Goal: Task Accomplishment & Management: Manage account settings

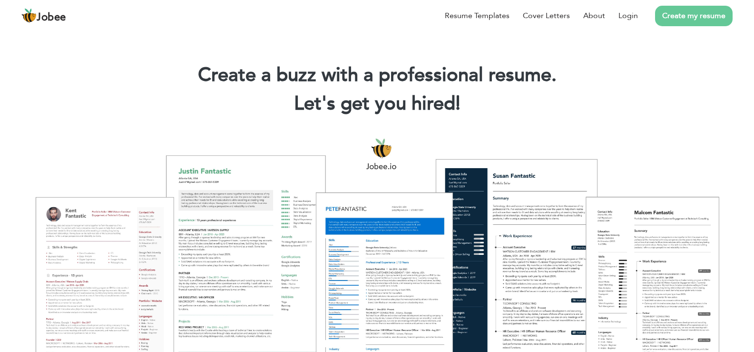
click at [679, 14] on link "Create my resume" at bounding box center [694, 16] width 78 height 20
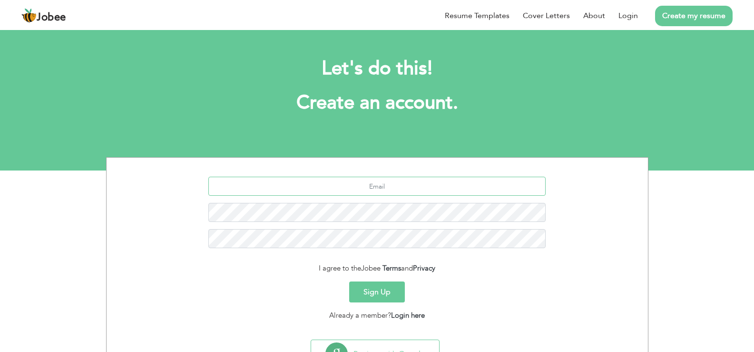
click at [396, 183] on input "text" at bounding box center [376, 186] width 337 height 19
click at [633, 15] on link "Login" at bounding box center [629, 15] width 20 height 11
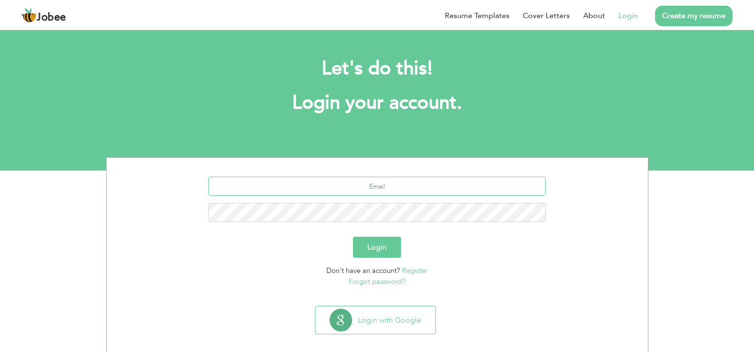
click at [376, 186] on input "text" at bounding box center [376, 186] width 337 height 19
click at [376, 185] on input "text" at bounding box center [376, 186] width 337 height 19
type input "muhammad.nazim@ucp.edu.pk"
click at [353, 237] on button "Login" at bounding box center [377, 247] width 48 height 21
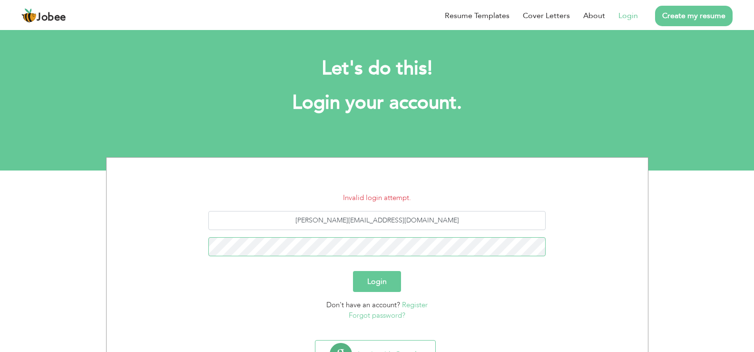
click at [353, 271] on button "Login" at bounding box center [377, 281] width 48 height 21
click at [388, 315] on link "Forgot password?" at bounding box center [377, 315] width 57 height 10
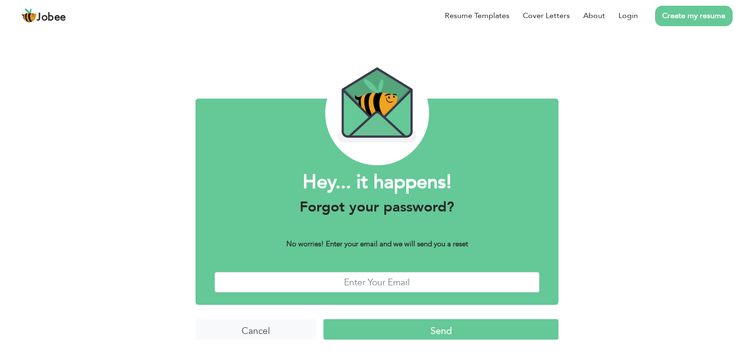
scroll to position [8, 0]
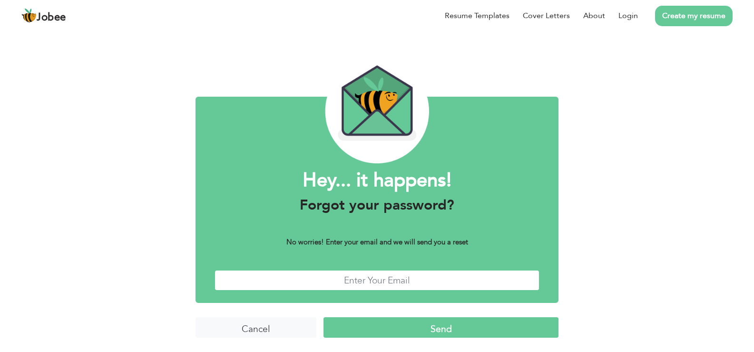
click at [382, 281] on input "text" at bounding box center [377, 280] width 325 height 20
type input "[PERSON_NAME][EMAIL_ADDRESS][DOMAIN_NAME]"
click at [324, 317] on input "Send" at bounding box center [441, 327] width 235 height 20
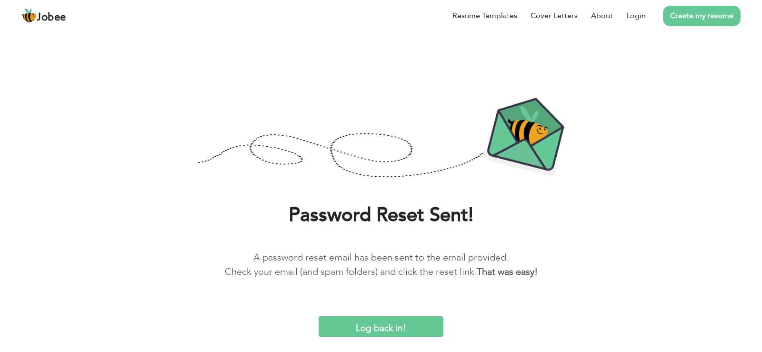
click at [368, 327] on input "Log back in!" at bounding box center [380, 326] width 125 height 20
click at [376, 325] on input "Log back in!" at bounding box center [380, 326] width 125 height 20
click at [636, 15] on link "Login" at bounding box center [636, 15] width 20 height 11
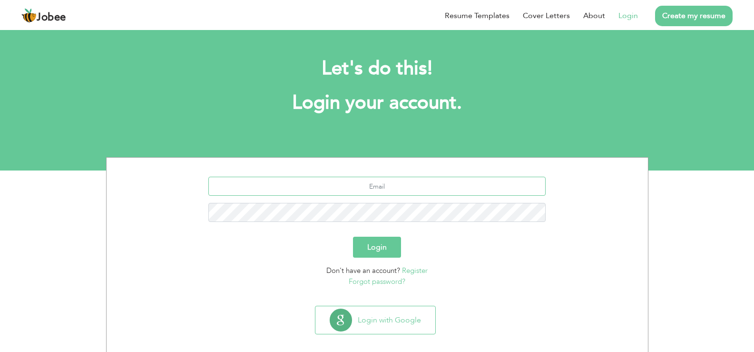
click at [410, 185] on input "text" at bounding box center [376, 186] width 337 height 19
type input "muhammad.nazim@ucp.edu.pk"
click at [353, 237] on button "Login" at bounding box center [377, 247] width 48 height 21
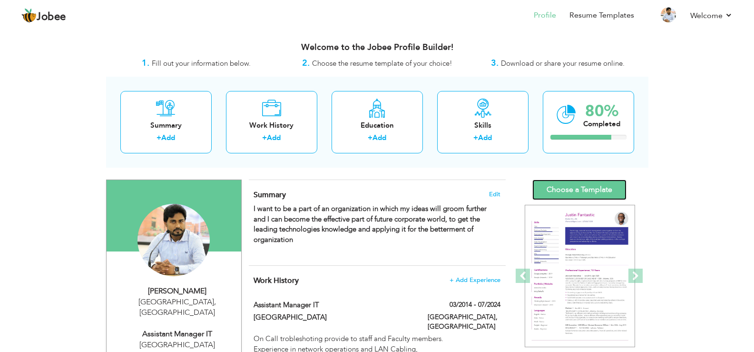
click at [566, 185] on link "Choose a Template" at bounding box center [580, 189] width 94 height 20
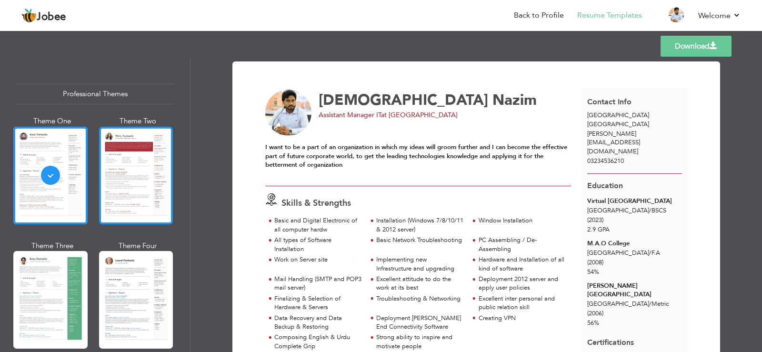
click at [142, 159] on div at bounding box center [136, 176] width 74 height 98
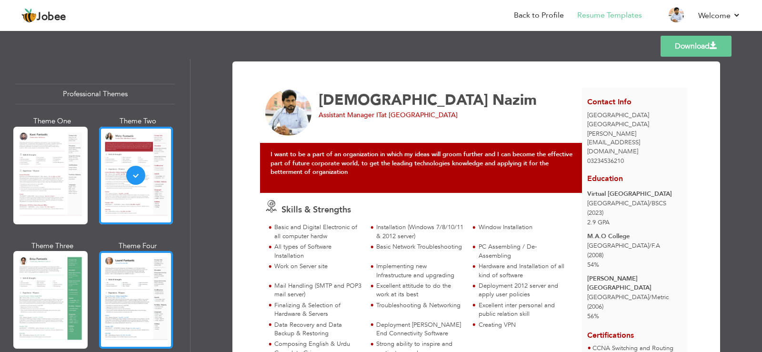
click at [118, 282] on div at bounding box center [136, 300] width 74 height 98
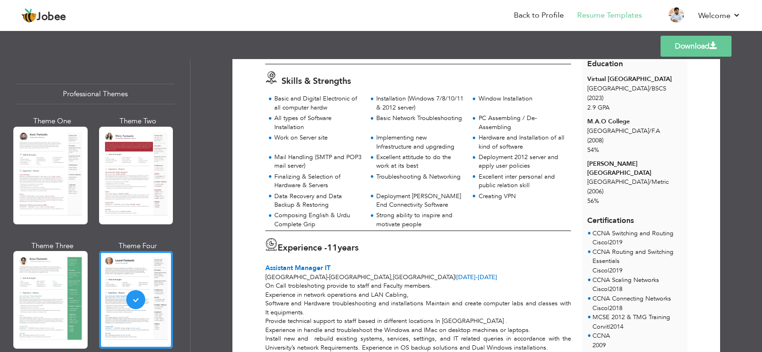
scroll to position [106, 0]
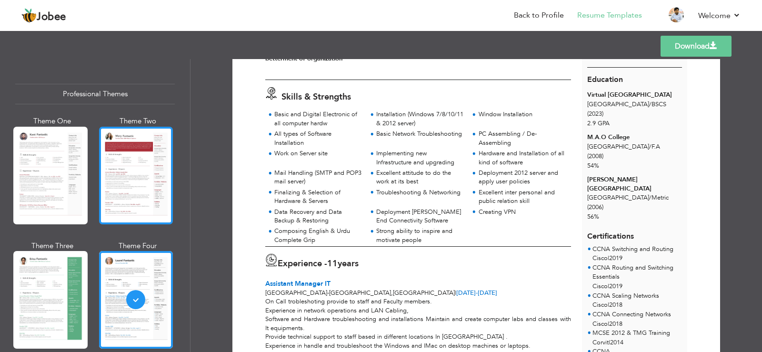
click at [138, 174] on div at bounding box center [136, 176] width 74 height 98
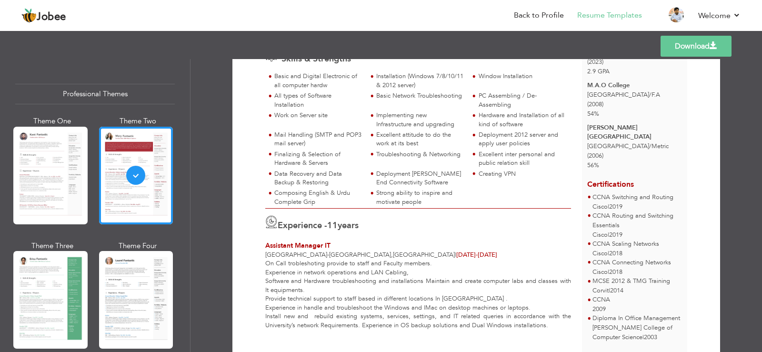
scroll to position [244, 0]
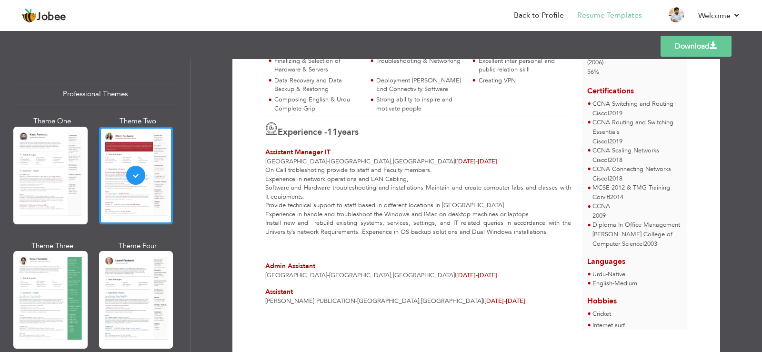
click at [681, 45] on link "Download" at bounding box center [695, 46] width 71 height 21
click at [725, 117] on div "Download Muhammad Nazim Assistant Manager IT at University of Central Punjab Sk…" at bounding box center [475, 205] width 571 height 293
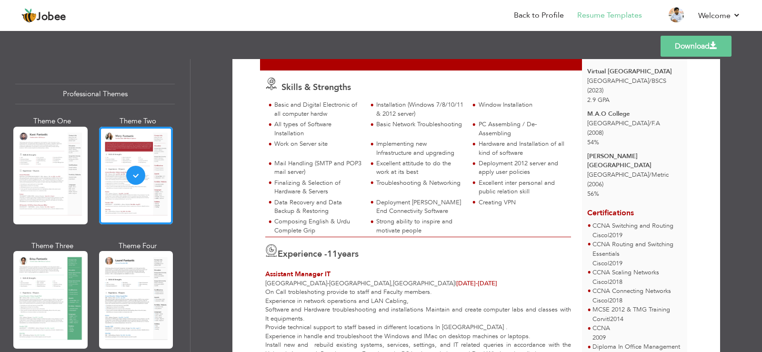
scroll to position [0, 0]
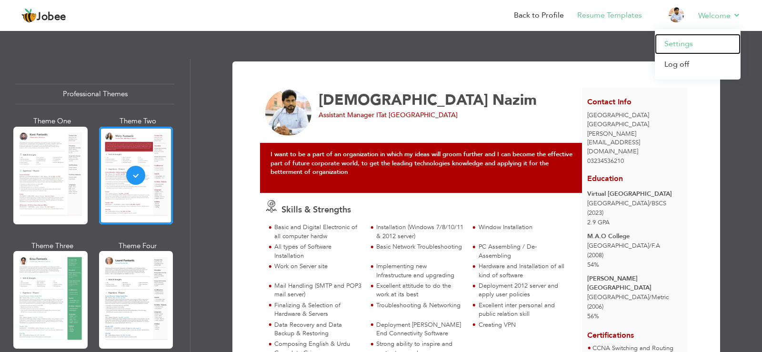
click at [689, 43] on link "Settings" at bounding box center [698, 44] width 86 height 20
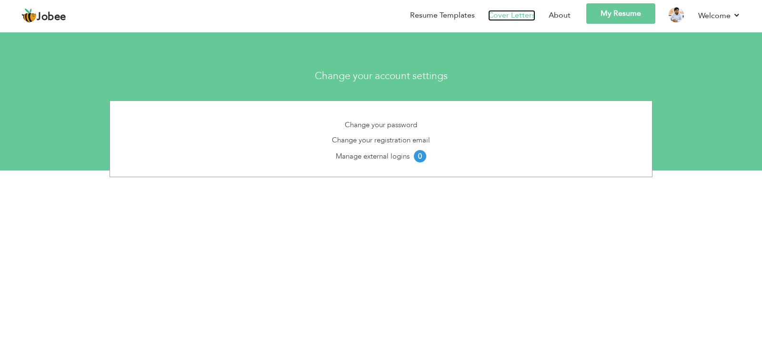
click at [528, 14] on link "Cover Letters" at bounding box center [511, 15] width 47 height 11
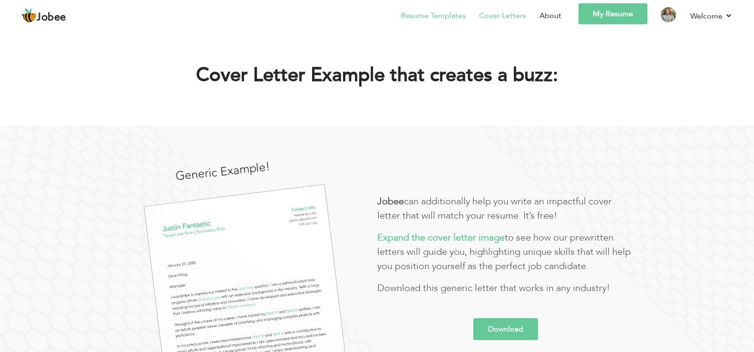
click at [439, 14] on link "Resume Templates" at bounding box center [433, 15] width 65 height 11
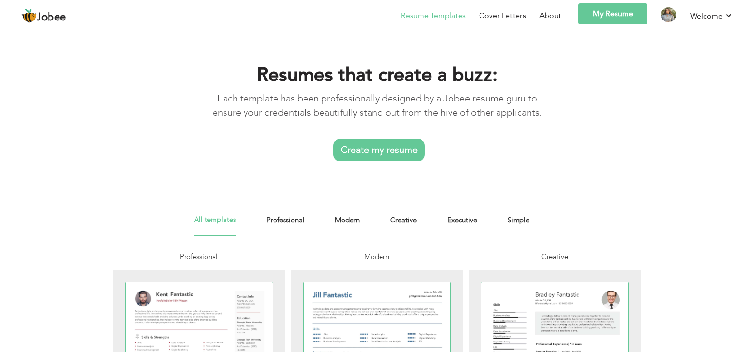
click at [390, 147] on link "Create my resume" at bounding box center [379, 150] width 91 height 23
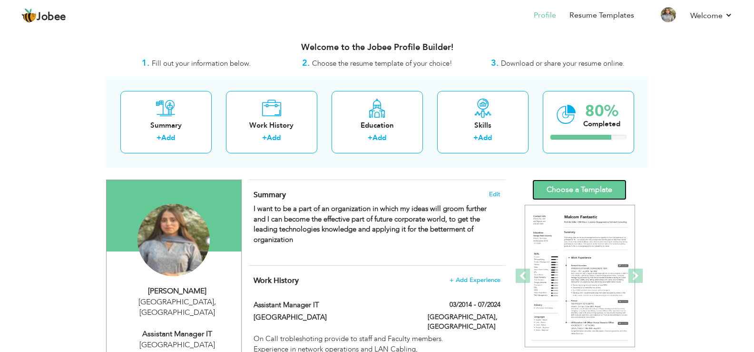
click at [569, 188] on link "Choose a Template" at bounding box center [580, 189] width 94 height 20
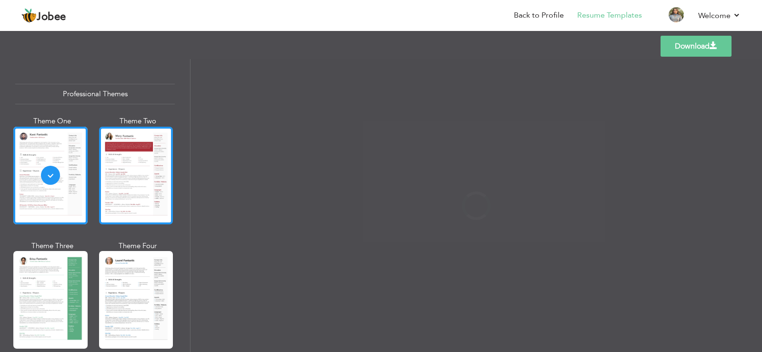
click at [148, 173] on div at bounding box center [136, 176] width 74 height 98
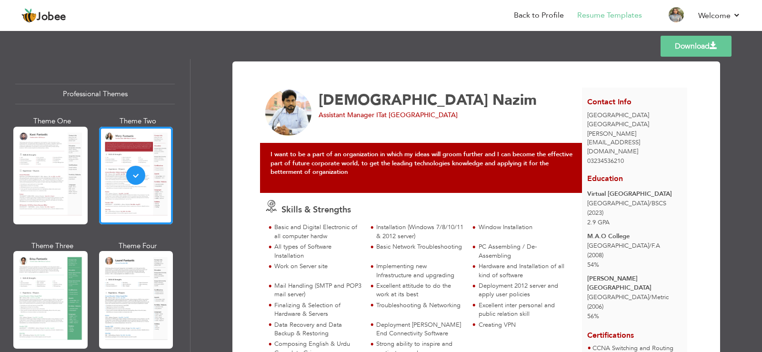
click at [492, 103] on span "Nazim" at bounding box center [514, 100] width 44 height 20
click at [492, 100] on span "Nazim" at bounding box center [514, 100] width 44 height 20
click at [503, 104] on div "Muhammad Nazim" at bounding box center [441, 100] width 246 height 15
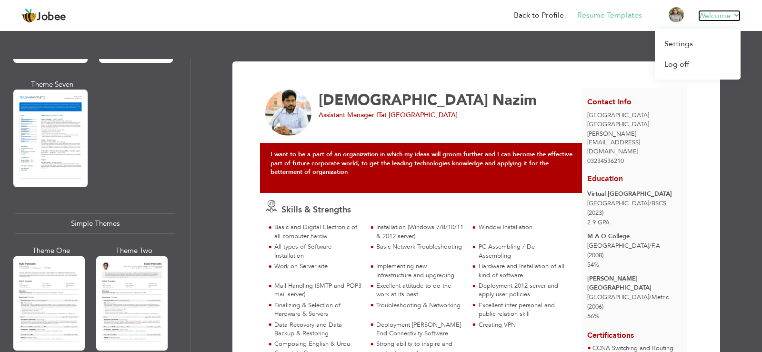
click at [726, 13] on link "Welcome" at bounding box center [719, 15] width 42 height 11
click at [666, 43] on link "Settings" at bounding box center [698, 44] width 86 height 20
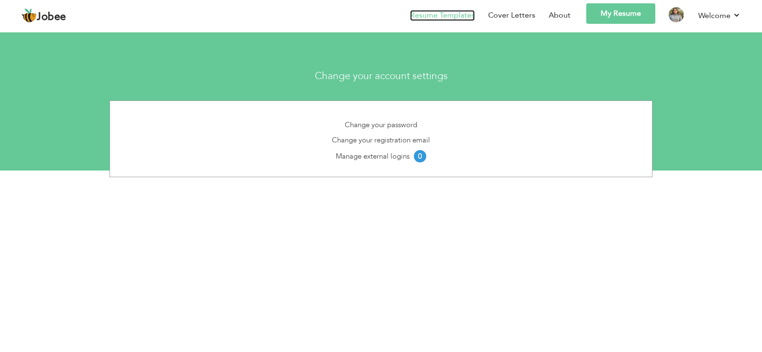
click at [440, 14] on link "Resume Templates" at bounding box center [442, 15] width 65 height 11
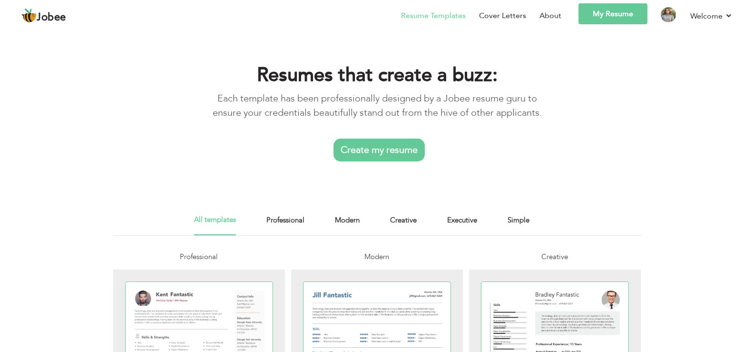
click at [617, 13] on link "My Resume" at bounding box center [613, 13] width 69 height 21
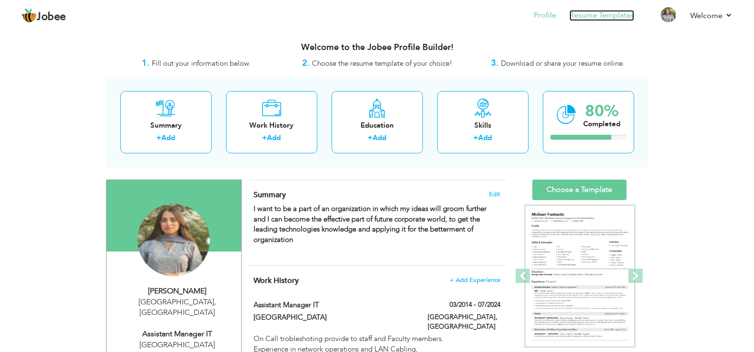
click at [617, 12] on link "Resume Templates" at bounding box center [602, 15] width 65 height 11
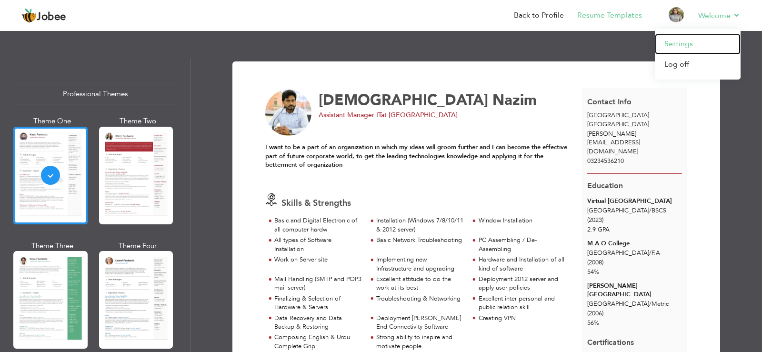
click at [688, 40] on link "Settings" at bounding box center [698, 44] width 86 height 20
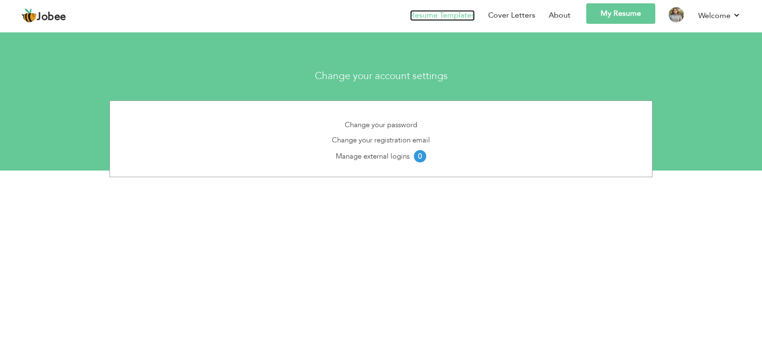
click at [456, 14] on link "Resume Templates" at bounding box center [442, 15] width 65 height 11
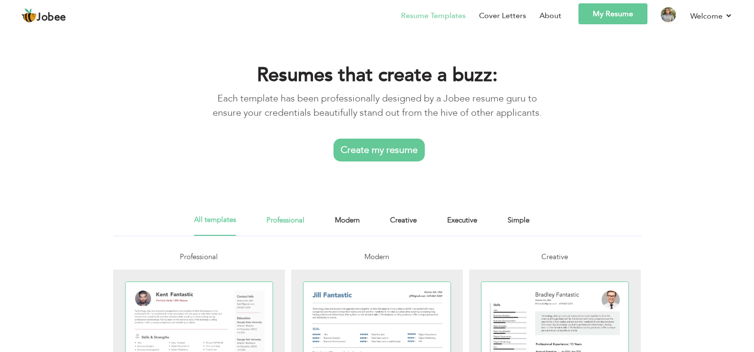
click at [288, 219] on link "Professional" at bounding box center [286, 224] width 38 height 21
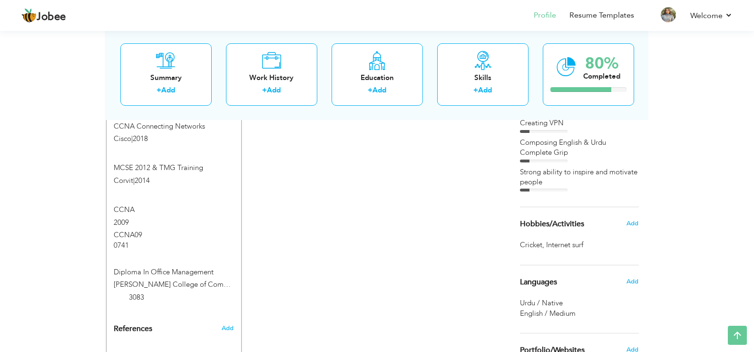
scroll to position [764, 0]
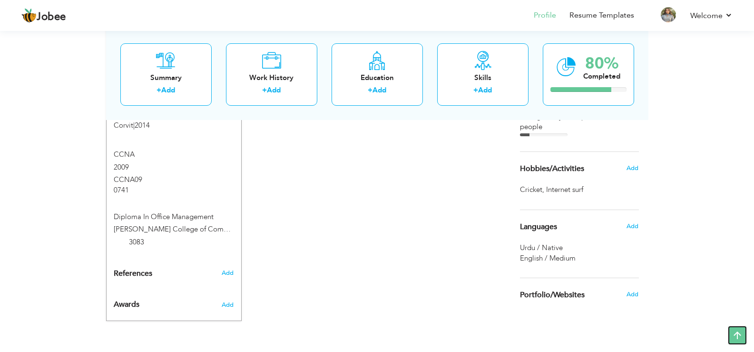
click at [732, 334] on icon at bounding box center [737, 335] width 19 height 19
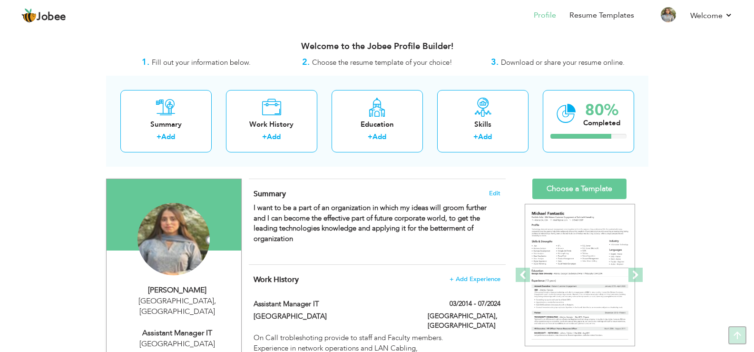
scroll to position [0, 0]
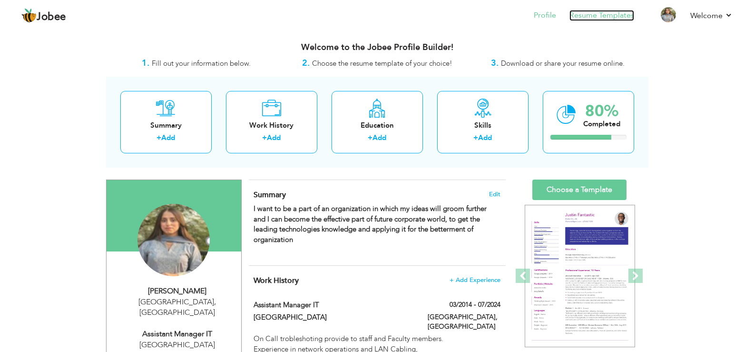
click at [594, 12] on link "Resume Templates" at bounding box center [602, 15] width 65 height 11
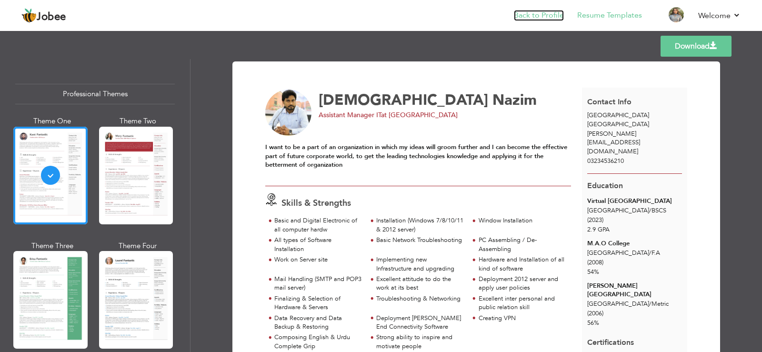
click at [531, 12] on link "Back to Profile" at bounding box center [539, 15] width 50 height 11
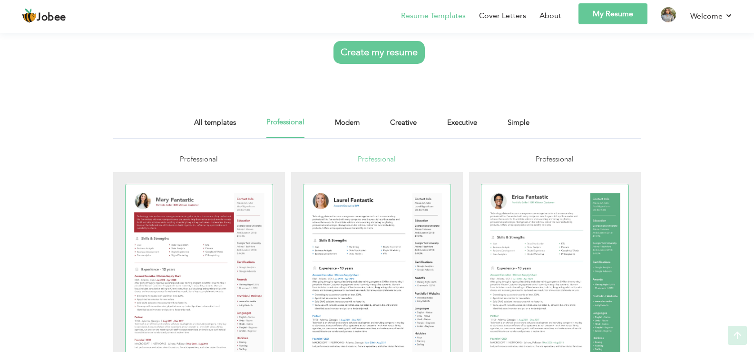
scroll to position [143, 0]
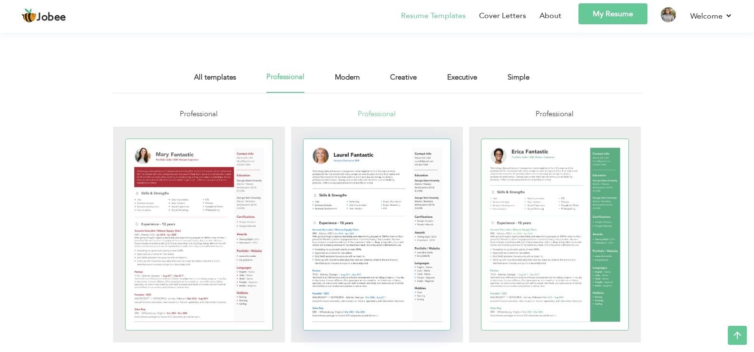
click at [377, 198] on div at bounding box center [378, 234] width 148 height 191
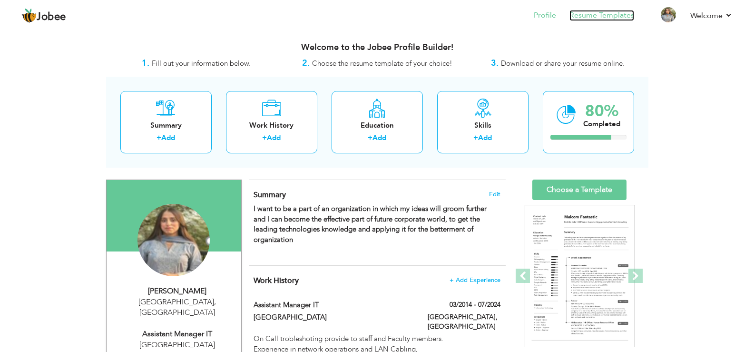
click at [613, 12] on link "Resume Templates" at bounding box center [602, 15] width 65 height 11
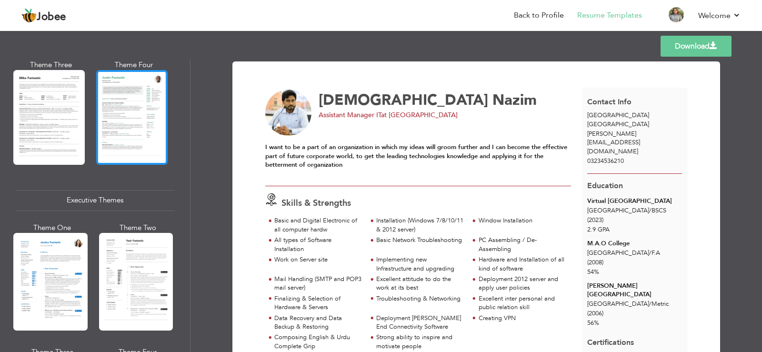
scroll to position [762, 0]
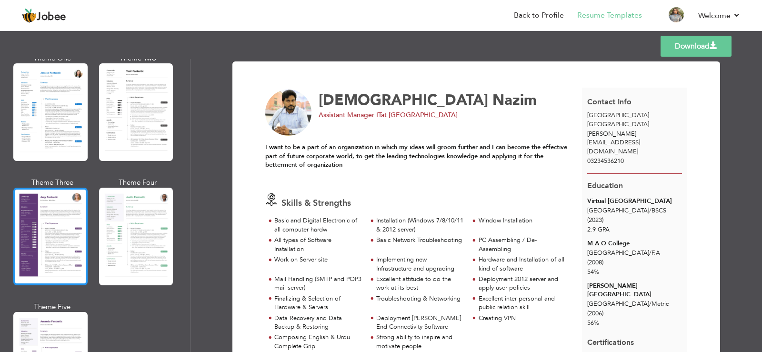
click at [56, 211] on div at bounding box center [50, 237] width 74 height 98
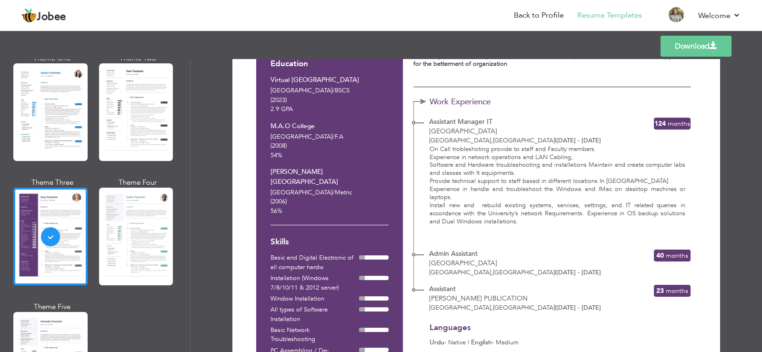
scroll to position [0, 0]
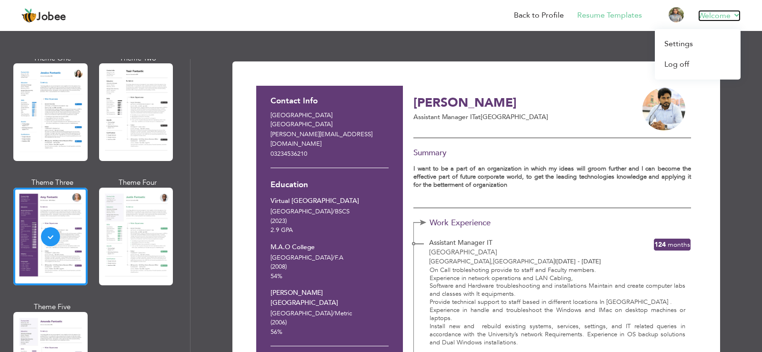
click at [734, 16] on link "Welcome" at bounding box center [719, 15] width 42 height 11
click at [690, 44] on link "Settings" at bounding box center [698, 44] width 86 height 20
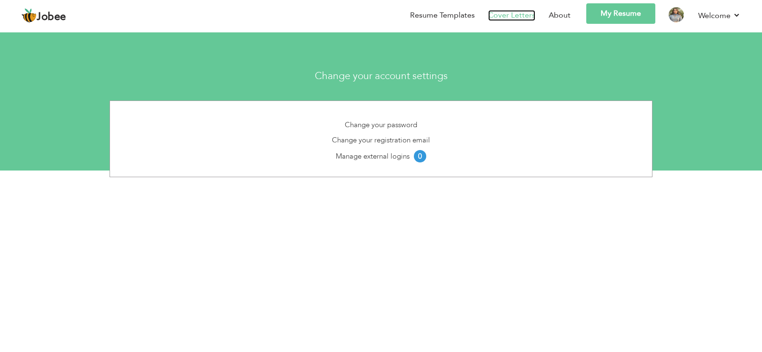
click at [502, 13] on link "Cover Letters" at bounding box center [511, 15] width 47 height 11
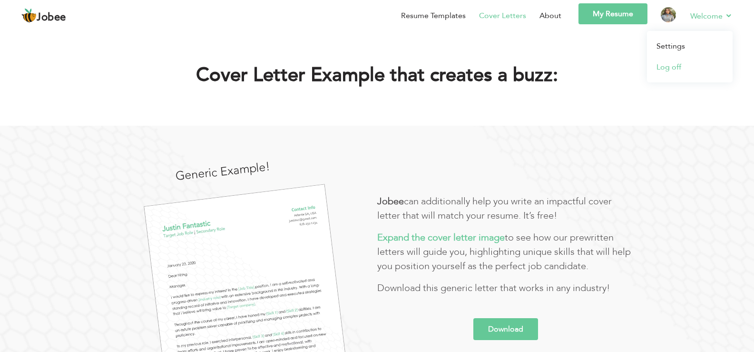
click at [672, 69] on link "Log off" at bounding box center [690, 67] width 86 height 21
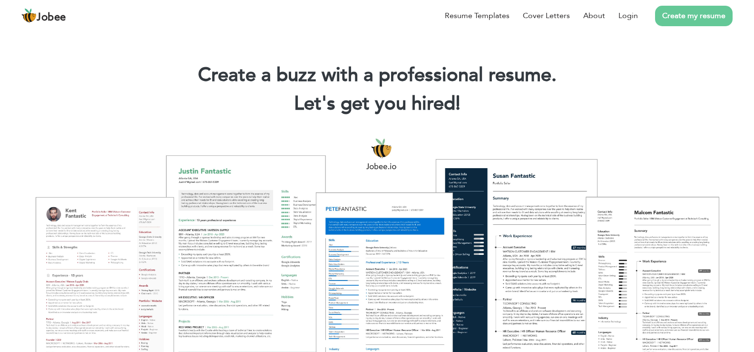
click at [693, 14] on link "Create my resume" at bounding box center [694, 16] width 78 height 20
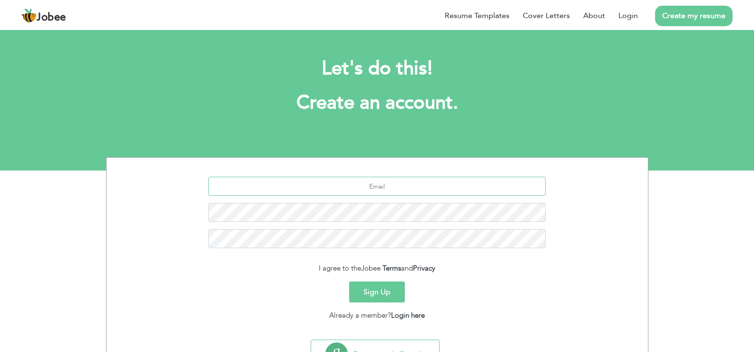
click at [401, 187] on input "text" at bounding box center [376, 186] width 337 height 19
type input "muhammadnazim782@gmail.com"
click at [383, 291] on button "Sign Up" at bounding box center [377, 291] width 56 height 21
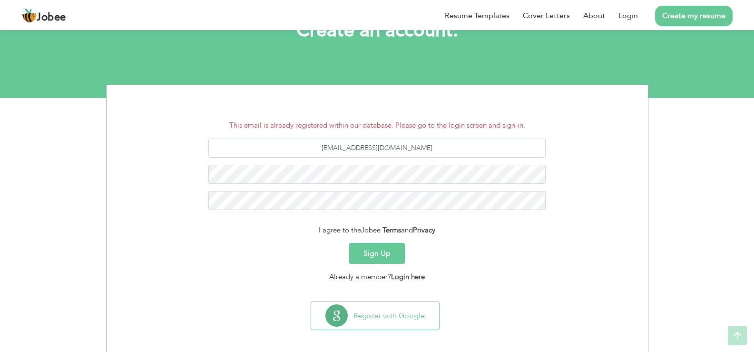
scroll to position [78, 0]
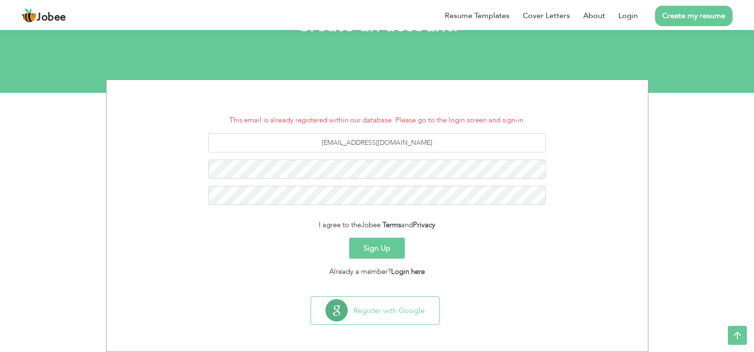
click at [383, 248] on button "Sign Up" at bounding box center [377, 248] width 56 height 21
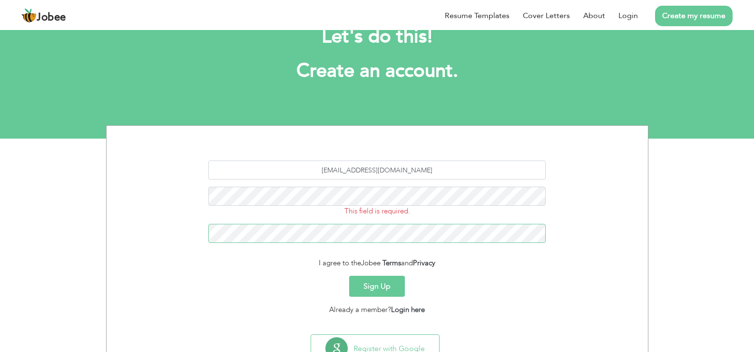
scroll to position [70, 0]
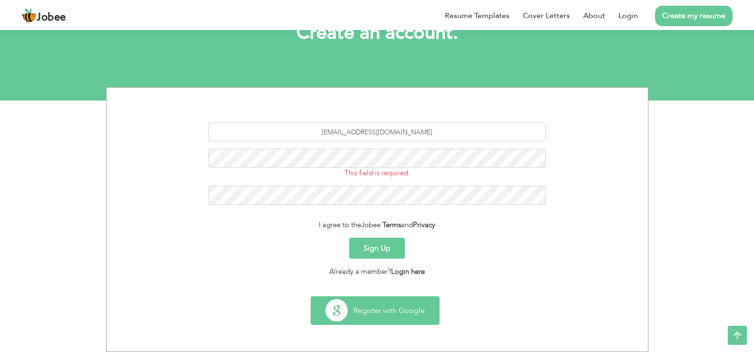
click at [385, 309] on button "Register with Google" at bounding box center [375, 311] width 128 height 28
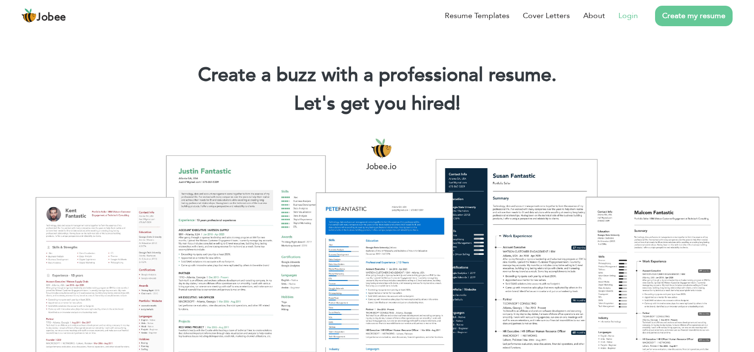
click at [626, 15] on link "Login" at bounding box center [629, 15] width 20 height 11
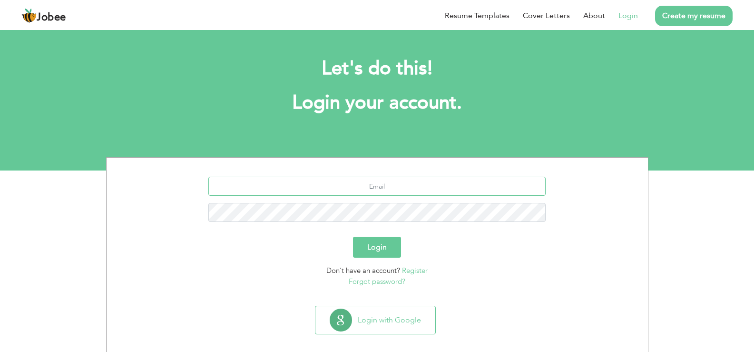
click at [433, 184] on input "text" at bounding box center [376, 186] width 337 height 19
type input "[PERSON_NAME][EMAIL_ADDRESS][DOMAIN_NAME]"
click at [353, 237] on button "Login" at bounding box center [377, 247] width 48 height 21
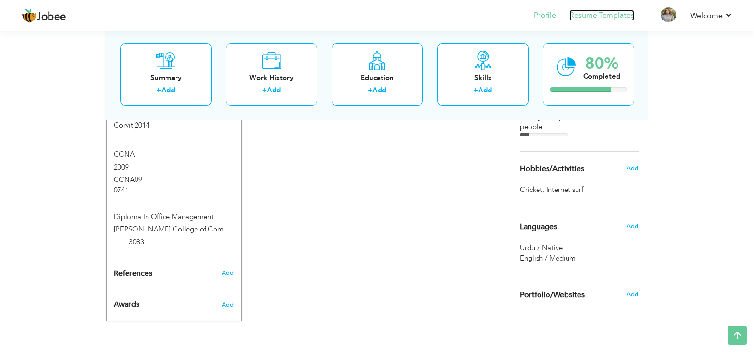
click at [604, 14] on link "Resume Templates" at bounding box center [602, 15] width 65 height 11
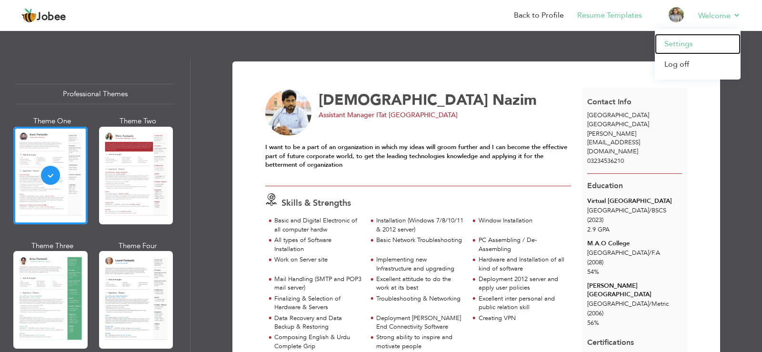
click at [679, 40] on link "Settings" at bounding box center [698, 44] width 86 height 20
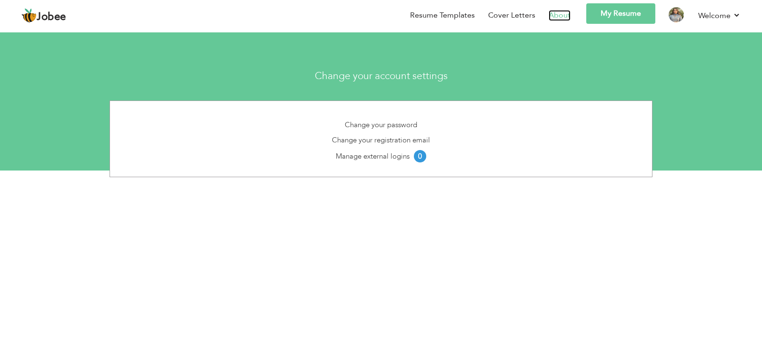
click at [559, 12] on link "About" at bounding box center [559, 15] width 22 height 11
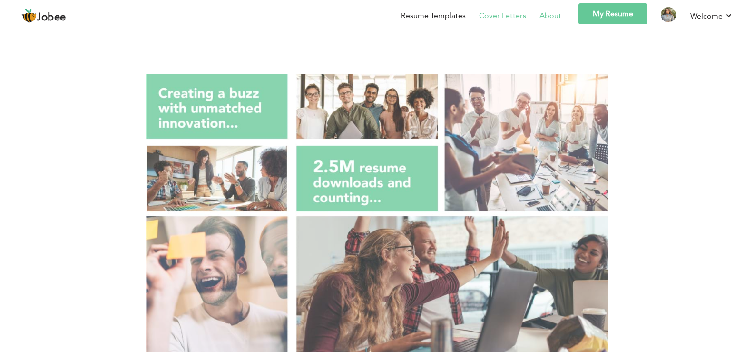
click at [506, 13] on link "Cover Letters" at bounding box center [502, 15] width 47 height 11
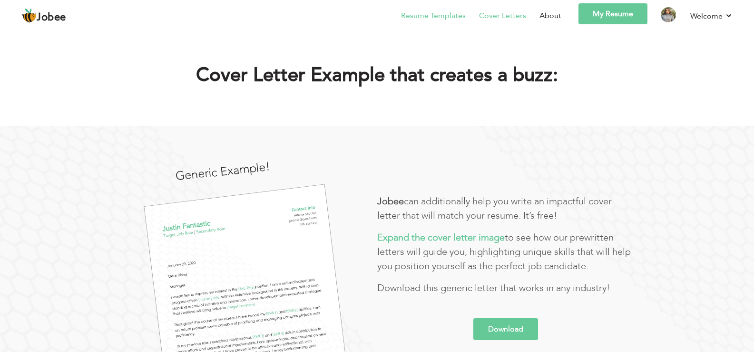
click at [429, 13] on link "Resume Templates" at bounding box center [433, 15] width 65 height 11
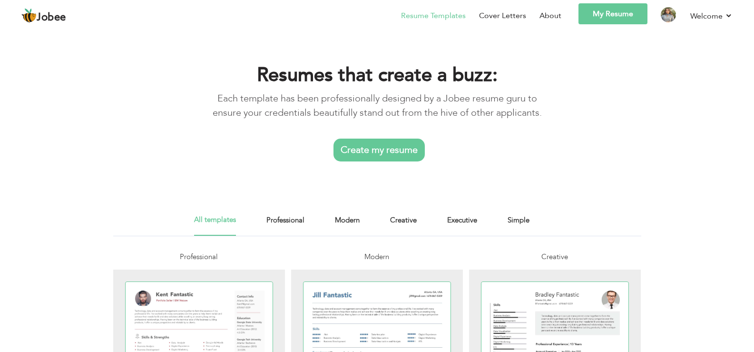
click at [405, 149] on link "Create my resume" at bounding box center [379, 150] width 91 height 23
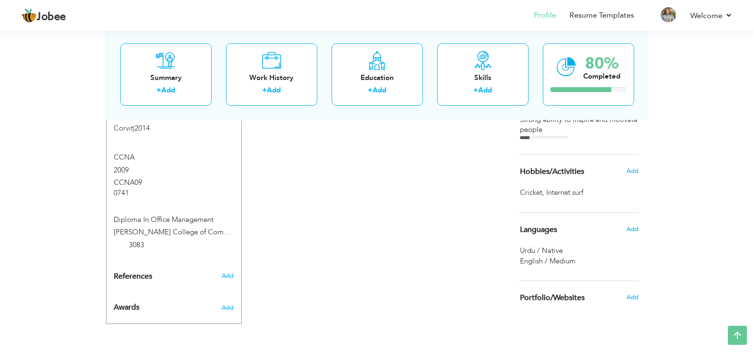
scroll to position [764, 0]
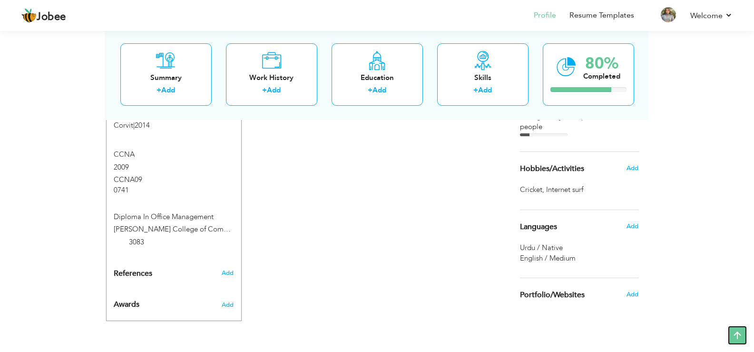
click at [742, 337] on icon at bounding box center [737, 335] width 19 height 19
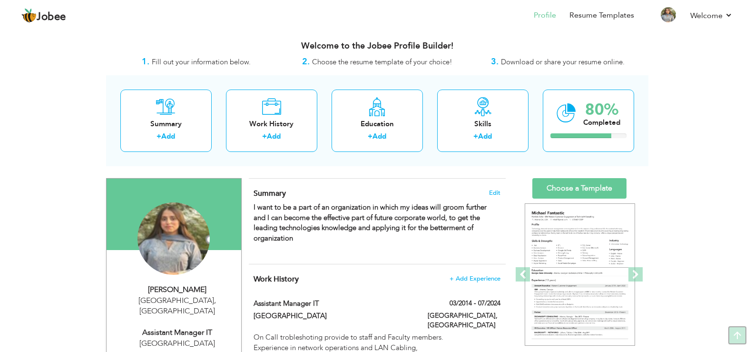
scroll to position [0, 0]
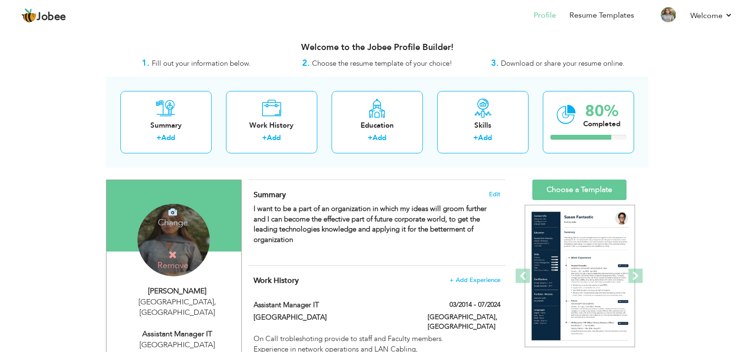
click at [189, 244] on div "Change Remove" at bounding box center [174, 240] width 72 height 72
click at [173, 253] on icon at bounding box center [173, 254] width 9 height 9
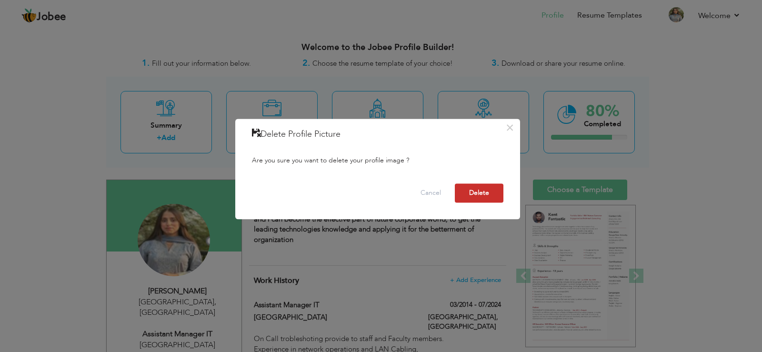
click at [480, 193] on button "Delete" at bounding box center [479, 192] width 49 height 19
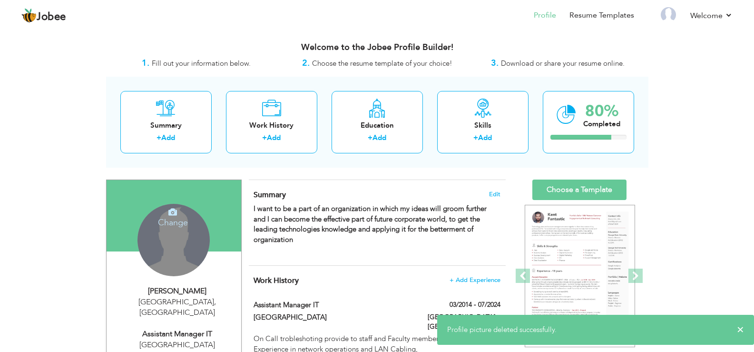
click at [172, 246] on div "Change Remove" at bounding box center [174, 240] width 72 height 72
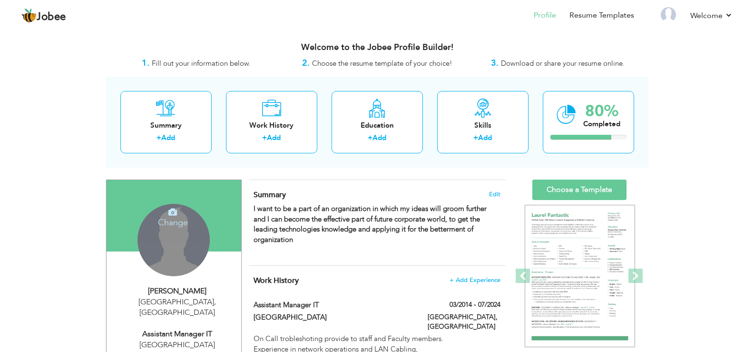
click at [179, 243] on div "Change Remove" at bounding box center [174, 240] width 72 height 72
click at [176, 218] on h4 "Change" at bounding box center [173, 216] width 68 height 23
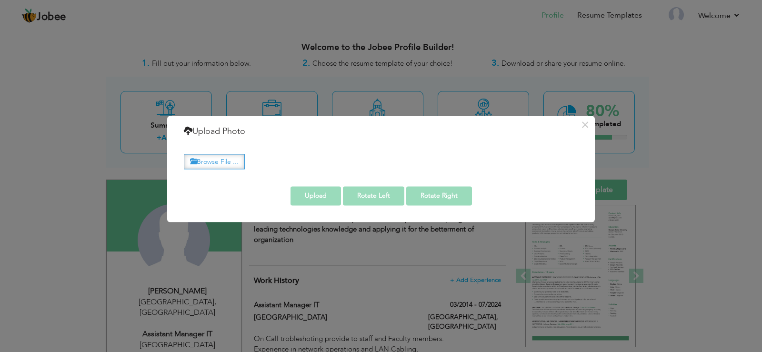
click at [212, 156] on label "Browse File ..." at bounding box center [214, 161] width 61 height 15
click at [0, 0] on input "Browse File ..." at bounding box center [0, 0] width 0 height 0
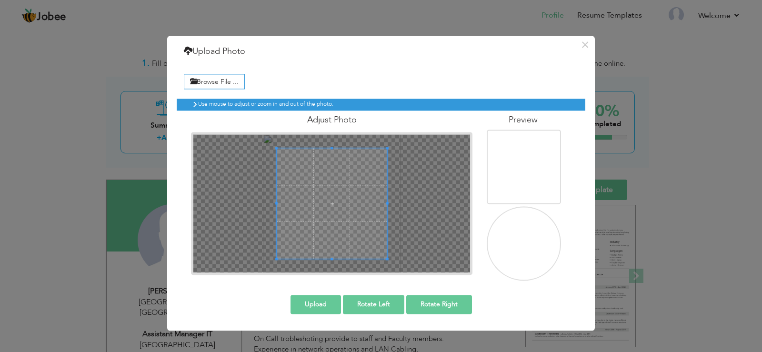
click at [347, 201] on span at bounding box center [332, 203] width 110 height 110
click at [528, 243] on img at bounding box center [524, 244] width 93 height 93
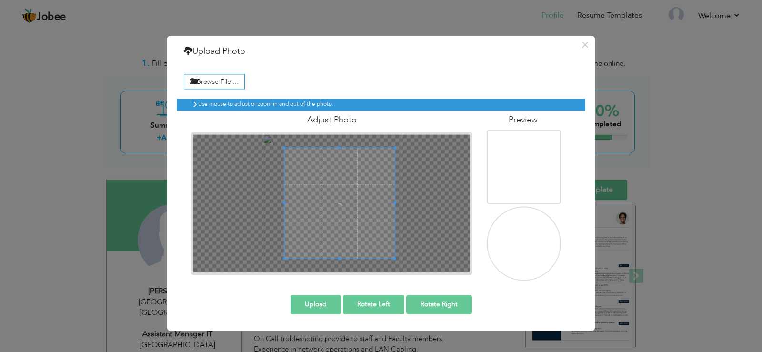
click at [354, 195] on span at bounding box center [339, 203] width 110 height 110
click at [324, 302] on button "Upload" at bounding box center [315, 304] width 50 height 19
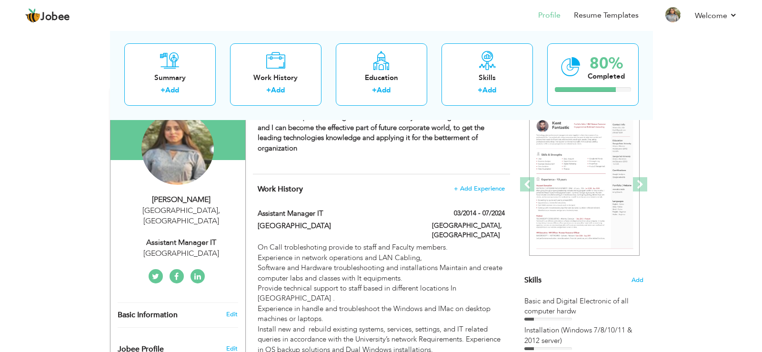
scroll to position [95, 0]
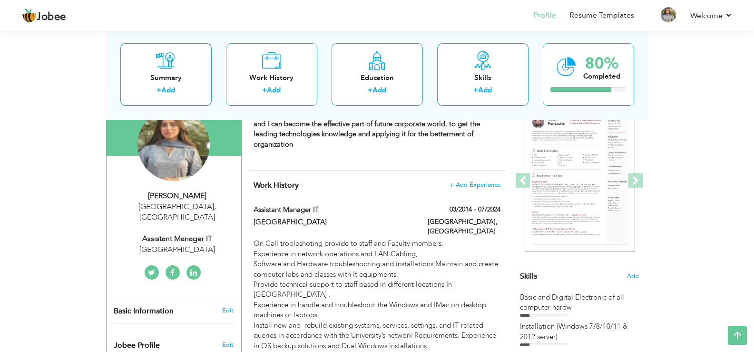
click at [190, 198] on div "Muhammad Nazim" at bounding box center [178, 195] width 128 height 11
type input "Muhammad"
type input "Nazim"
type input "03234536210"
select select "number:166"
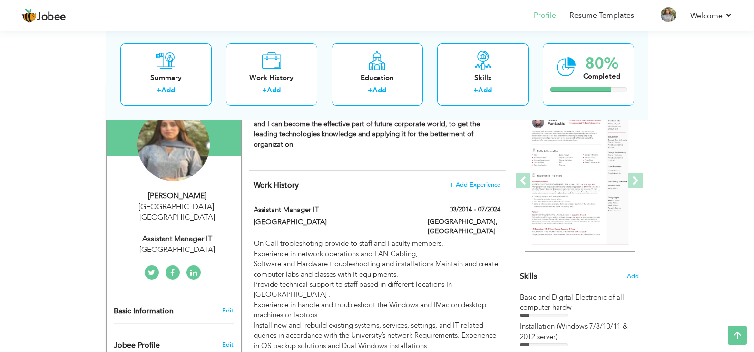
type input "Lahore"
select select "number:13"
type input "University of Central Punjab"
type input "Assistant Manager IT"
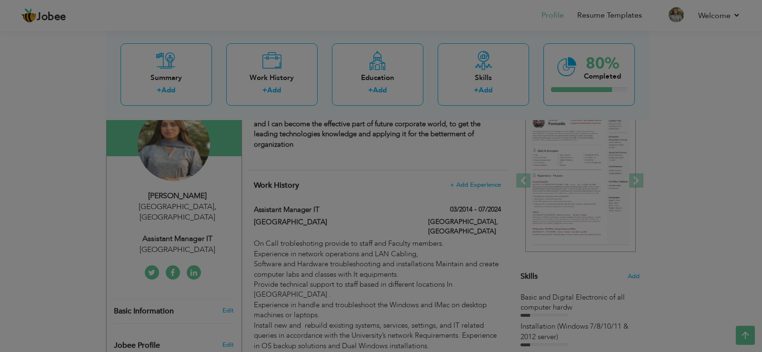
click at [190, 198] on div at bounding box center [381, 176] width 762 height 352
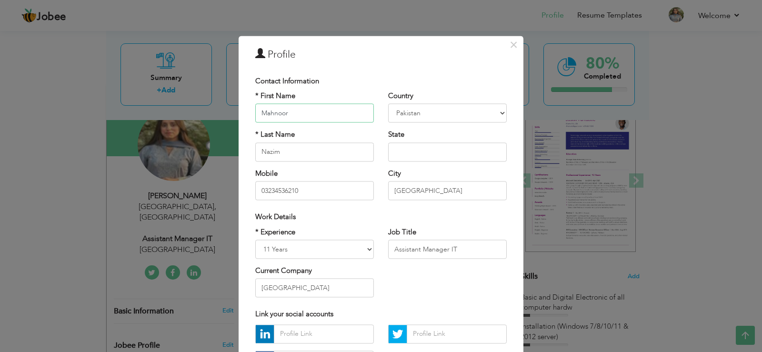
type input "Mahnoor"
type input "Naveed"
paste input "(+92)3240478203"
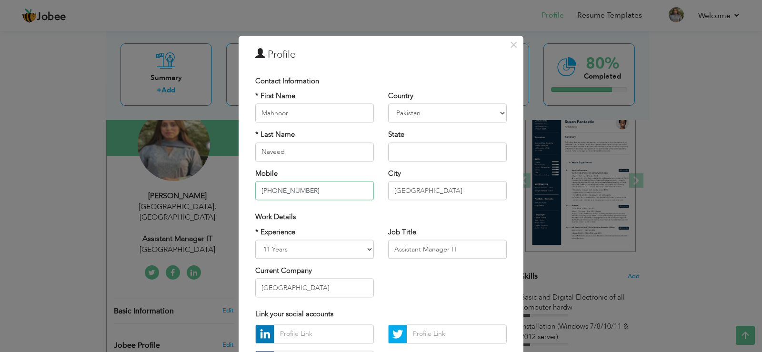
type input "(+92)3240478203"
click at [366, 248] on select "Entry Level Less than 1 Year 1 Year 2 Years 3 Years 4 Years 5 Years 6 Years 7 Y…" at bounding box center [314, 248] width 119 height 19
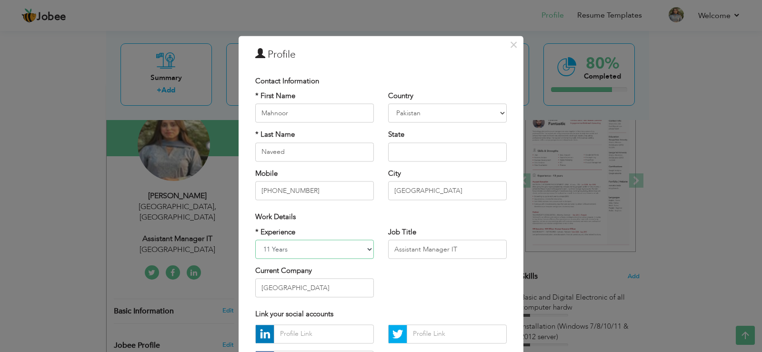
select select "number:2"
click at [255, 239] on select "Entry Level Less than 1 Year 1 Year 2 Years 3 Years 4 Years 5 Years 6 Years 7 Y…" at bounding box center [314, 248] width 119 height 19
drag, startPoint x: 457, startPoint y: 249, endPoint x: 382, endPoint y: 251, distance: 74.8
click at [382, 251] on div "Job Title Assistant Manager IT" at bounding box center [447, 246] width 133 height 39
type input "Remote JOB"
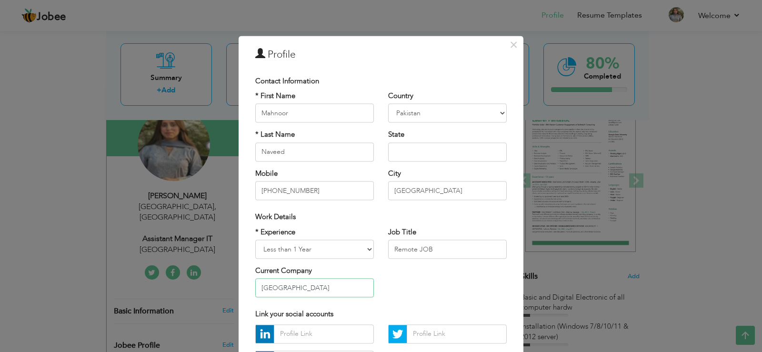
click at [352, 293] on input "University of Central Punjab" at bounding box center [314, 287] width 119 height 19
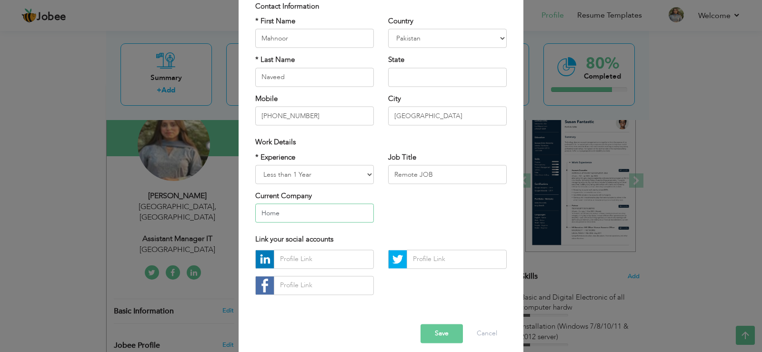
scroll to position [82, 0]
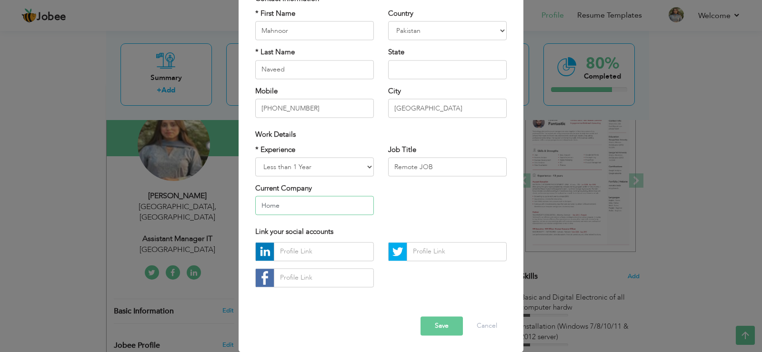
type input "Home"
click at [301, 252] on input "text" at bounding box center [324, 251] width 100 height 19
paste input "https://www.linkedin.com/in/mahnoor-naveed"
type input "https://www.linkedin.com/in/mahnoor-naveed"
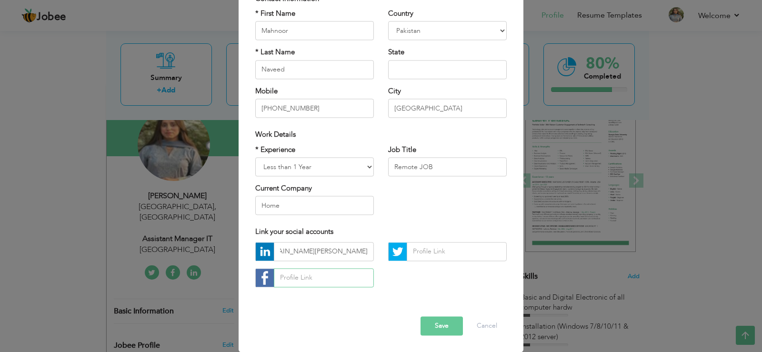
click at [318, 279] on input "text" at bounding box center [324, 277] width 100 height 19
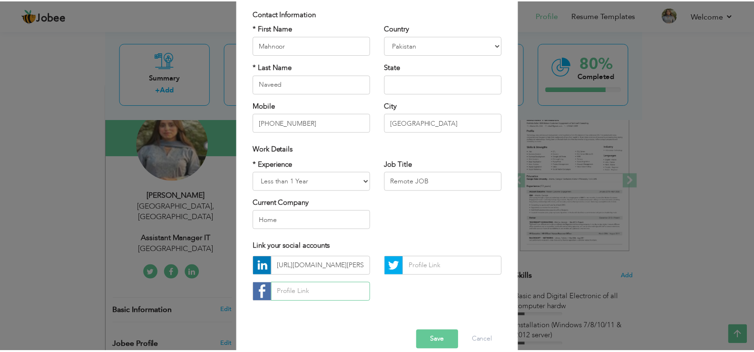
scroll to position [82, 0]
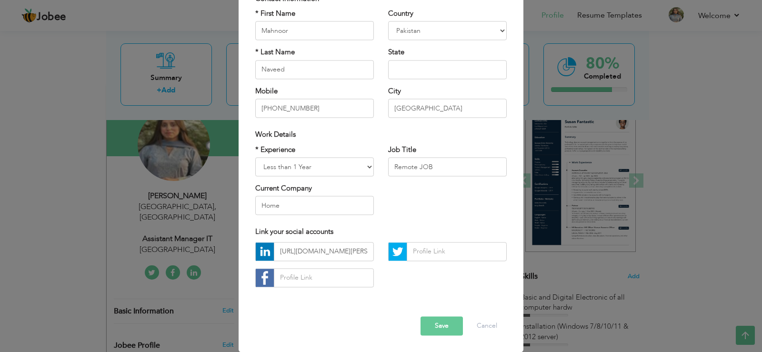
click at [436, 320] on button "Save" at bounding box center [441, 325] width 42 height 19
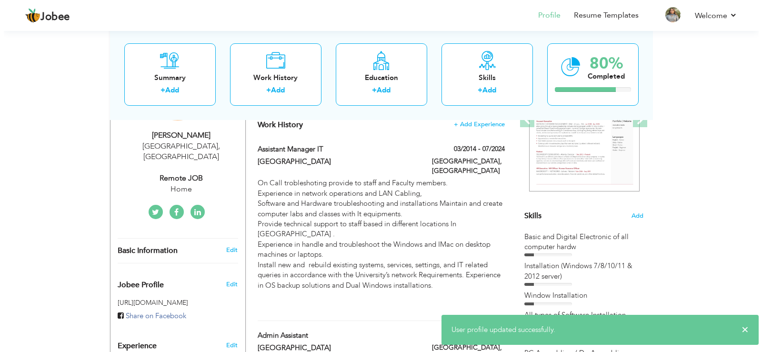
scroll to position [190, 0]
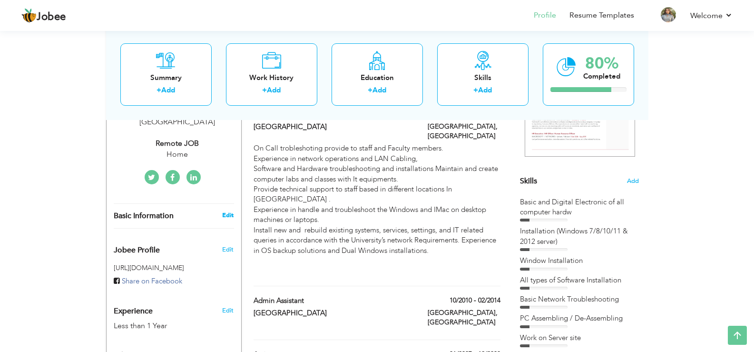
click at [225, 211] on link "Edit" at bounding box center [227, 215] width 11 height 9
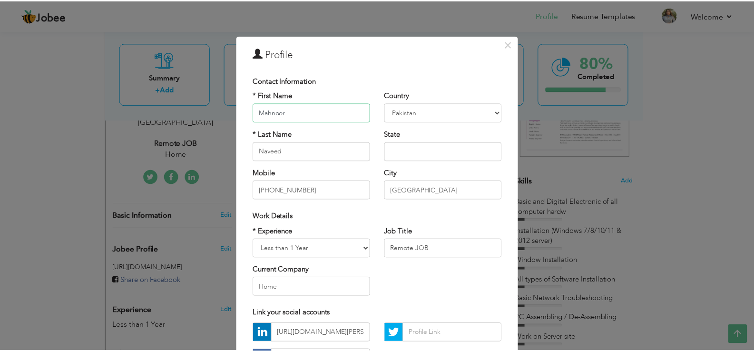
scroll to position [0, 0]
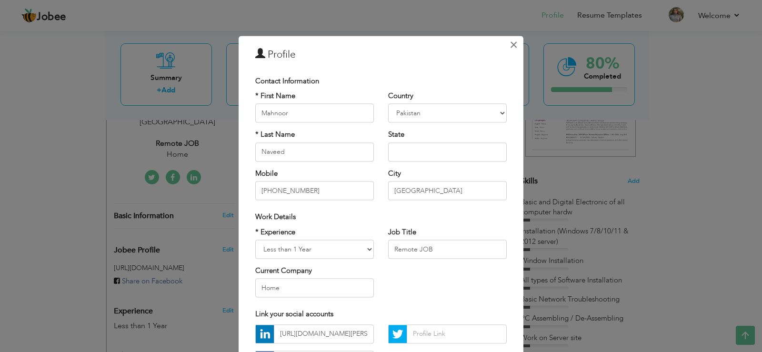
click at [509, 46] on span "×" at bounding box center [513, 44] width 8 height 17
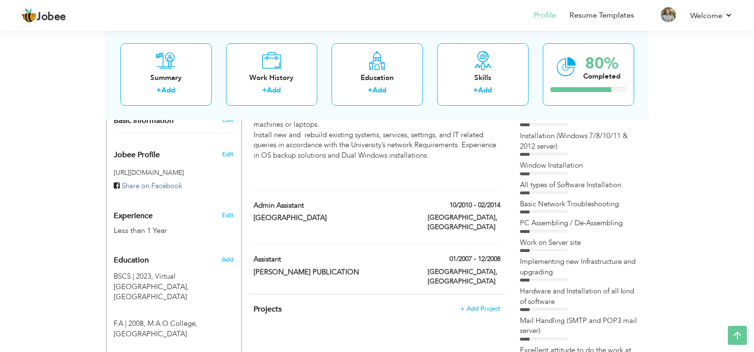
scroll to position [381, 0]
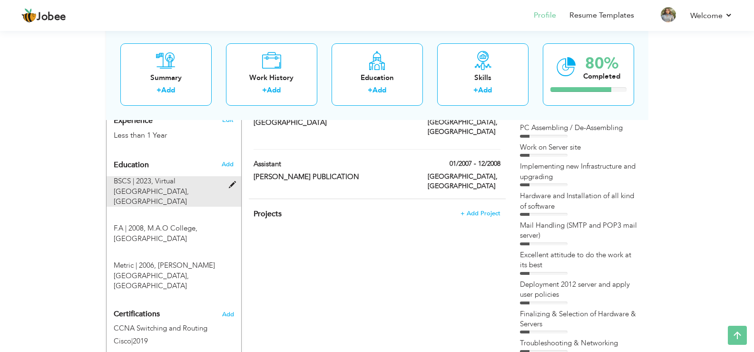
click at [230, 181] on span at bounding box center [235, 184] width 12 height 7
type input "BSCS"
type input "2023"
type input "Virtual University of Pakistan"
type input "2.92"
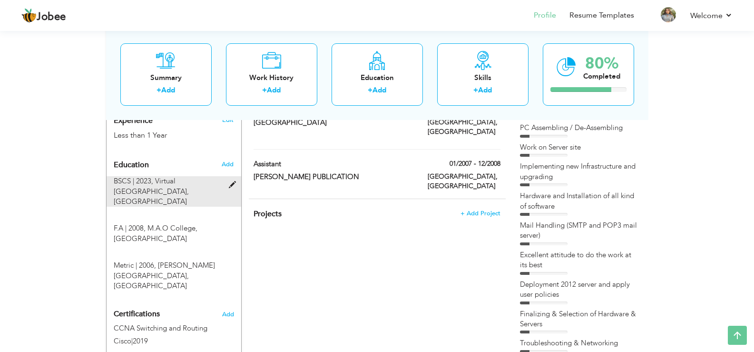
radio input "true"
type input "Lahore"
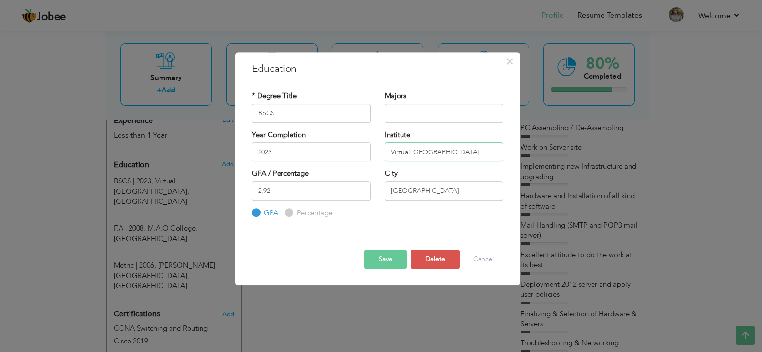
drag, startPoint x: 483, startPoint y: 154, endPoint x: 364, endPoint y: 162, distance: 119.2
click at [364, 162] on div "Year Completion 2023 Institute Virtual University of Pakistan" at bounding box center [378, 149] width 266 height 39
paste input "University of Central Punjab, Lahore"
type input "University of Central Punjab, Lahore"
click at [288, 113] on input "BSCS" at bounding box center [311, 113] width 119 height 19
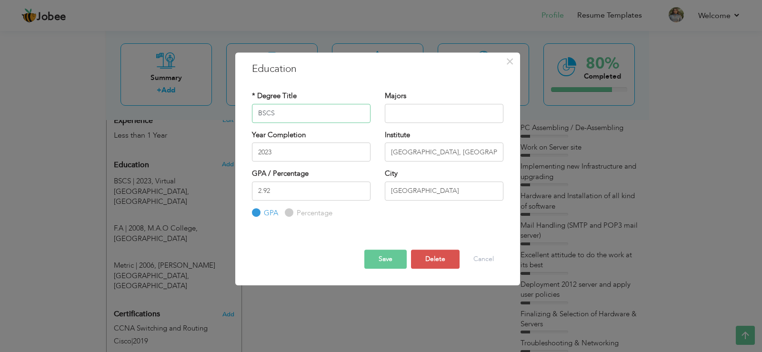
click at [288, 113] on input "BSCS" at bounding box center [311, 113] width 119 height 19
type input "BBA"
click at [274, 156] on input "2023" at bounding box center [311, 151] width 119 height 19
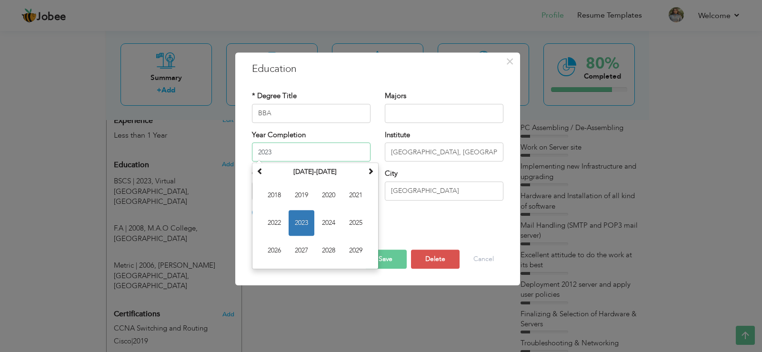
click at [274, 156] on input "2023" at bounding box center [311, 151] width 119 height 19
type input "2025"
click at [429, 219] on div "* Degree Title BBA Majors Year Completion 2025 Su" at bounding box center [378, 155] width 266 height 142
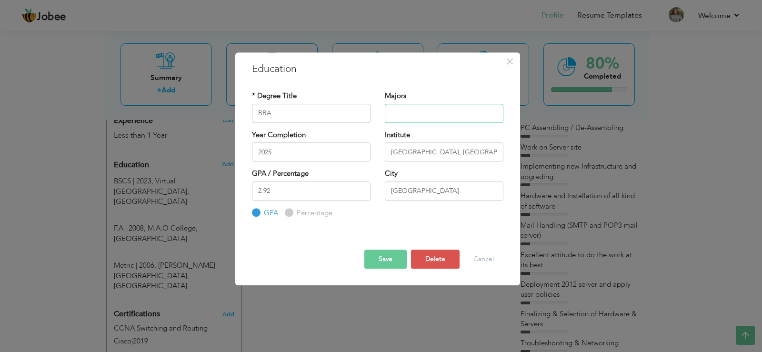
drag, startPoint x: 400, startPoint y: 113, endPoint x: 389, endPoint y: 114, distance: 11.0
click at [400, 113] on input "text" at bounding box center [444, 113] width 119 height 19
type input "HR"
click at [295, 190] on input "2.92" at bounding box center [311, 190] width 119 height 19
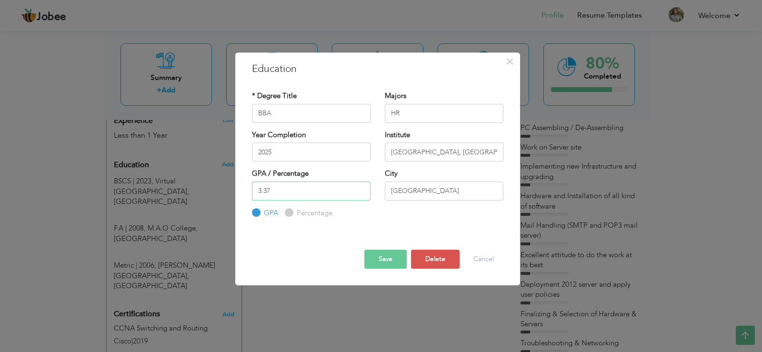
type input "3.37"
click at [378, 258] on button "Save" at bounding box center [385, 258] width 42 height 19
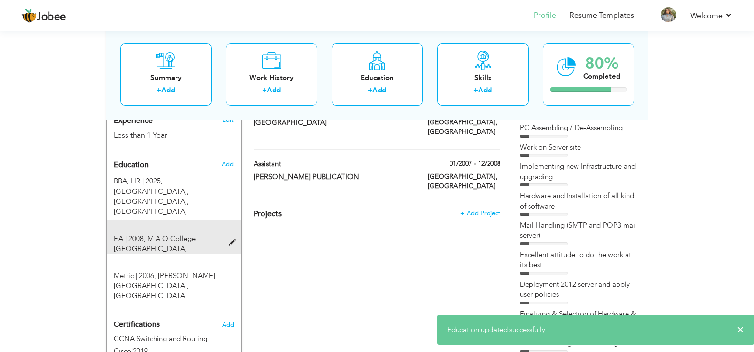
click at [234, 239] on span at bounding box center [235, 242] width 12 height 7
type input "F.A"
type input "2008"
type input "M.A.O College"
type input "54"
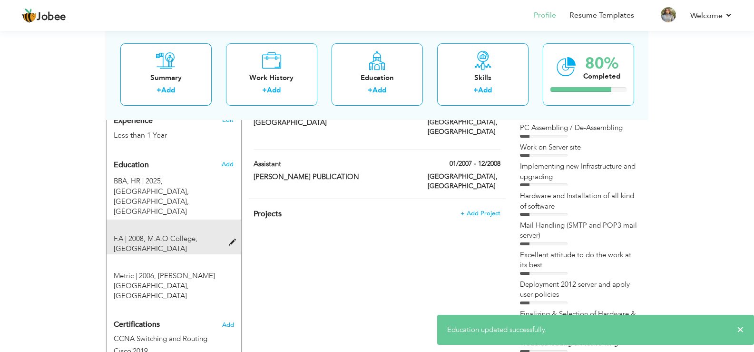
radio input "false"
radio input "true"
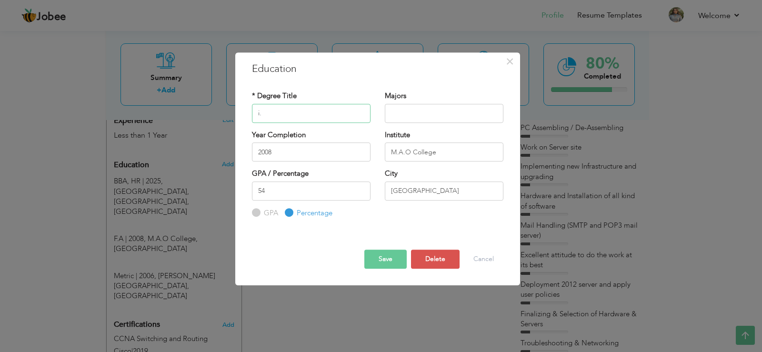
type input "i"
paste input "● Intermediate in commerce"
click at [271, 114] on input "● Intermediate in commerce" at bounding box center [311, 113] width 119 height 19
click at [400, 119] on input "text" at bounding box center [444, 113] width 119 height 19
click at [407, 111] on input "text" at bounding box center [444, 113] width 119 height 19
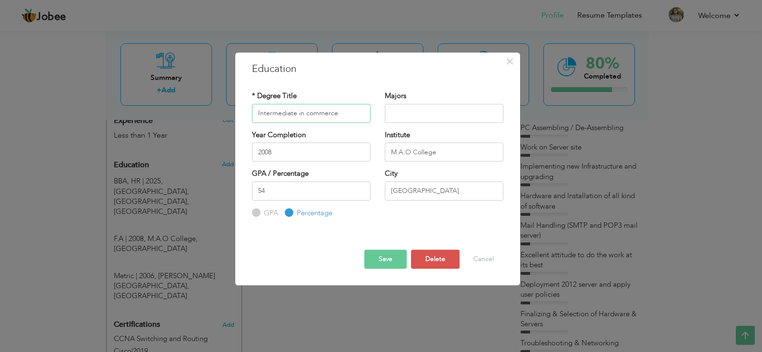
click at [308, 115] on input "Intermediate in commerce" at bounding box center [311, 113] width 119 height 19
type input "Intermediate in Commerce"
type input "Commerce"
click at [306, 154] on input "2008" at bounding box center [311, 151] width 119 height 19
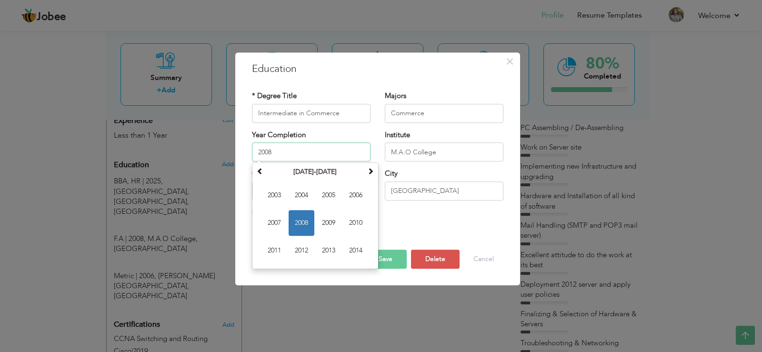
click at [306, 154] on input "2008" at bounding box center [311, 151] width 119 height 19
paste input "Oct 2019 – May 2021"
type input "2019"
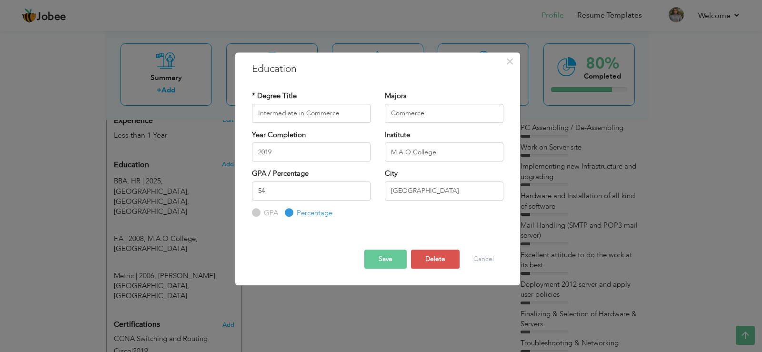
click at [425, 171] on div "City Lahore" at bounding box center [444, 184] width 119 height 31
click at [279, 188] on input "54" at bounding box center [311, 190] width 119 height 19
click at [452, 152] on input "M.A.O College" at bounding box center [444, 151] width 119 height 19
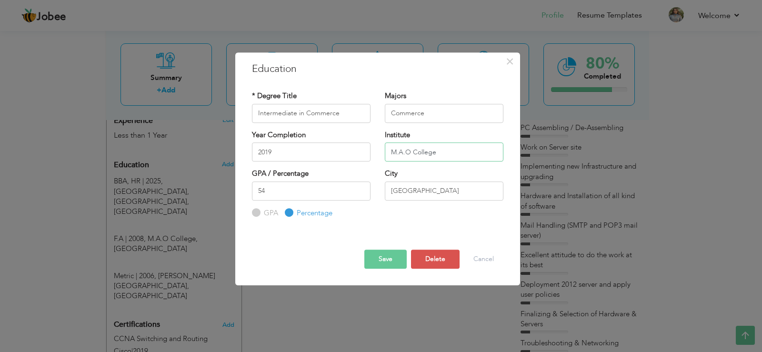
drag, startPoint x: 410, startPoint y: 151, endPoint x: 390, endPoint y: 151, distance: 20.5
click at [390, 151] on input "M.A.O College" at bounding box center [444, 151] width 119 height 19
type input "Punjab College"
click at [334, 188] on input "54" at bounding box center [311, 190] width 119 height 19
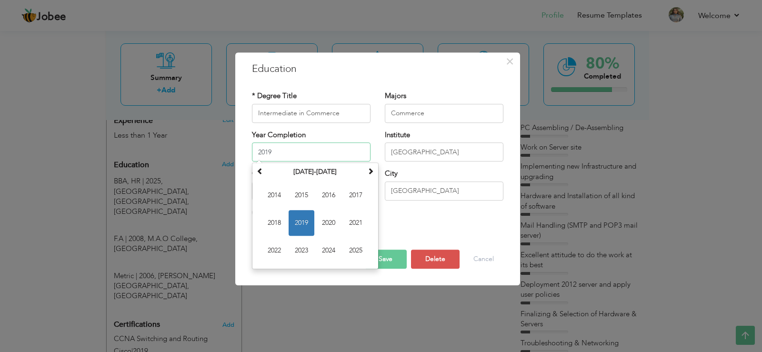
click at [277, 151] on input "2019" at bounding box center [311, 151] width 119 height 19
type input "2021"
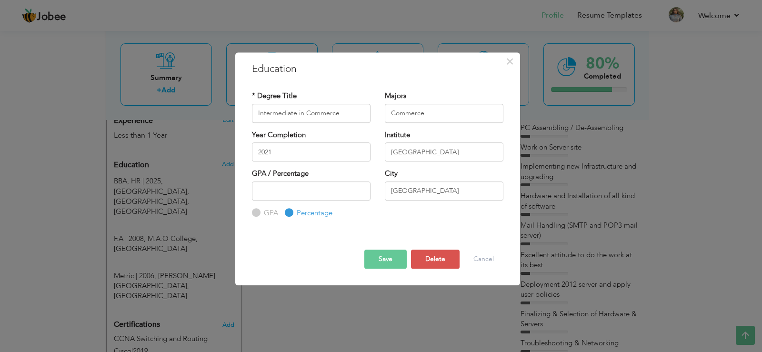
click at [413, 225] on div "* Degree Title Intermediate in Commerce Majors Commerce Year Completion 2021 In…" at bounding box center [378, 155] width 266 height 142
click at [315, 195] on input "number" at bounding box center [311, 190] width 119 height 19
click at [319, 188] on input "number" at bounding box center [311, 190] width 119 height 19
click at [387, 256] on button "Save" at bounding box center [385, 258] width 42 height 19
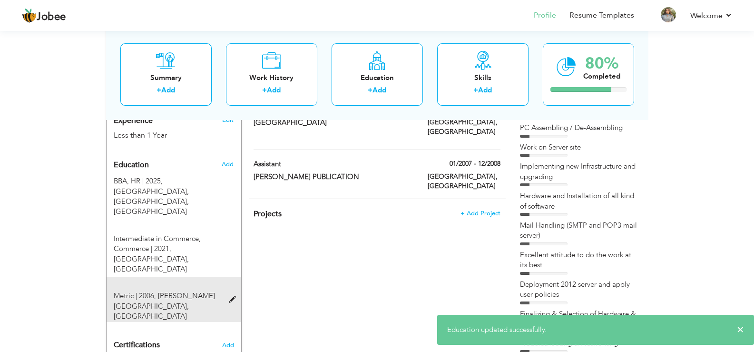
click at [231, 296] on span at bounding box center [235, 299] width 12 height 7
type input "Metric"
type input "2006"
type input "Faizan Model High School"
type input "56"
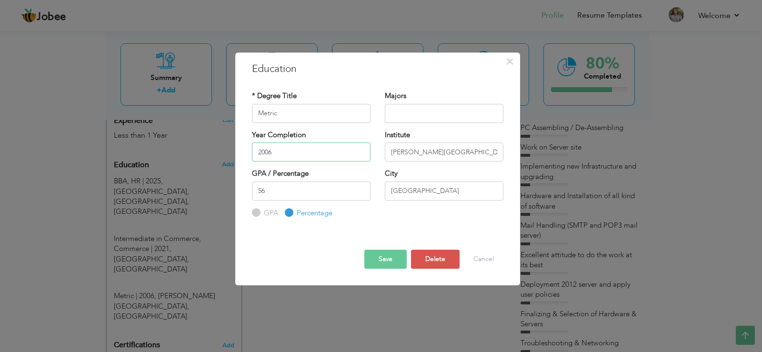
click at [284, 151] on input "2006" at bounding box center [311, 151] width 119 height 19
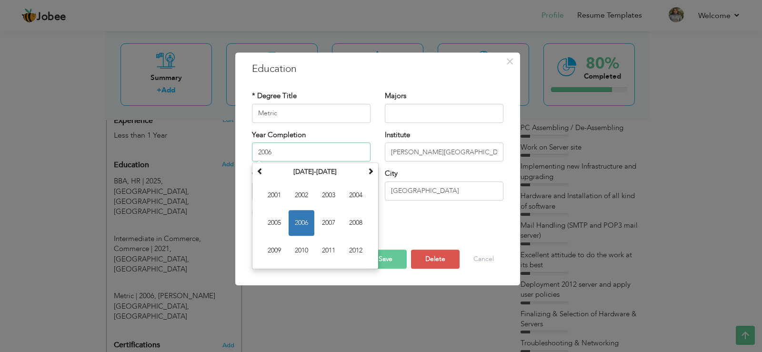
click at [284, 151] on input "2006" at bounding box center [311, 151] width 119 height 19
type input "2019"
click at [475, 156] on input "Faizan Model High School" at bounding box center [444, 151] width 119 height 19
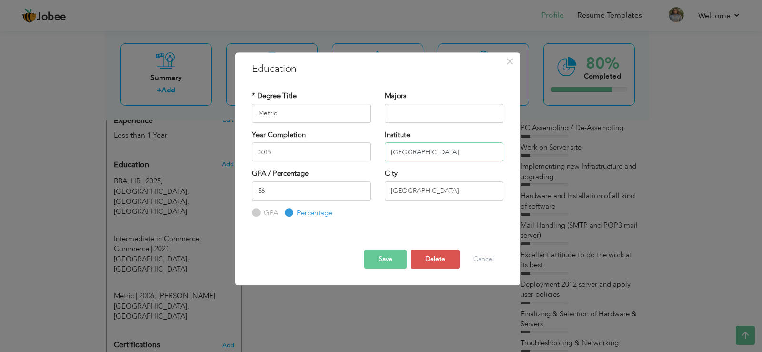
type input "Moon Public High School Lahore"
click at [291, 193] on input "56" at bounding box center [311, 190] width 119 height 19
click at [374, 259] on button "Save" at bounding box center [385, 258] width 42 height 19
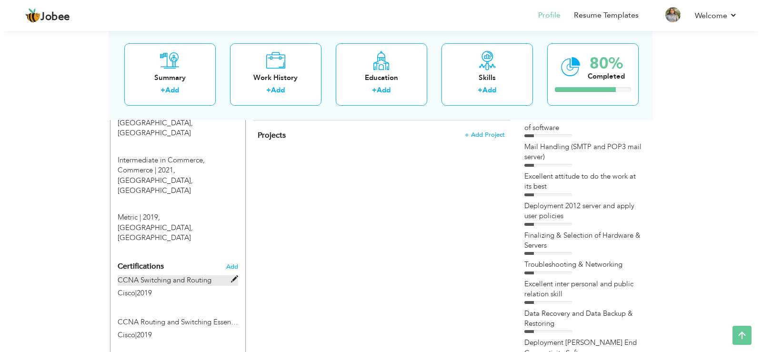
scroll to position [476, 0]
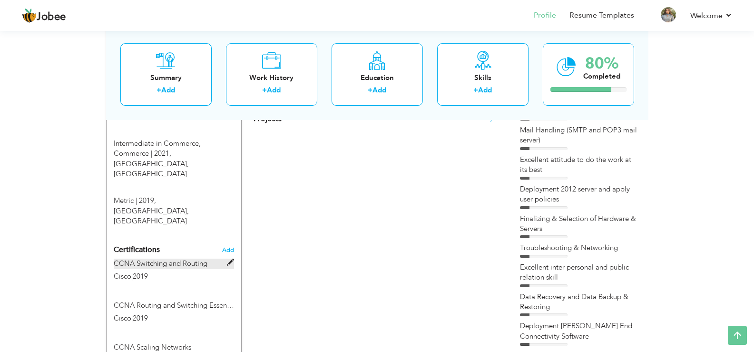
click at [229, 259] on span at bounding box center [230, 262] width 7 height 7
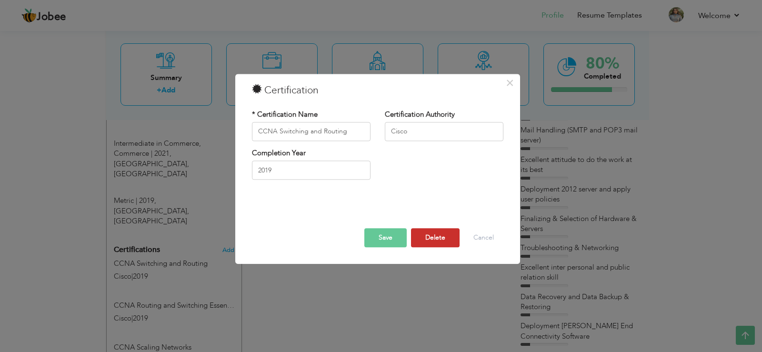
click at [434, 235] on button "Delete" at bounding box center [435, 237] width 49 height 19
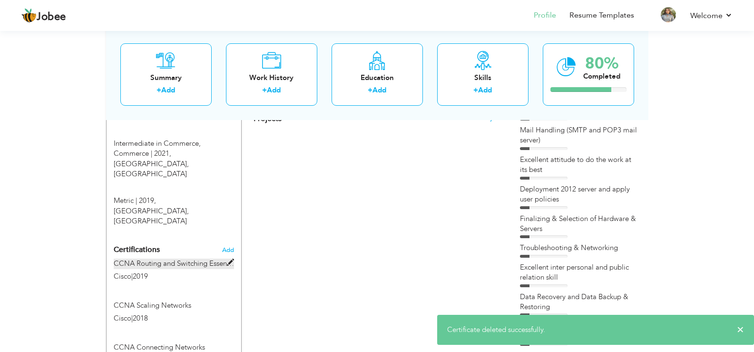
click at [228, 259] on span at bounding box center [230, 262] width 7 height 7
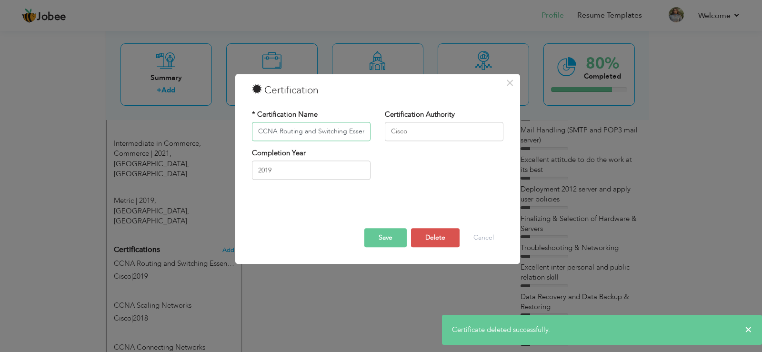
scroll to position [0, 11]
click at [443, 237] on button "Delete" at bounding box center [435, 237] width 49 height 19
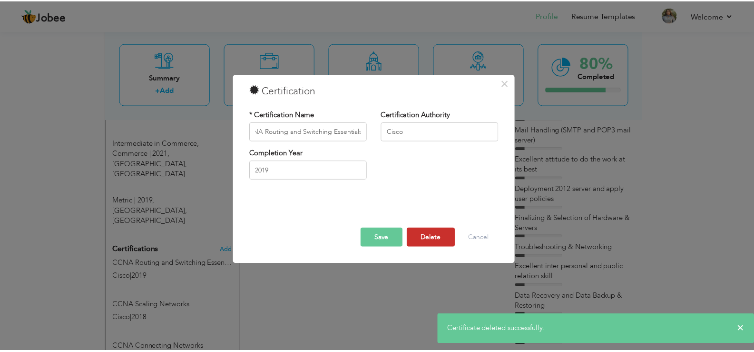
scroll to position [0, 0]
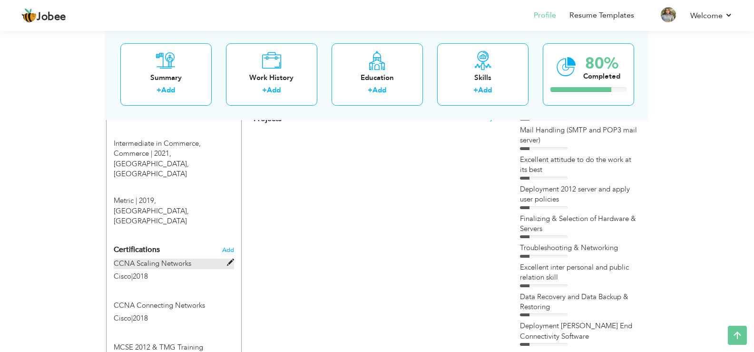
click at [230, 259] on span at bounding box center [230, 262] width 7 height 7
type input "CCNA Scaling Networks"
type input "2018"
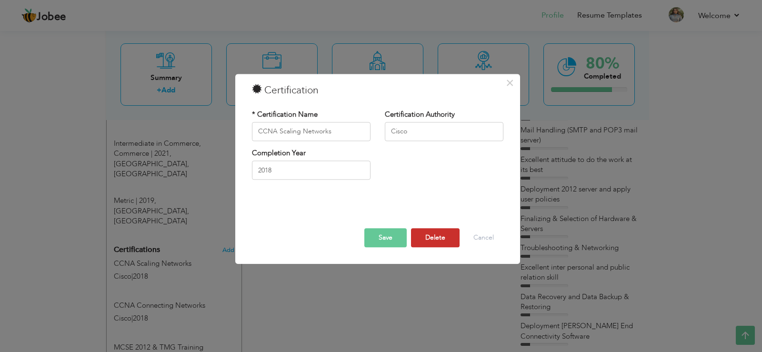
click at [431, 235] on button "Delete" at bounding box center [435, 237] width 49 height 19
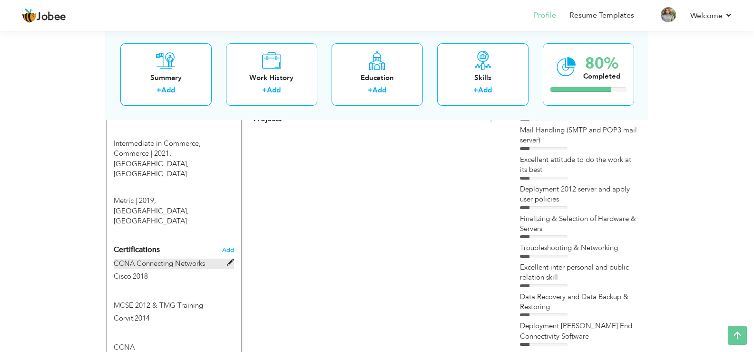
click at [230, 259] on span at bounding box center [230, 262] width 7 height 7
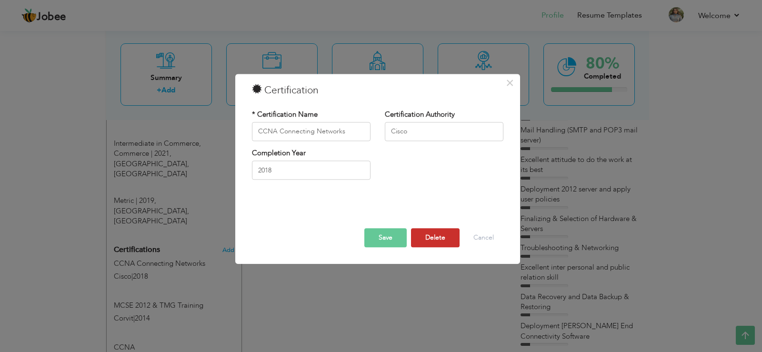
click at [427, 234] on button "Delete" at bounding box center [435, 237] width 49 height 19
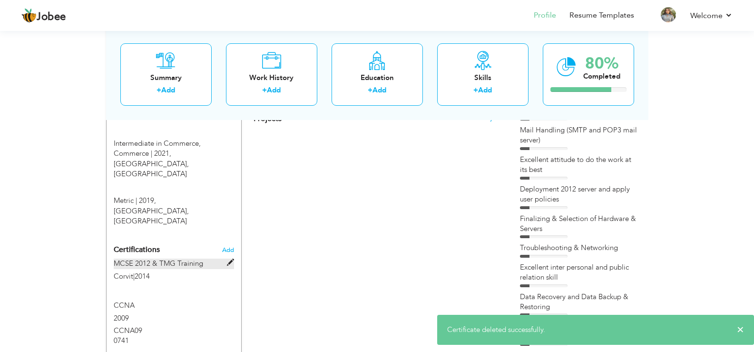
click at [231, 259] on span at bounding box center [230, 262] width 7 height 7
type input "MCSE 2012 & TMG Training"
type input "Corvit"
type input "2014"
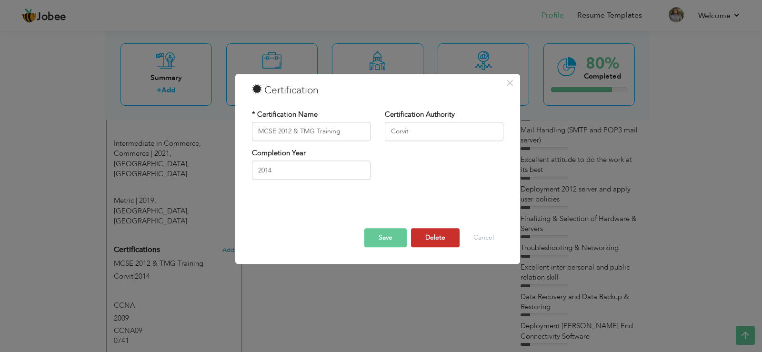
click at [427, 236] on button "Delete" at bounding box center [435, 237] width 49 height 19
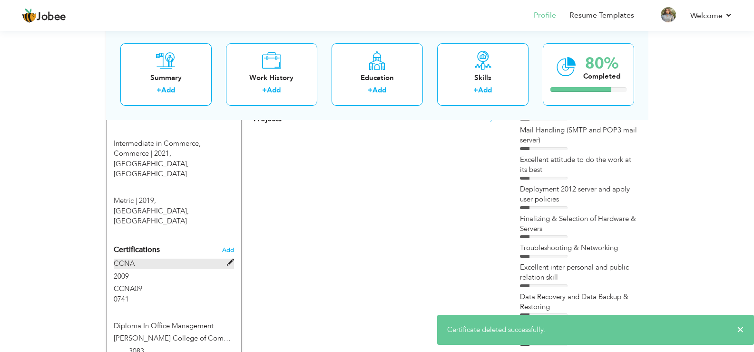
click at [231, 259] on span at bounding box center [230, 262] width 7 height 7
type input "CCNA"
type input "2009"
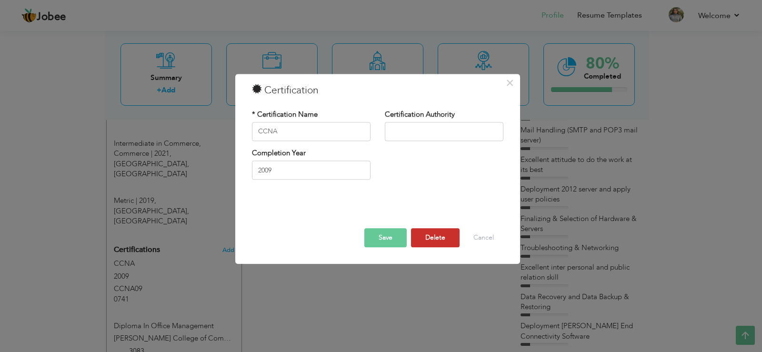
click at [437, 236] on button "Delete" at bounding box center [435, 237] width 49 height 19
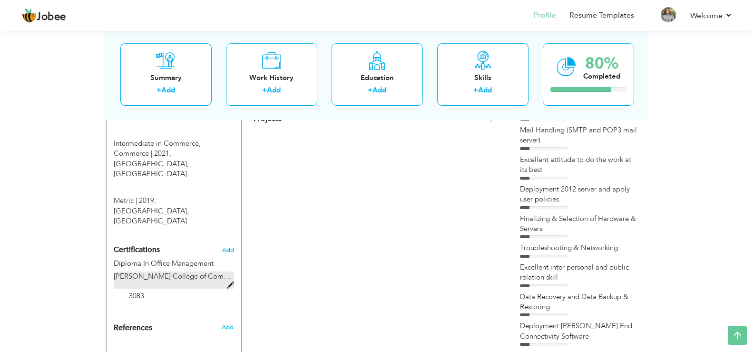
click at [230, 282] on span at bounding box center [230, 285] width 7 height 7
type input "Diploma In Office Management"
type input "Fatima Jinnah College of Computer Science"
type input "2003"
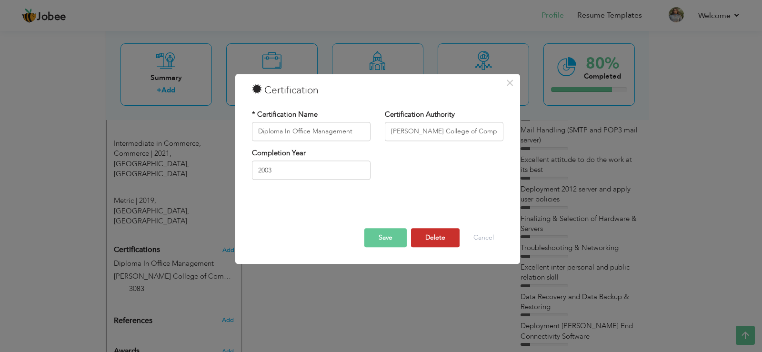
click at [424, 238] on button "Delete" at bounding box center [435, 237] width 49 height 19
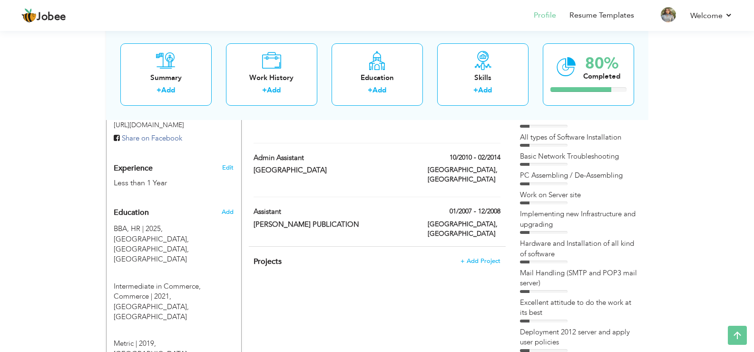
scroll to position [381, 0]
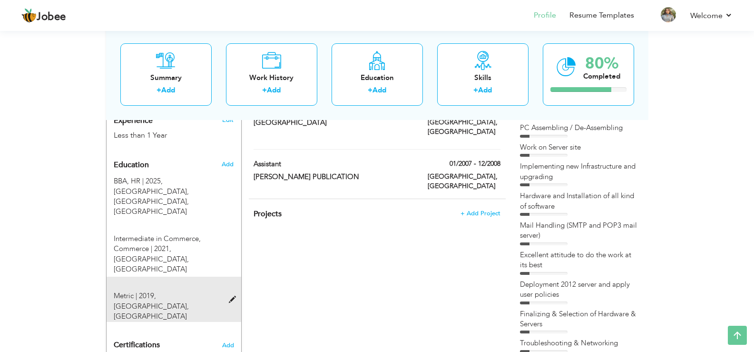
click at [228, 291] on div "Metric | 2019, Moon Public High School Lahore, Lahore" at bounding box center [168, 306] width 123 height 30
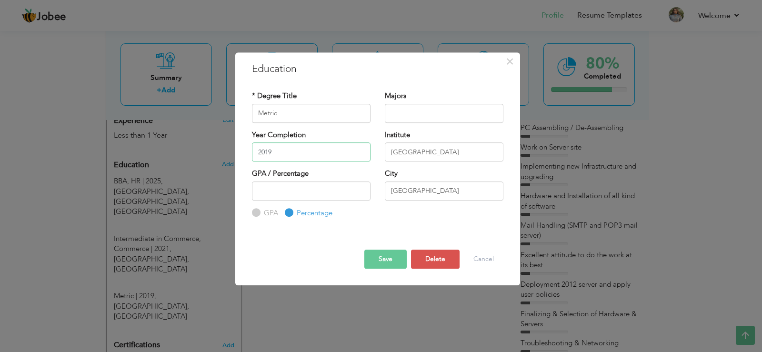
click at [276, 150] on input "2019" at bounding box center [311, 151] width 119 height 19
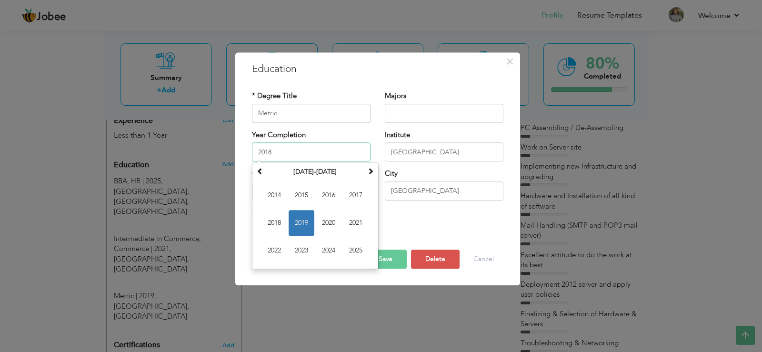
type input "2018"
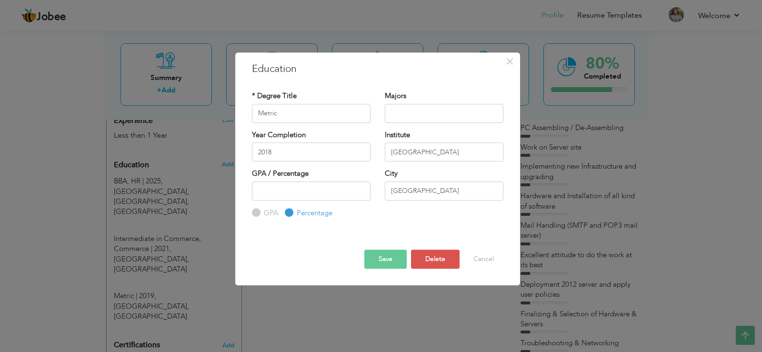
click at [421, 222] on div "* Degree Title Metric Majors Year Completion 2018" at bounding box center [378, 155] width 266 height 142
click at [394, 255] on button "Save" at bounding box center [385, 258] width 42 height 19
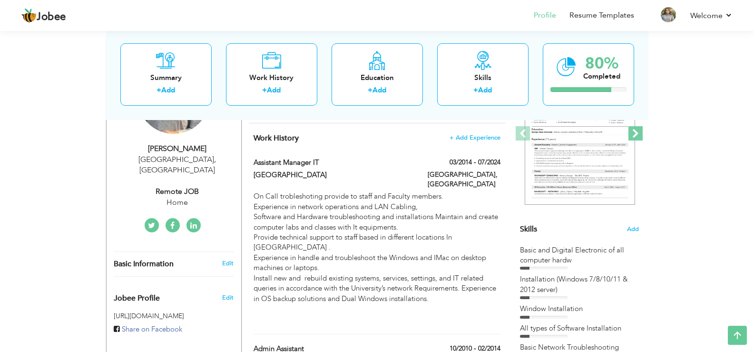
scroll to position [143, 0]
click at [616, 248] on div "Basic and Digital Electronic of all computer hardw" at bounding box center [579, 255] width 119 height 20
click at [619, 251] on div "Basic and Digital Electronic of all computer hardw" at bounding box center [579, 255] width 119 height 20
click at [594, 253] on div "Basic and Digital Electronic of all computer hardw" at bounding box center [579, 255] width 119 height 20
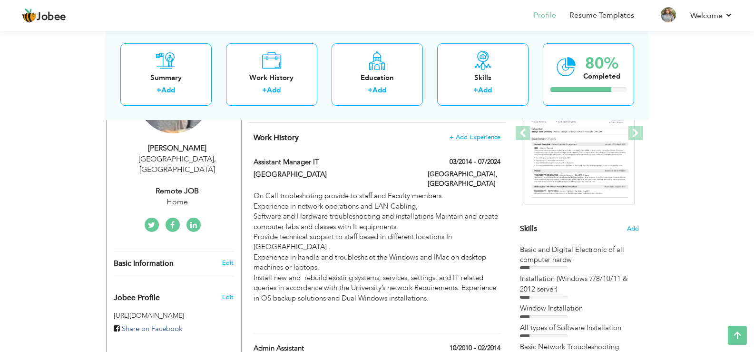
click at [531, 226] on span "Skills" at bounding box center [528, 228] width 17 height 10
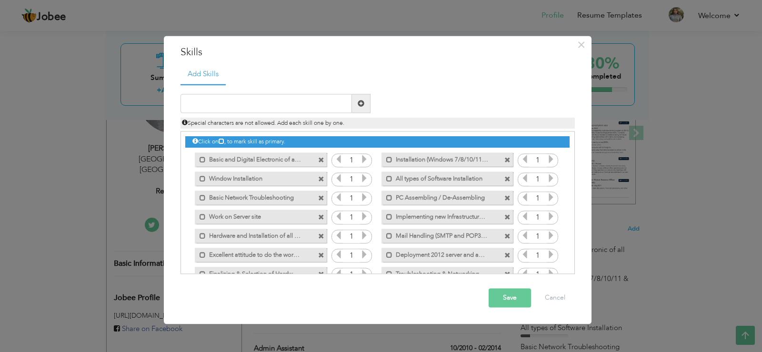
click at [320, 159] on span at bounding box center [321, 160] width 6 height 6
click at [318, 177] on span at bounding box center [321, 179] width 6 height 6
click at [319, 159] on span at bounding box center [321, 160] width 6 height 6
click at [320, 159] on span at bounding box center [321, 160] width 6 height 6
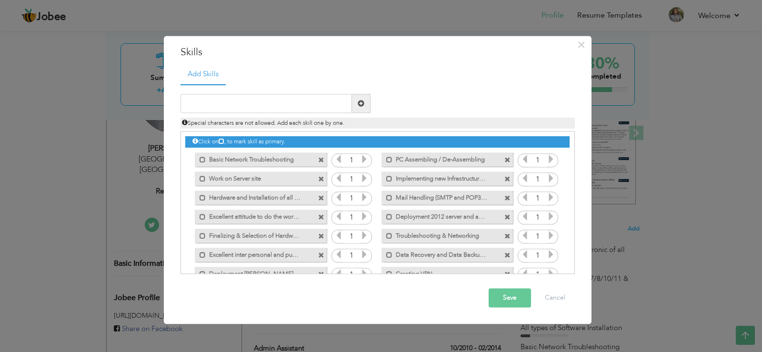
click at [504, 159] on span at bounding box center [507, 160] width 6 height 6
click at [320, 159] on span at bounding box center [321, 160] width 6 height 6
click at [504, 159] on span at bounding box center [507, 160] width 6 height 6
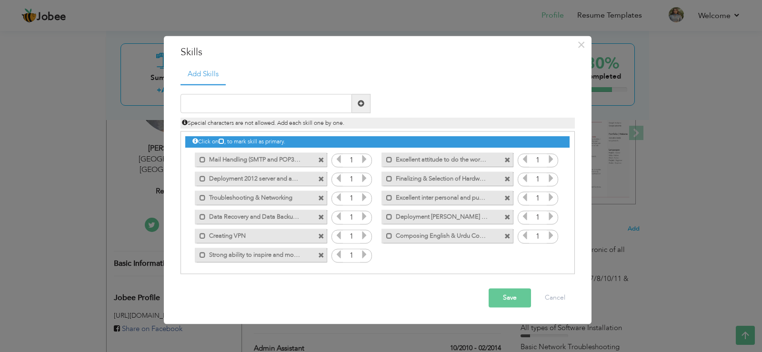
click at [320, 159] on span at bounding box center [321, 160] width 6 height 6
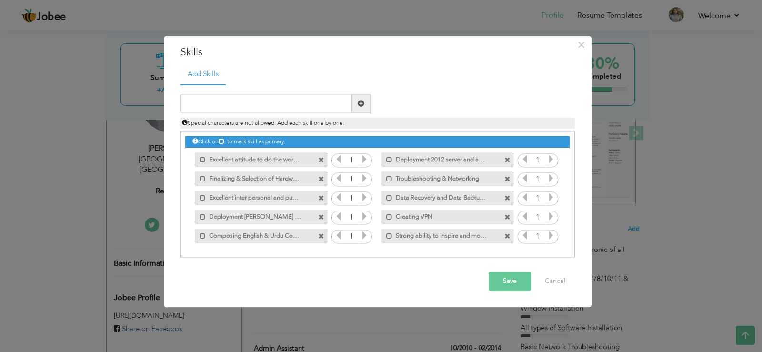
click at [320, 159] on span at bounding box center [321, 160] width 6 height 6
click at [504, 159] on span at bounding box center [507, 160] width 6 height 6
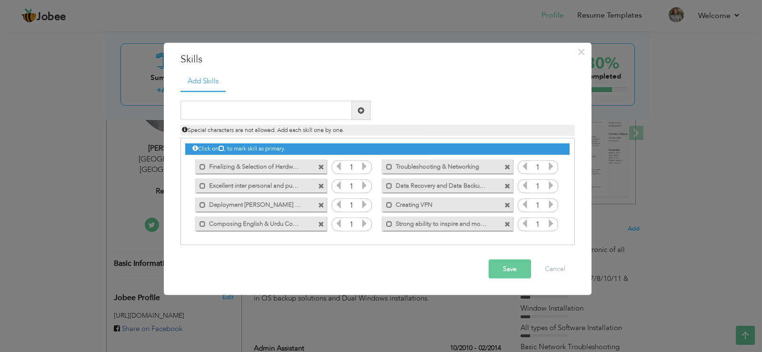
click at [320, 159] on span at bounding box center [322, 164] width 9 height 10
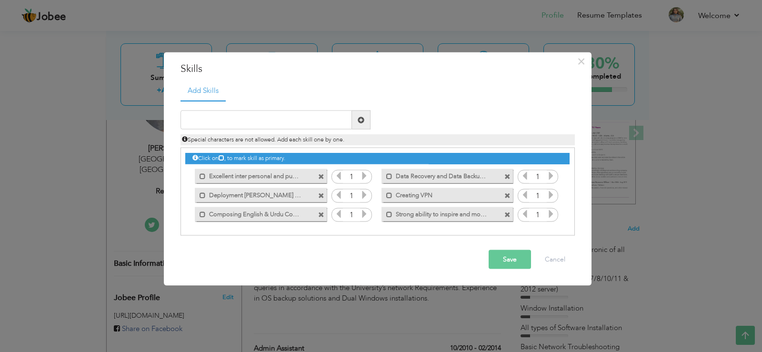
click at [292, 178] on label "Excellent inter personal and public relation skill" at bounding box center [254, 175] width 96 height 12
click at [321, 195] on span at bounding box center [321, 195] width 6 height 6
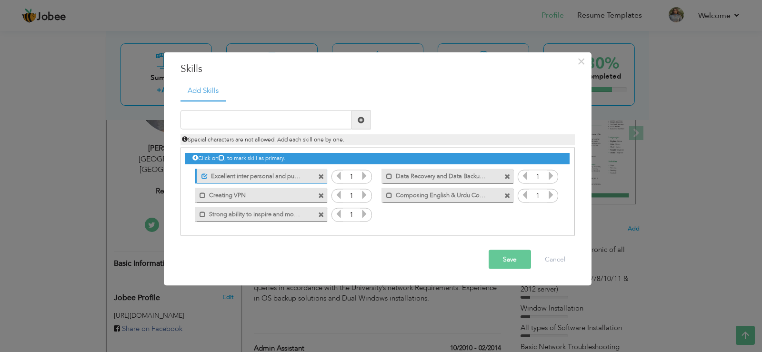
click at [322, 195] on span at bounding box center [321, 195] width 6 height 6
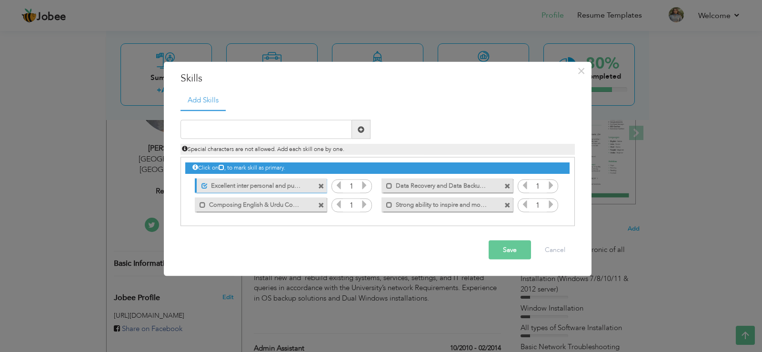
click at [319, 203] on span at bounding box center [321, 205] width 6 height 6
click at [506, 186] on span at bounding box center [507, 186] width 6 height 6
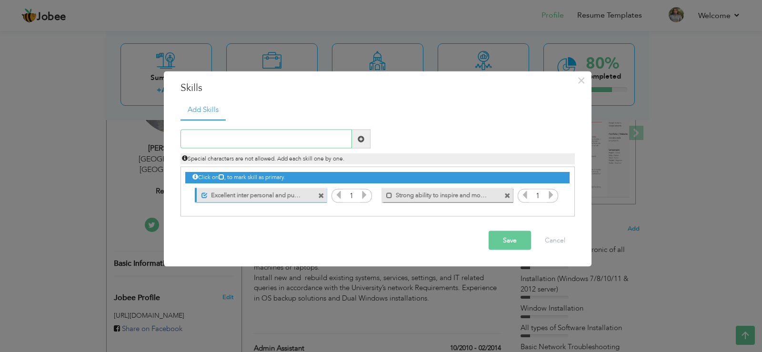
click at [270, 140] on input "text" at bounding box center [265, 138] width 171 height 19
click at [271, 141] on input "text" at bounding box center [265, 138] width 171 height 19
paste input "• Microsoft Office: Proficient in Microsoft Word a"
type input "• Microsoft Office: Proficient in Microsoft Word a"
click at [364, 142] on span at bounding box center [361, 138] width 19 height 19
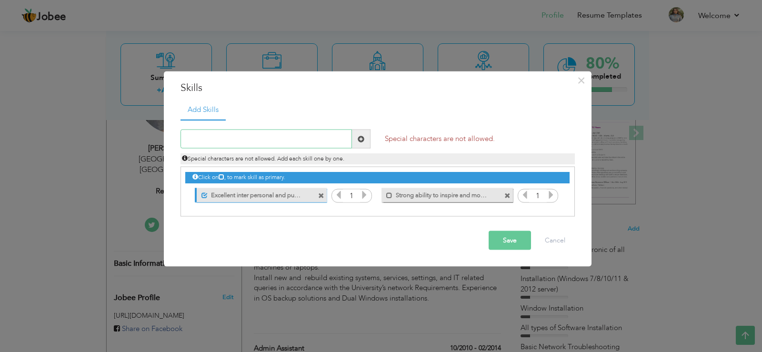
click at [312, 138] on input "text" at bounding box center [265, 138] width 171 height 19
paste input "• Microsoft Office: Proficient in Microsoft Word a"
click at [200, 141] on input "• Microsoft Office: Proficient in Microsoft Word a" at bounding box center [265, 138] width 171 height 19
click at [329, 141] on input "Microsoft Office: Proficient in Microsoft Word a" at bounding box center [265, 138] width 171 height 19
type input "Microsoft Office: Proficient in Microsoft Word a"
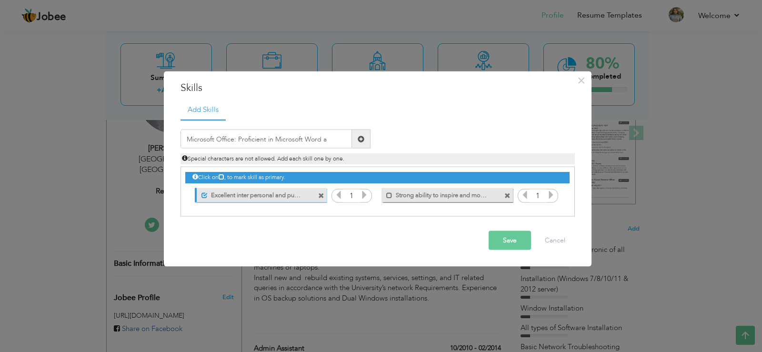
click at [360, 136] on span at bounding box center [360, 138] width 7 height 7
click at [324, 137] on input "text" at bounding box center [265, 138] width 171 height 19
paste input "• Microsoft Office: Proficient in Microsoft Word a"
click at [250, 141] on input "• Microsoft Office: Proficient in Microsoft Word a" at bounding box center [265, 138] width 171 height 19
click at [324, 142] on input "Microsoft Office Proficient in Microsoft Word a" at bounding box center [265, 138] width 171 height 19
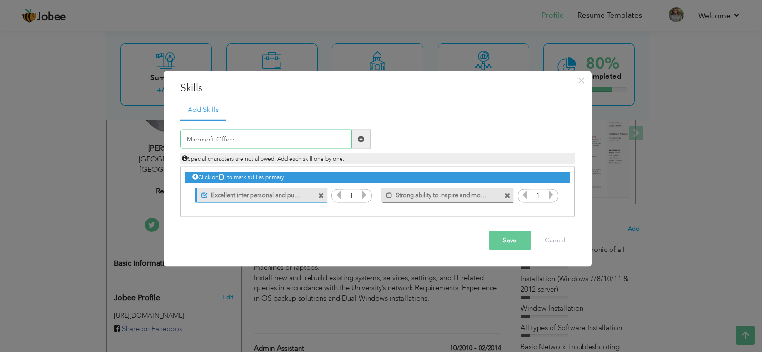
type input "Microsoft Office"
click at [362, 138] on span at bounding box center [360, 138] width 7 height 7
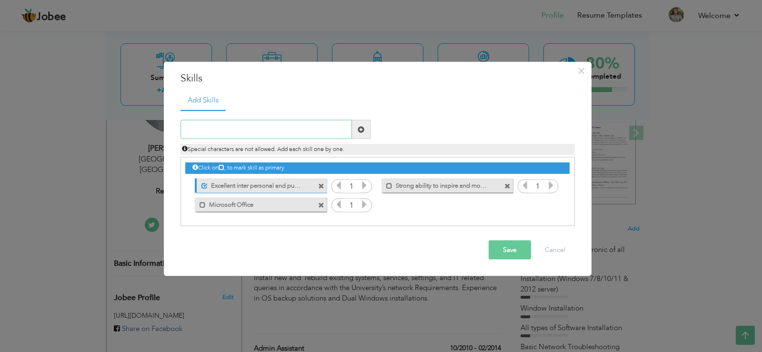
click at [228, 130] on input "text" at bounding box center [265, 129] width 171 height 19
paste input "• Excel QM 5.2"
click at [201, 130] on input "• Excel QM 5.2" at bounding box center [265, 129] width 171 height 19
type input "Excel QM 5.2"
click at [366, 130] on span at bounding box center [361, 129] width 19 height 19
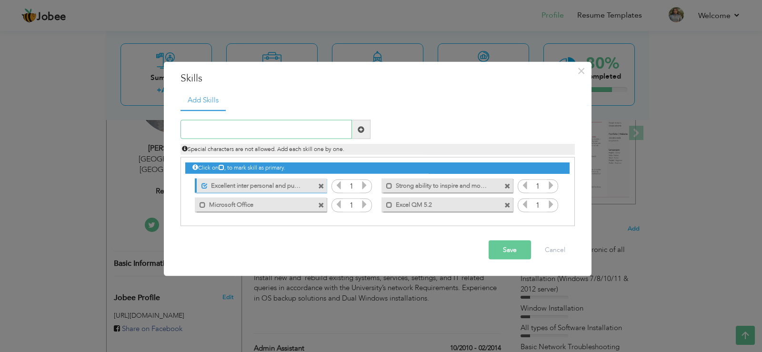
click at [273, 129] on input "text" at bounding box center [265, 129] width 171 height 19
paste input "• SPSS"
click at [201, 127] on input "• SPSS" at bounding box center [265, 129] width 171 height 19
type input "SPSS"
click at [510, 249] on button "Save" at bounding box center [509, 249] width 42 height 19
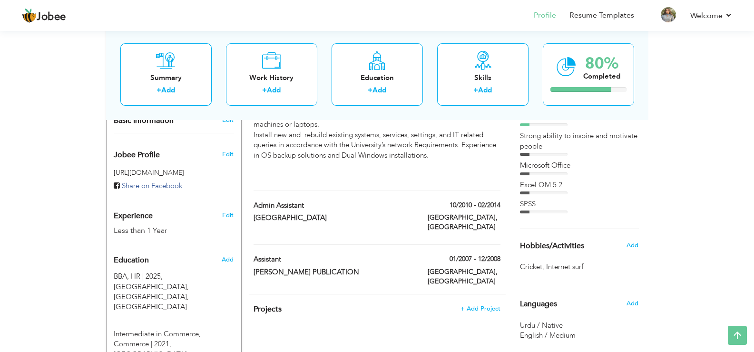
scroll to position [333, 0]
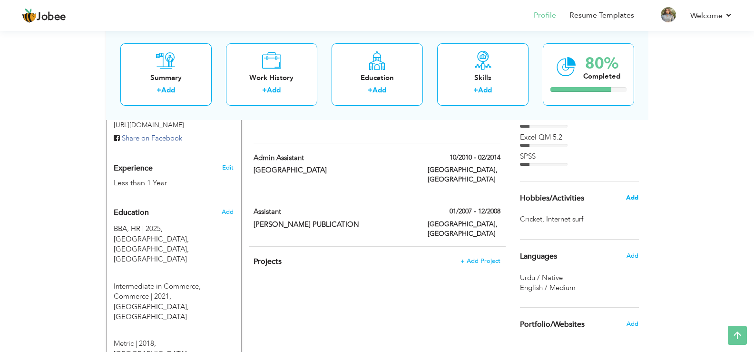
click at [633, 199] on span "Add" at bounding box center [632, 197] width 12 height 9
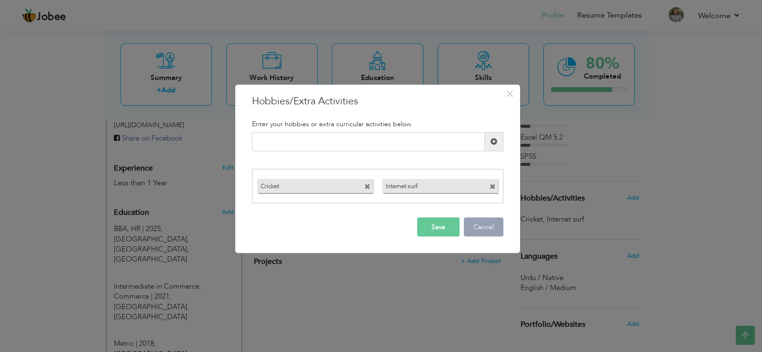
click at [480, 228] on button "Cancel" at bounding box center [484, 227] width 40 height 19
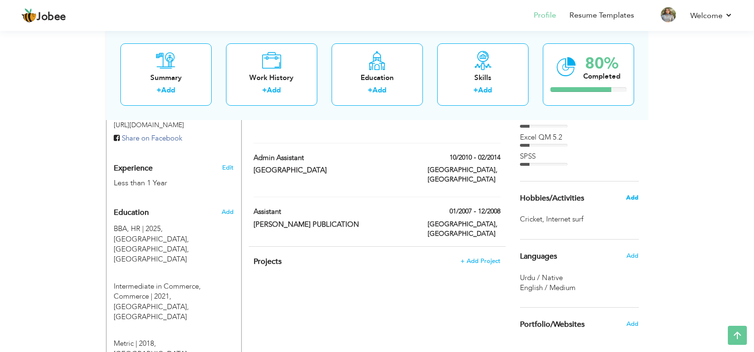
click at [630, 195] on span "Add" at bounding box center [632, 197] width 12 height 9
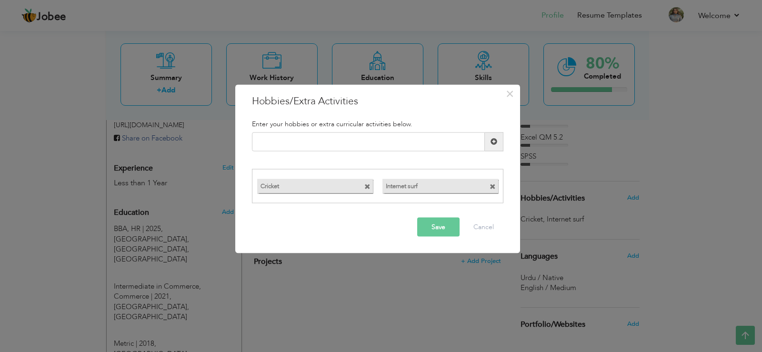
click at [368, 186] on span at bounding box center [367, 187] width 6 height 6
click at [368, 143] on input "text" at bounding box center [368, 141] width 233 height 19
type input "Reading Books"
click at [433, 227] on button "Save" at bounding box center [438, 227] width 42 height 19
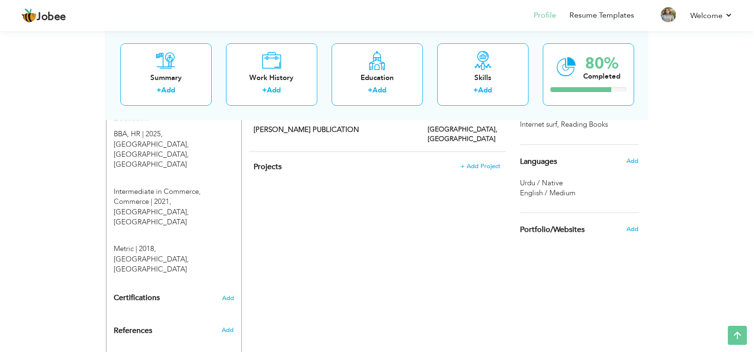
scroll to position [428, 0]
click at [630, 159] on span "Add" at bounding box center [632, 160] width 12 height 9
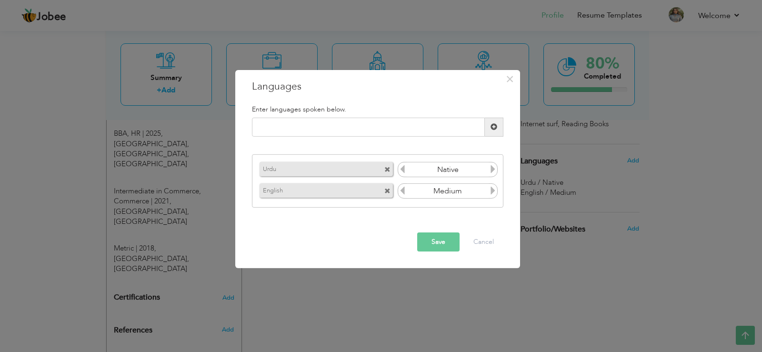
click at [493, 191] on icon at bounding box center [492, 190] width 9 height 9
click at [490, 191] on icon at bounding box center [492, 190] width 9 height 9
click at [344, 125] on input "text" at bounding box center [368, 127] width 233 height 19
paste input "sic Chinese"
type input "Basic Chinese"
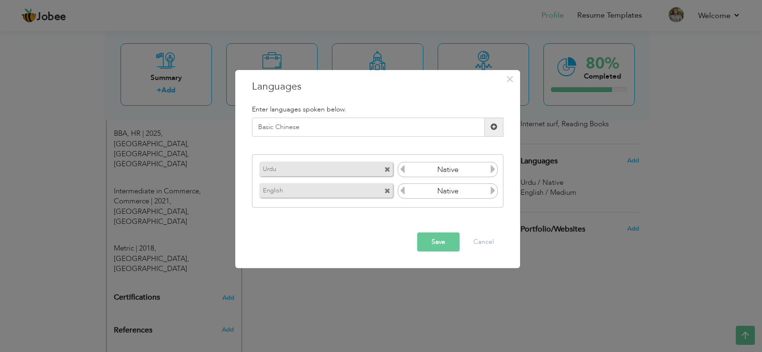
click at [449, 239] on button "Save" at bounding box center [438, 241] width 42 height 19
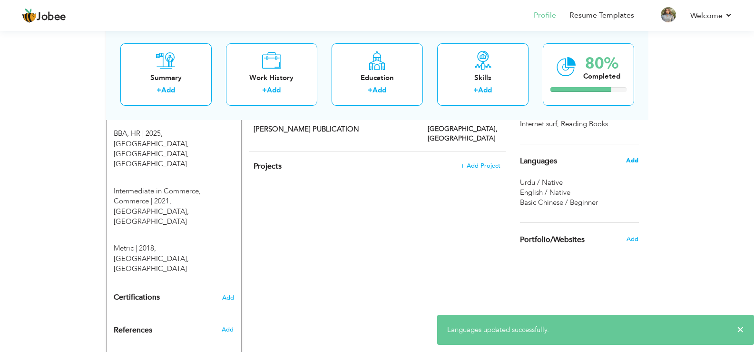
click at [629, 161] on span "Add" at bounding box center [632, 160] width 12 height 9
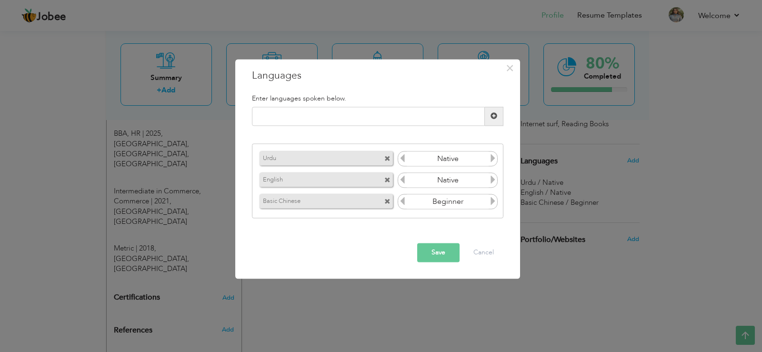
click at [436, 251] on button "Save" at bounding box center [438, 252] width 42 height 19
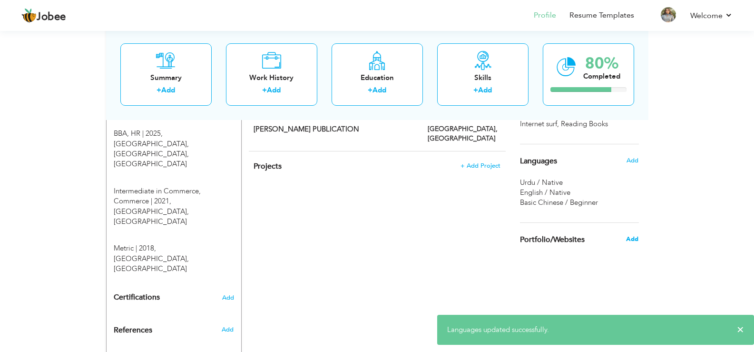
click at [631, 239] on span "Add" at bounding box center [632, 239] width 12 height 9
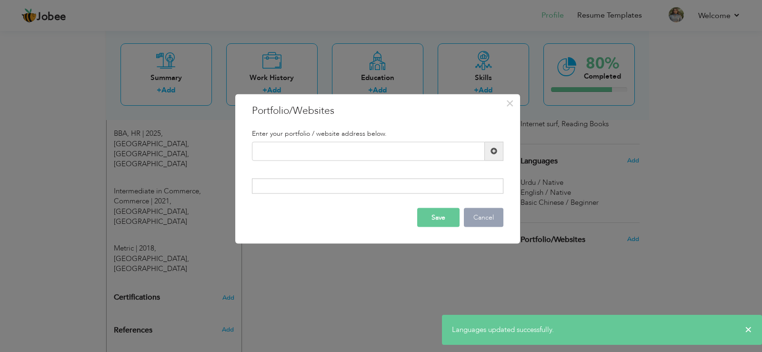
click at [484, 218] on button "Cancel" at bounding box center [484, 217] width 40 height 19
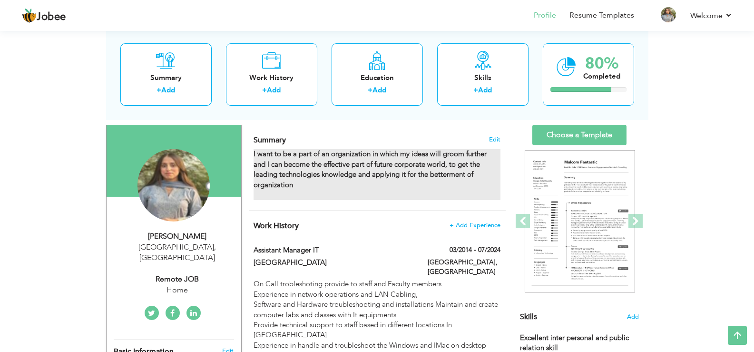
scroll to position [48, 0]
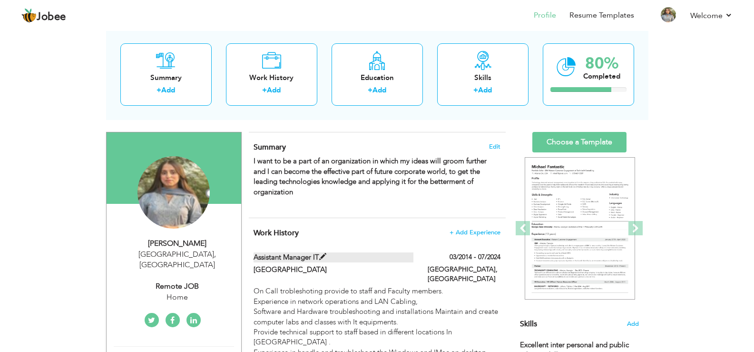
click at [325, 253] on span at bounding box center [322, 256] width 7 height 7
type input "Assistant Manager IT"
type input "University of Central Punjab"
type input "03/2014"
type input "07/2024"
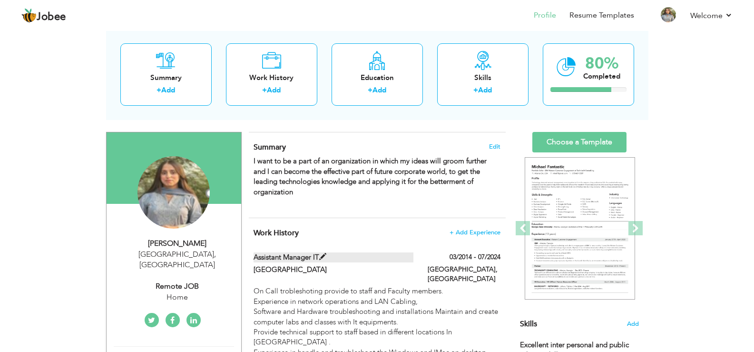
type input "[GEOGRAPHIC_DATA]"
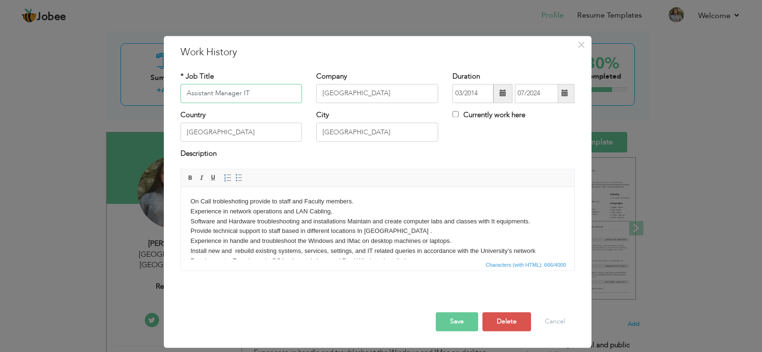
drag, startPoint x: 260, startPoint y: 96, endPoint x: 184, endPoint y: 93, distance: 76.2
click at [184, 93] on input "Assistant Manager IT" at bounding box center [241, 93] width 122 height 19
type input "Fresh"
click at [482, 93] on input "03/2014" at bounding box center [472, 93] width 41 height 19
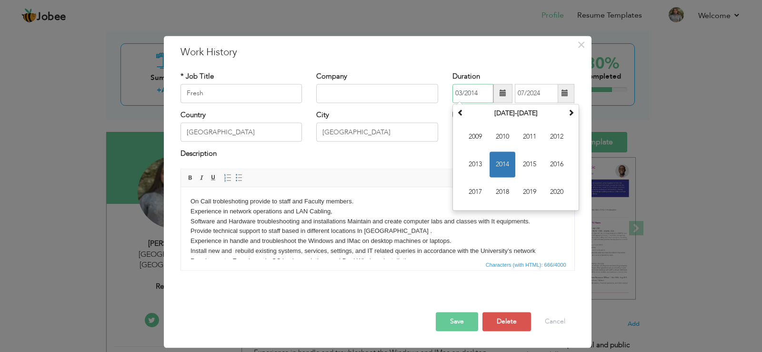
click at [482, 93] on input "03/2014" at bounding box center [472, 93] width 41 height 19
click at [582, 46] on span "×" at bounding box center [581, 44] width 8 height 17
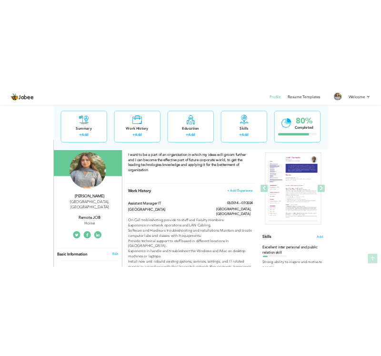
scroll to position [95, 0]
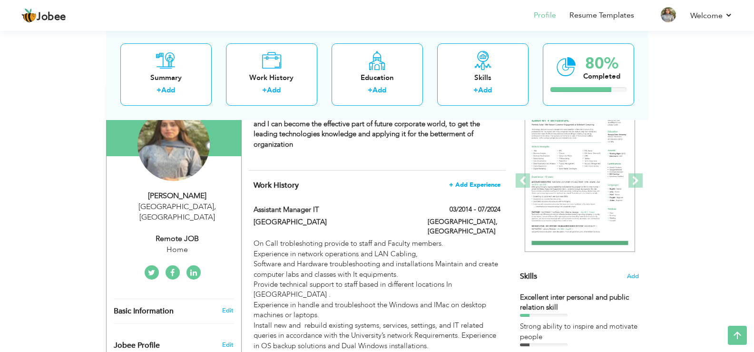
click at [477, 181] on span "+ Add Experience" at bounding box center [474, 184] width 51 height 7
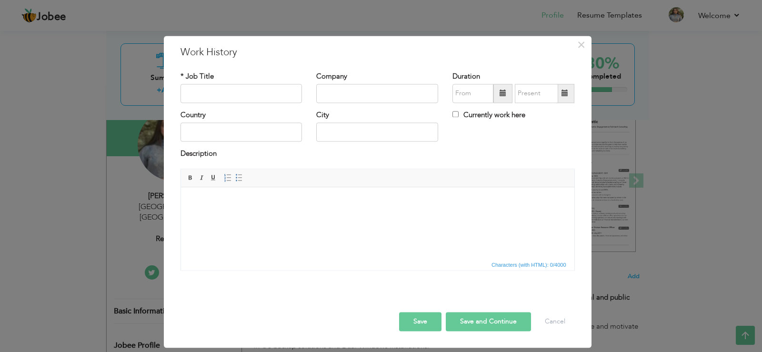
click at [207, 214] on html at bounding box center [376, 201] width 393 height 29
click at [226, 207] on html at bounding box center [376, 201] width 393 height 29
click at [557, 321] on button "Cancel" at bounding box center [555, 321] width 40 height 19
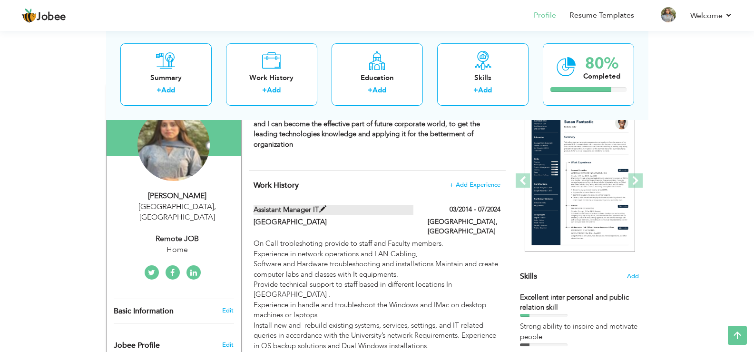
click at [328, 205] on label "Assistant Manager IT" at bounding box center [334, 210] width 160 height 10
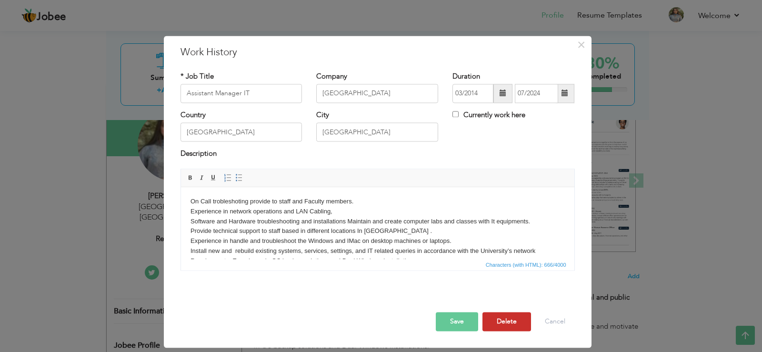
click at [509, 318] on button "Delete" at bounding box center [506, 321] width 49 height 19
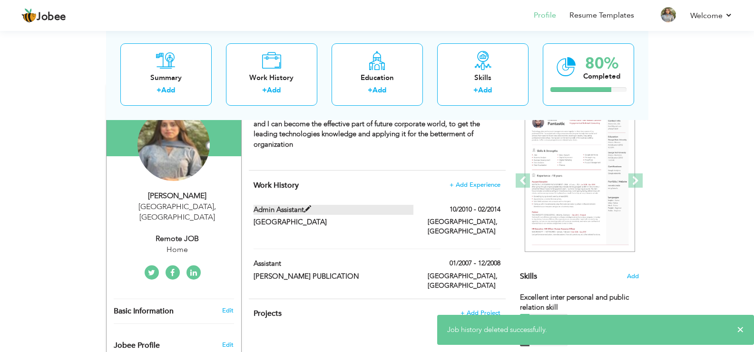
click at [310, 206] on span at bounding box center [307, 209] width 7 height 7
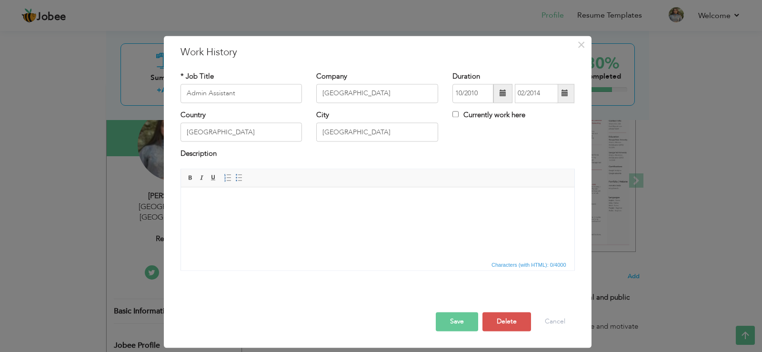
click at [744, 335] on div "× Work History * Job Title Admin Assistant Company Punjab College 10/2010" at bounding box center [381, 176] width 762 height 352
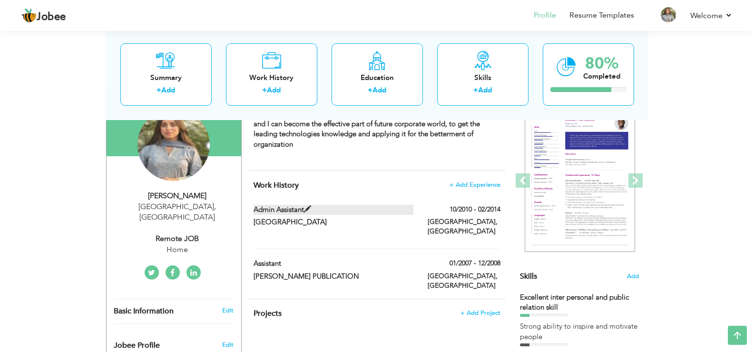
click at [308, 206] on span at bounding box center [307, 209] width 7 height 7
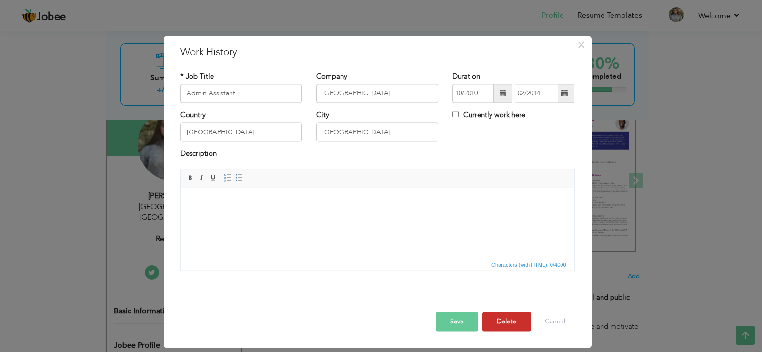
click at [501, 320] on button "Delete" at bounding box center [506, 321] width 49 height 19
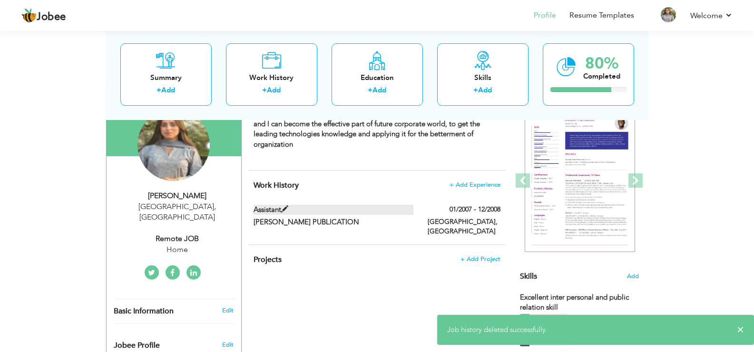
click at [285, 206] on span at bounding box center [284, 209] width 7 height 7
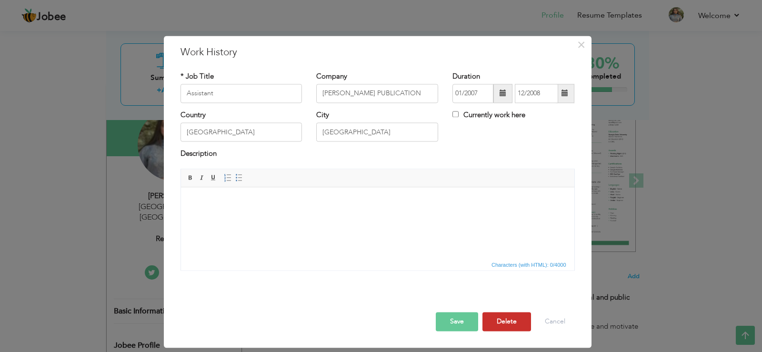
click at [508, 324] on button "Delete" at bounding box center [506, 321] width 49 height 19
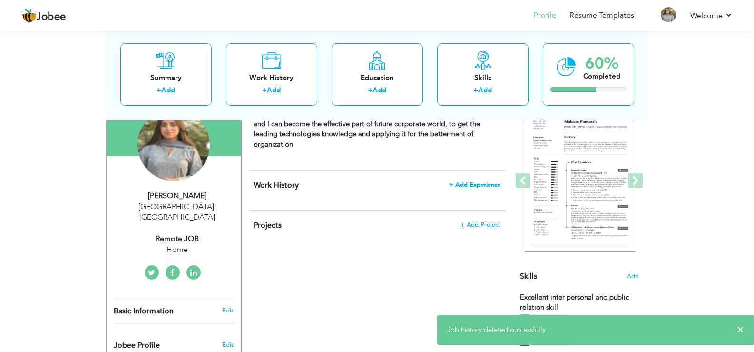
click at [476, 181] on span "+ Add Experience" at bounding box center [474, 184] width 51 height 7
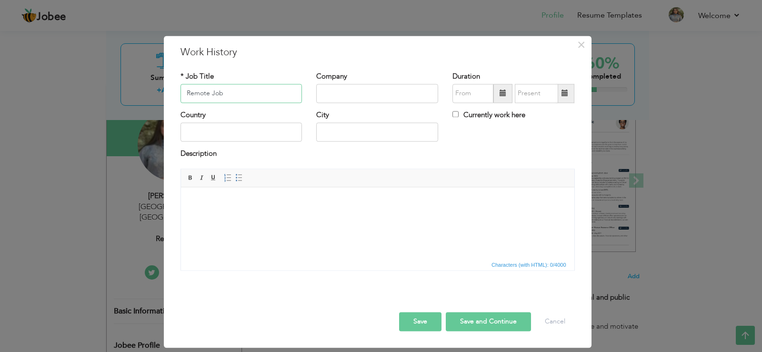
type input "Remote Job"
type input "h"
type input "Home"
click at [241, 135] on input "text" at bounding box center [241, 132] width 122 height 19
type input "[GEOGRAPHIC_DATA]"
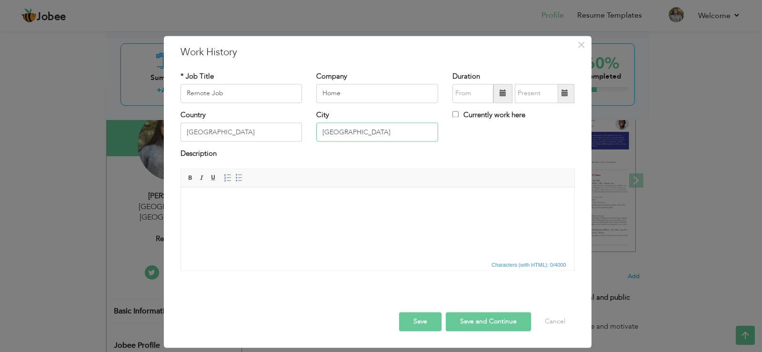
type input "[GEOGRAPHIC_DATA]"
click at [255, 202] on body at bounding box center [377, 202] width 374 height 10
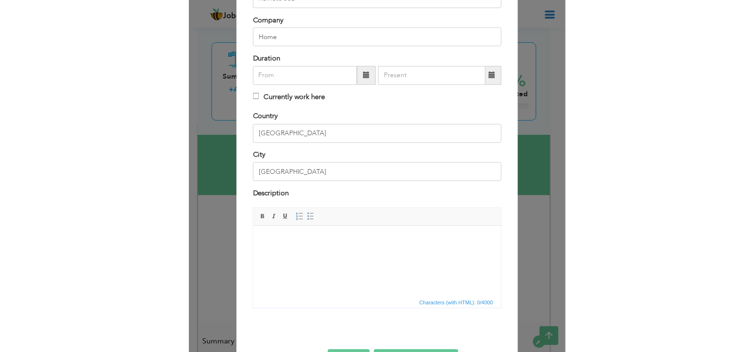
scroll to position [129, 0]
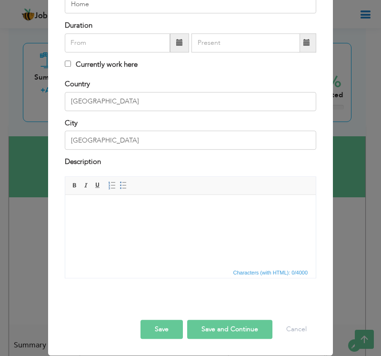
click at [97, 216] on html at bounding box center [190, 209] width 250 height 29
click at [156, 327] on button "Save" at bounding box center [161, 329] width 42 height 19
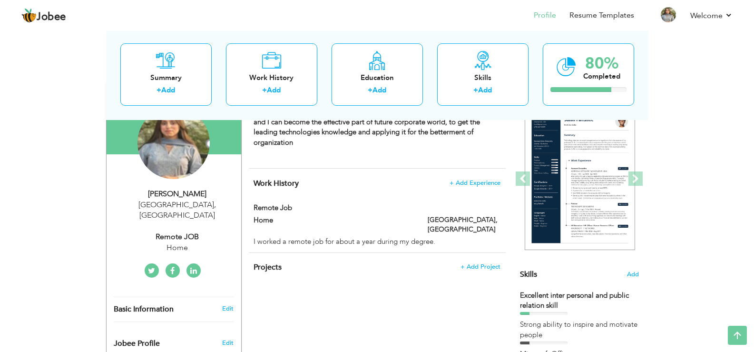
scroll to position [0, 0]
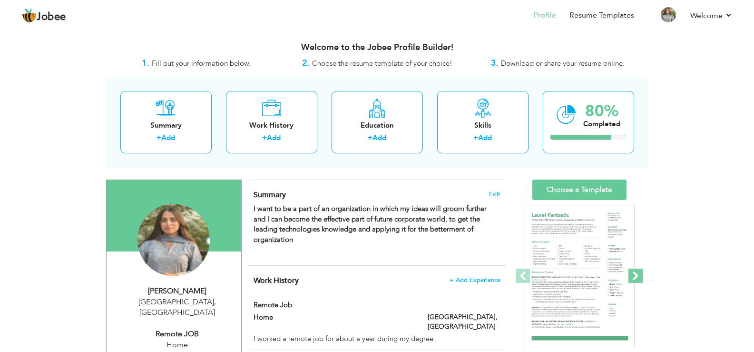
click at [635, 271] on span at bounding box center [636, 275] width 14 height 14
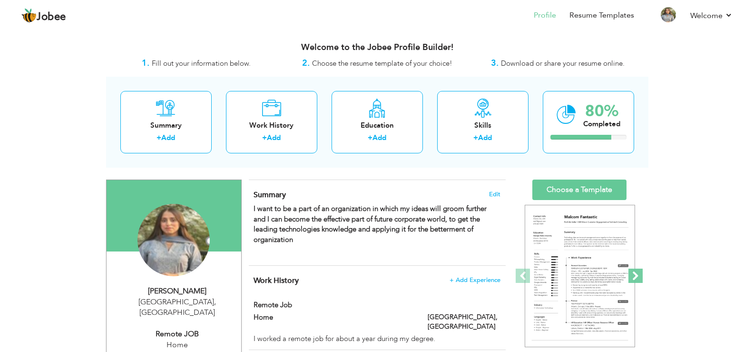
click at [635, 271] on span at bounding box center [636, 275] width 14 height 14
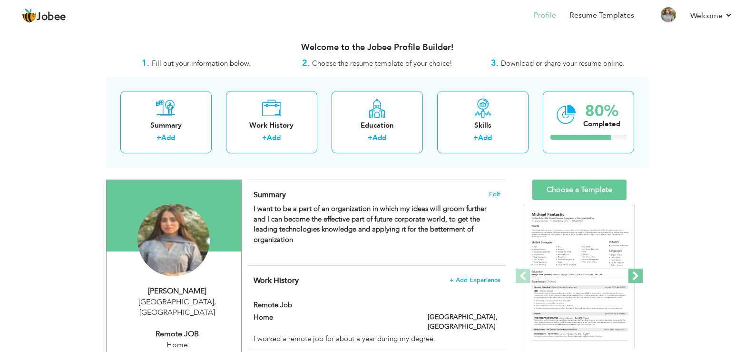
click at [636, 272] on span at bounding box center [636, 275] width 14 height 14
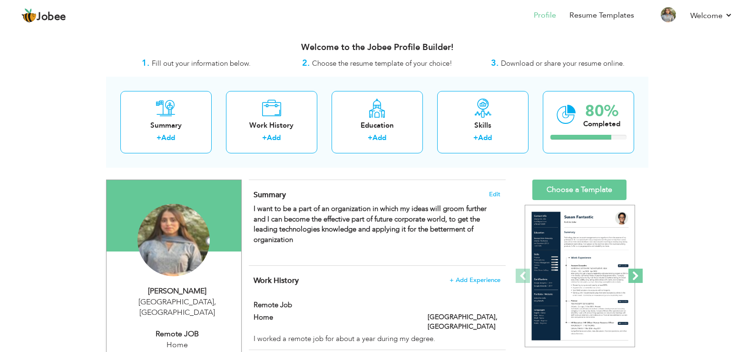
click at [636, 272] on span at bounding box center [636, 275] width 14 height 14
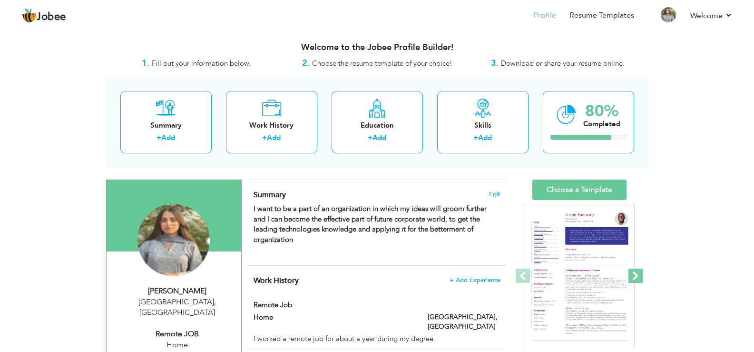
click at [636, 272] on span at bounding box center [636, 275] width 14 height 14
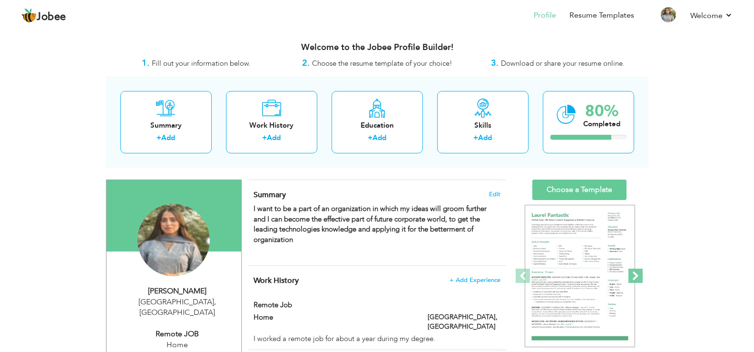
click at [636, 272] on span at bounding box center [636, 275] width 14 height 14
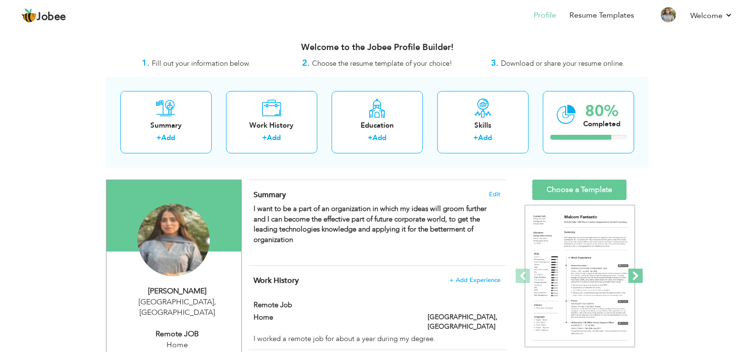
click at [636, 272] on span at bounding box center [636, 275] width 14 height 14
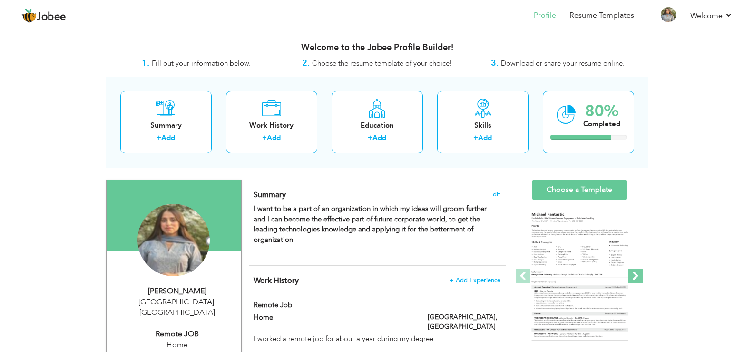
click at [636, 272] on span at bounding box center [636, 275] width 14 height 14
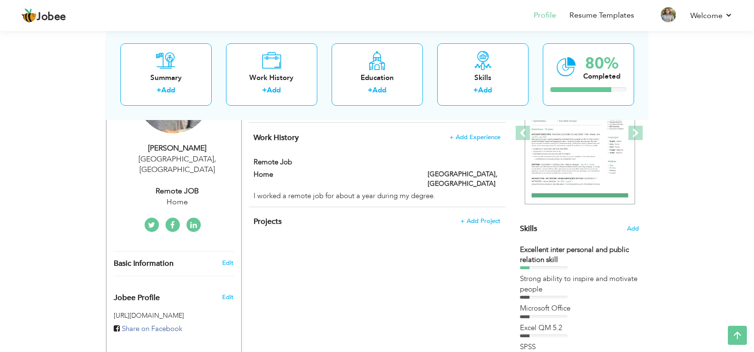
scroll to position [190, 0]
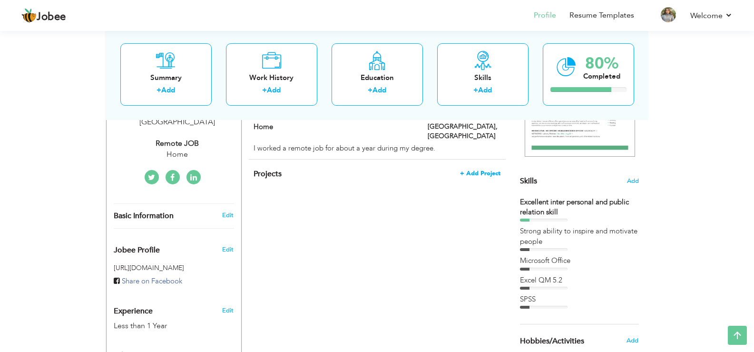
click at [474, 170] on span "+ Add Project" at bounding box center [480, 173] width 40 height 7
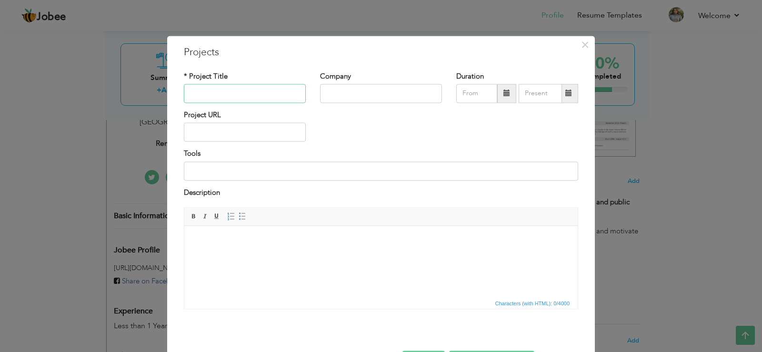
paste input "LEADERSHIP ACTIVITIES"
type input "LEADERSHIP ACTIVITIES"
click at [325, 93] on input "text" at bounding box center [381, 93] width 122 height 19
type input "UCP"
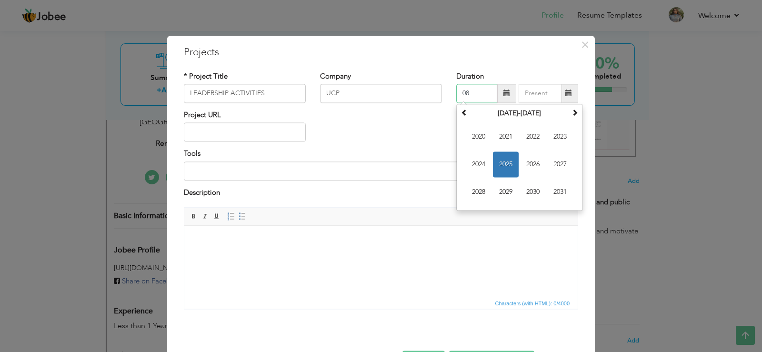
type input "0"
click at [349, 129] on div "Project URL" at bounding box center [381, 129] width 408 height 39
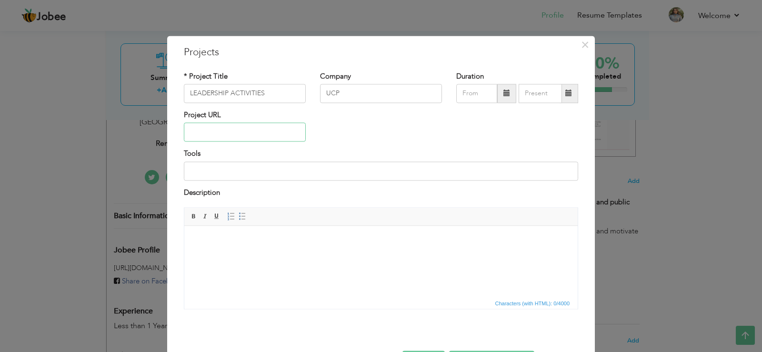
click at [249, 132] on input "text" at bounding box center [245, 132] width 122 height 19
paste input "Volunteer in service (VIS)"
type input "Volunteer in service (VIS)"
click at [581, 45] on span "×" at bounding box center [585, 44] width 8 height 17
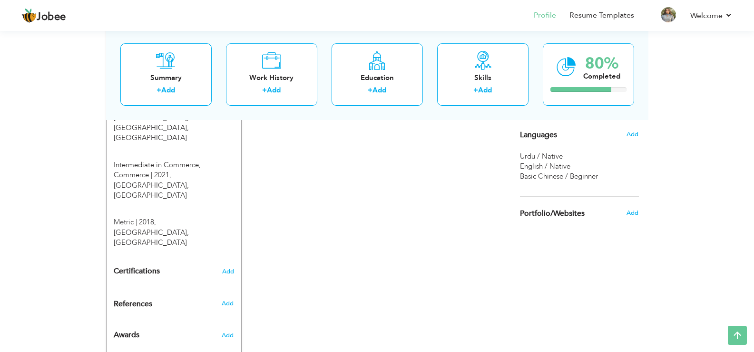
scroll to position [476, 0]
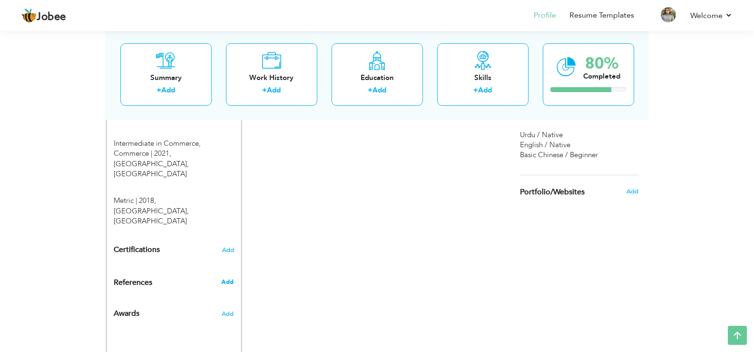
click at [230, 278] on span "Add" at bounding box center [227, 282] width 12 height 9
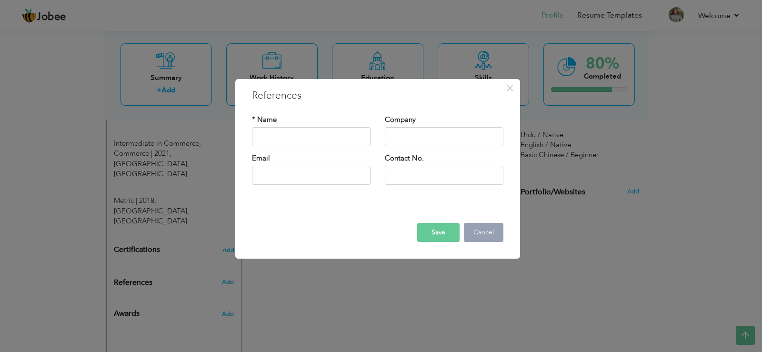
click at [481, 235] on button "Cancel" at bounding box center [484, 232] width 40 height 19
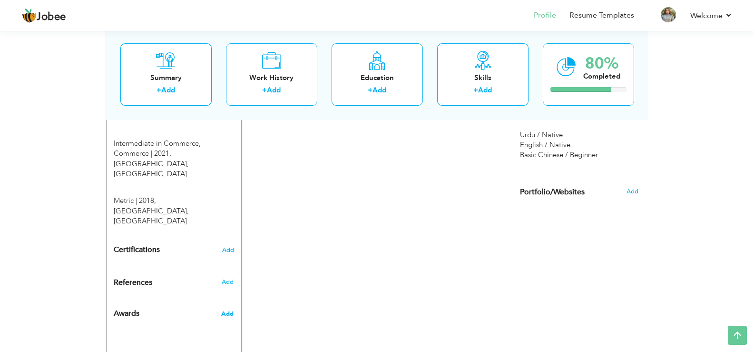
click at [228, 309] on span "Add" at bounding box center [227, 313] width 12 height 9
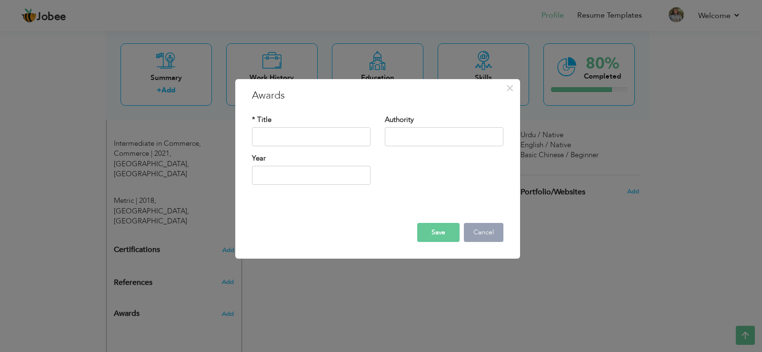
click at [487, 230] on button "Cancel" at bounding box center [484, 232] width 40 height 19
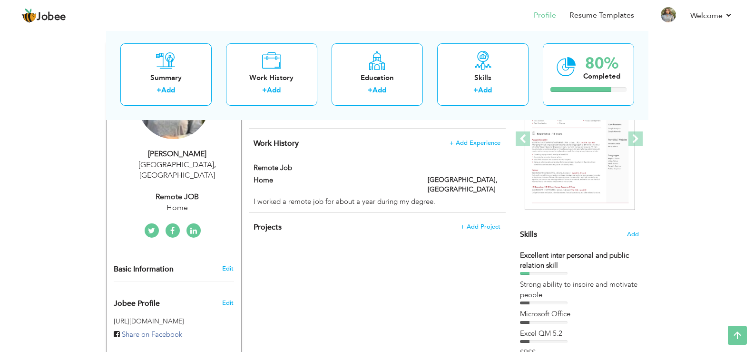
scroll to position [0, 0]
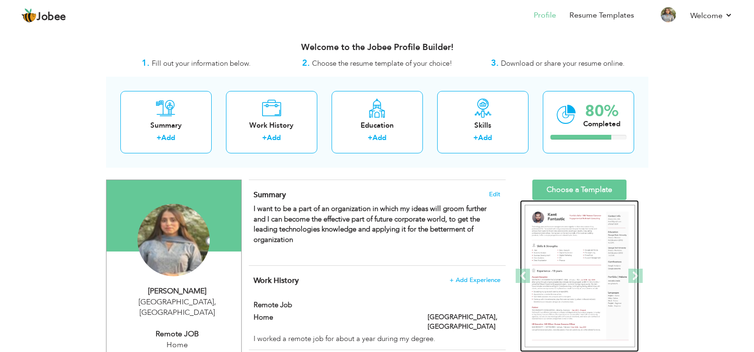
click at [584, 249] on img at bounding box center [580, 276] width 110 height 143
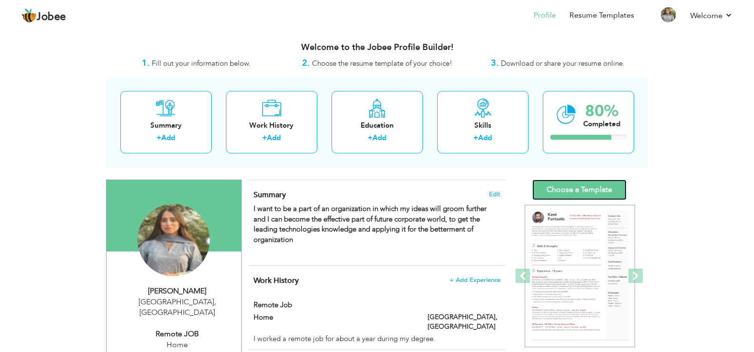
click at [580, 189] on link "Choose a Template" at bounding box center [580, 189] width 94 height 20
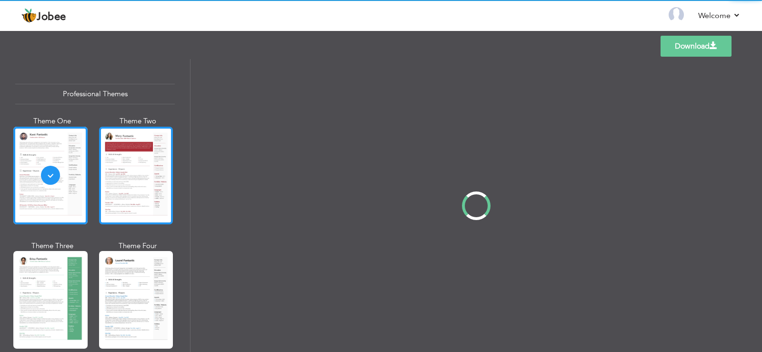
click at [133, 179] on div at bounding box center [136, 176] width 74 height 98
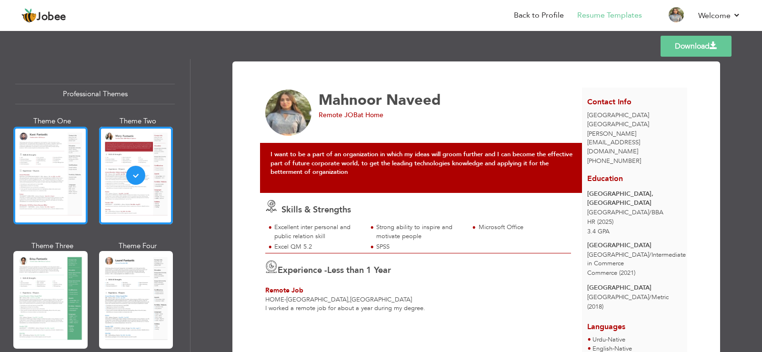
click at [69, 182] on div at bounding box center [50, 176] width 74 height 98
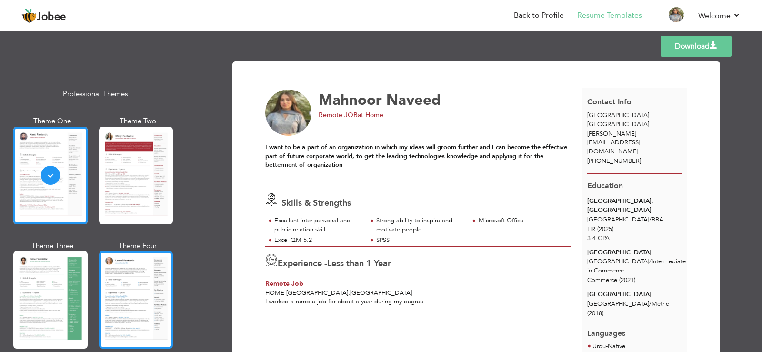
click at [129, 269] on div at bounding box center [136, 300] width 74 height 98
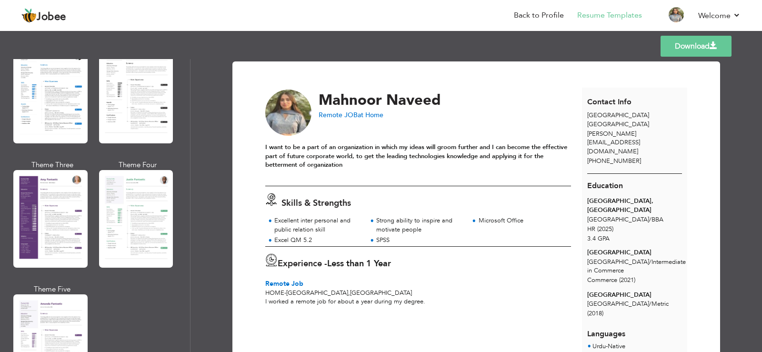
scroll to position [809, 0]
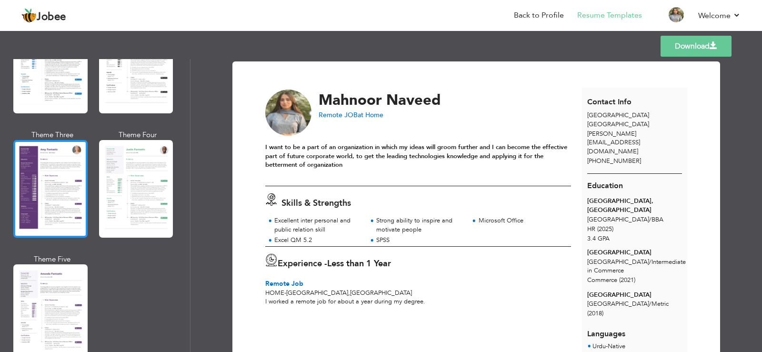
click at [48, 188] on div at bounding box center [50, 189] width 74 height 98
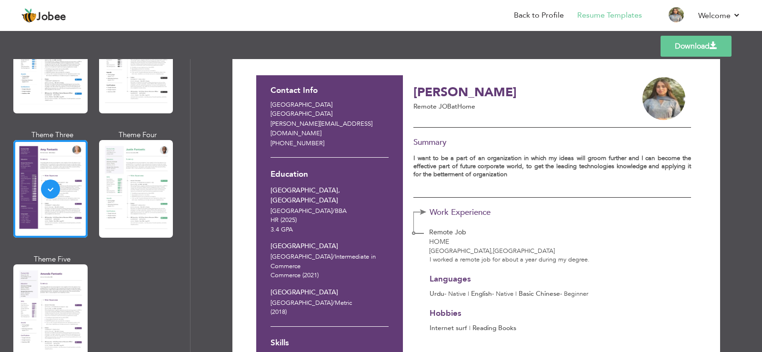
scroll to position [0, 0]
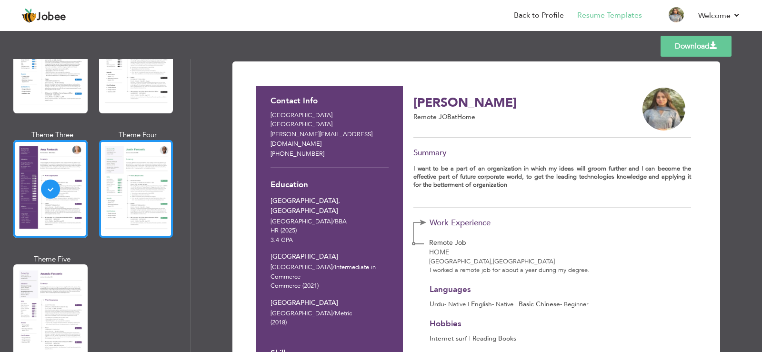
click at [141, 177] on div at bounding box center [136, 189] width 74 height 98
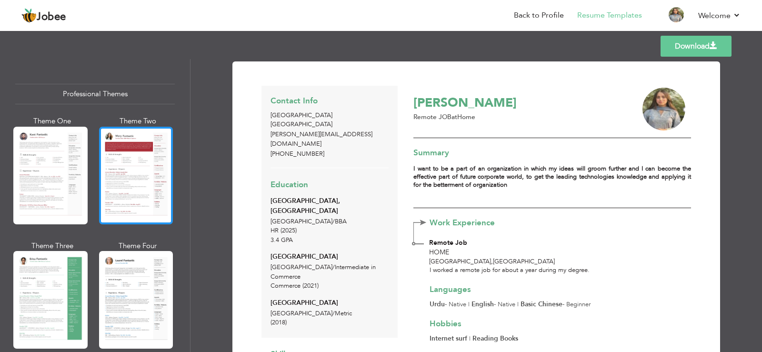
click at [135, 177] on div at bounding box center [136, 176] width 74 height 98
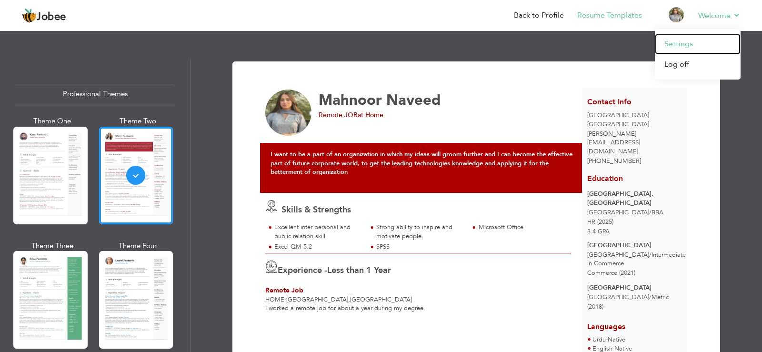
click at [686, 43] on link "Settings" at bounding box center [698, 44] width 86 height 20
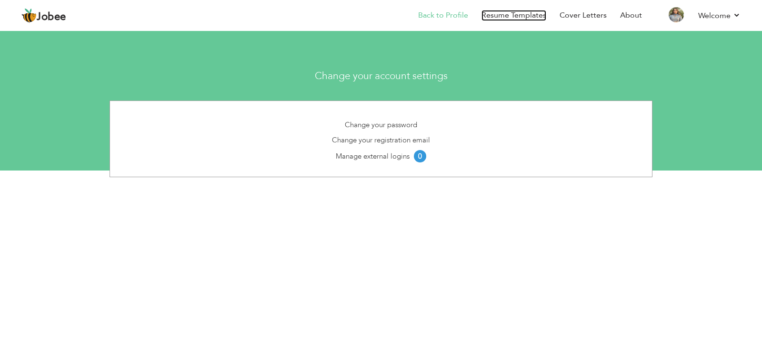
click at [481, 13] on link "Resume Templates" at bounding box center [513, 15] width 65 height 11
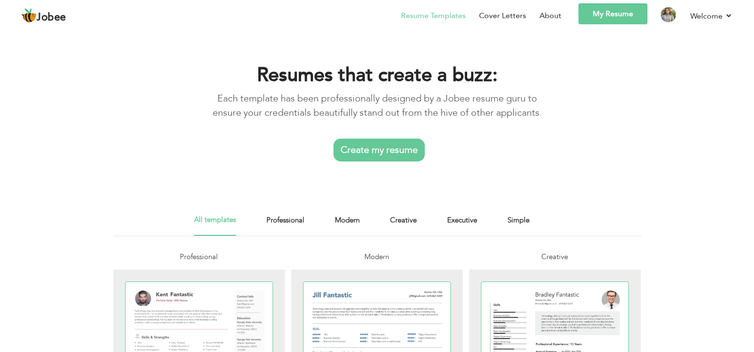
click at [371, 148] on link "Create my resume" at bounding box center [379, 150] width 91 height 23
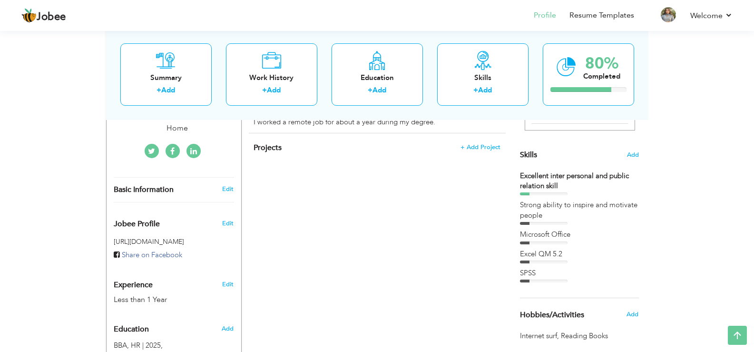
scroll to position [238, 0]
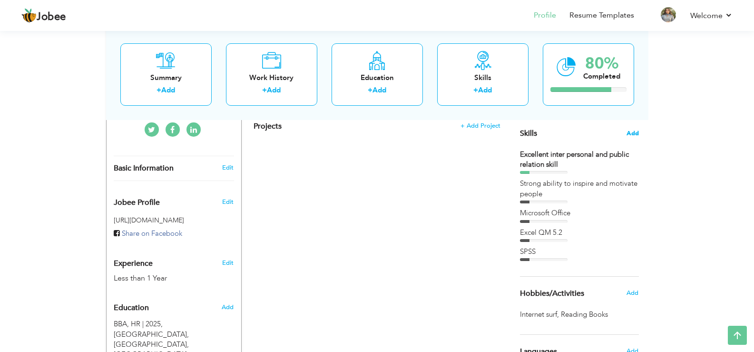
click at [636, 132] on span "Add" at bounding box center [633, 133] width 12 height 9
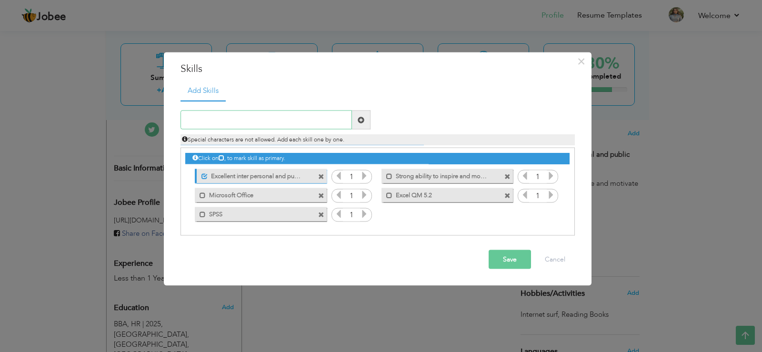
paste input "Team Management and Leadership"
type input "Team Management and Leadership"
click at [361, 119] on span at bounding box center [360, 119] width 7 height 7
click at [286, 121] on input "text" at bounding box center [265, 119] width 171 height 19
paste input "Employee Engagement Program Development"
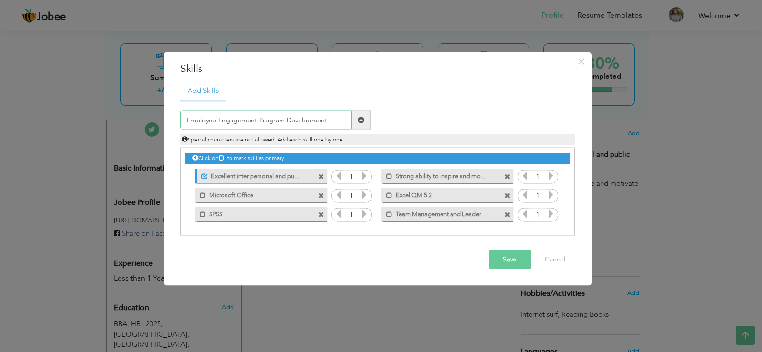
type input "Employee Engagement Program Development"
click at [503, 257] on button "Save" at bounding box center [509, 259] width 42 height 19
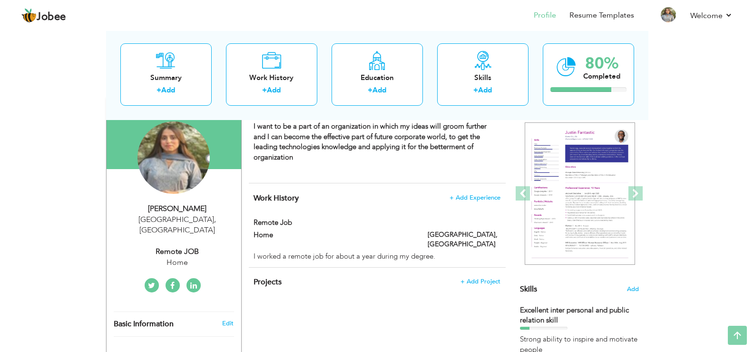
scroll to position [0, 0]
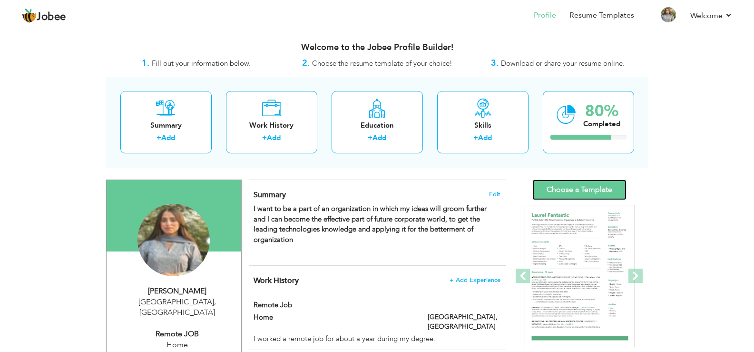
click at [582, 188] on link "Choose a Template" at bounding box center [580, 189] width 94 height 20
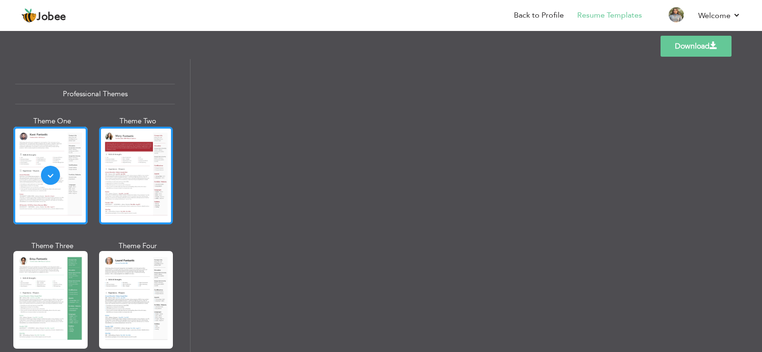
click at [134, 177] on div at bounding box center [136, 176] width 74 height 98
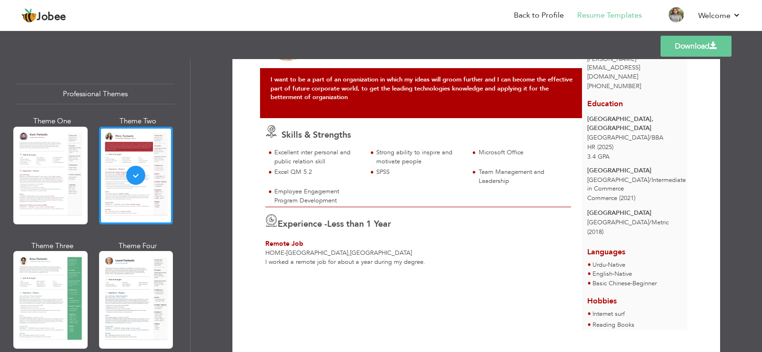
scroll to position [81, 0]
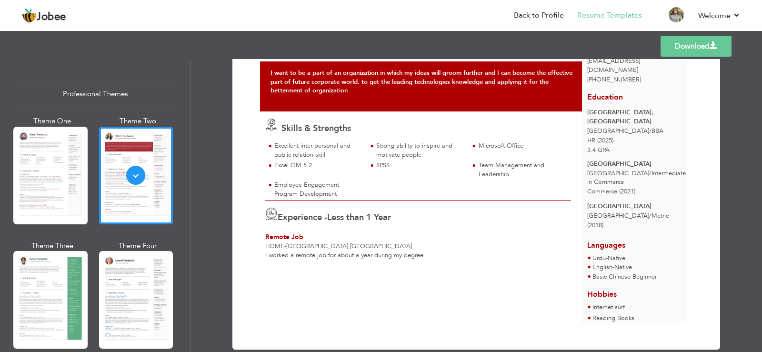
click at [60, 179] on div at bounding box center [50, 176] width 74 height 98
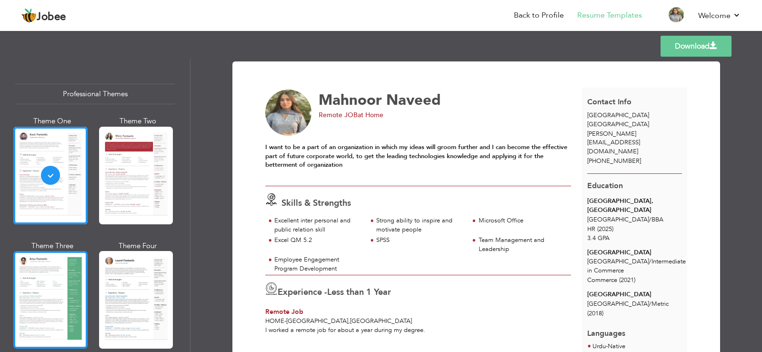
click at [43, 303] on div at bounding box center [50, 300] width 74 height 98
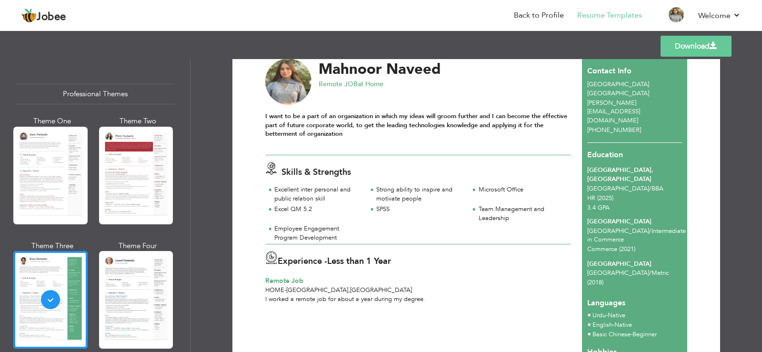
scroll to position [48, 0]
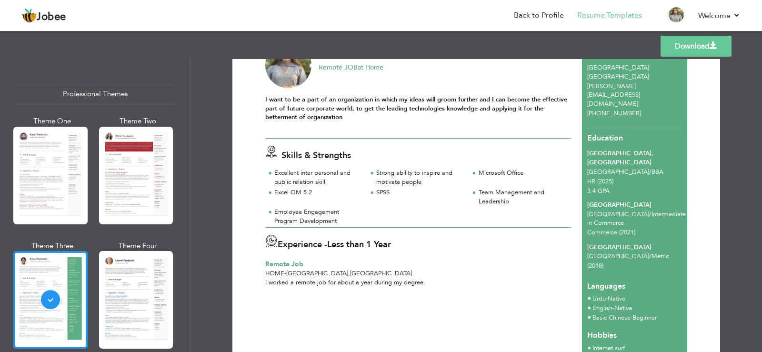
click at [708, 44] on link "Download" at bounding box center [695, 46] width 71 height 21
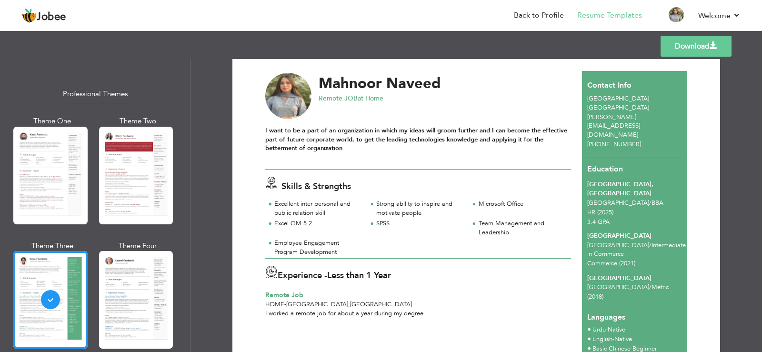
scroll to position [0, 0]
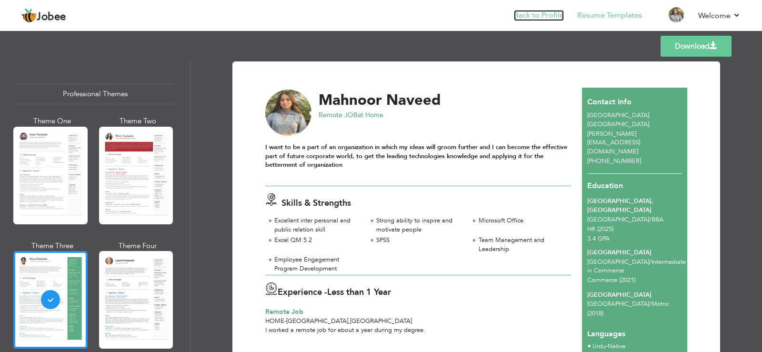
click at [541, 15] on link "Back to Profile" at bounding box center [539, 15] width 50 height 11
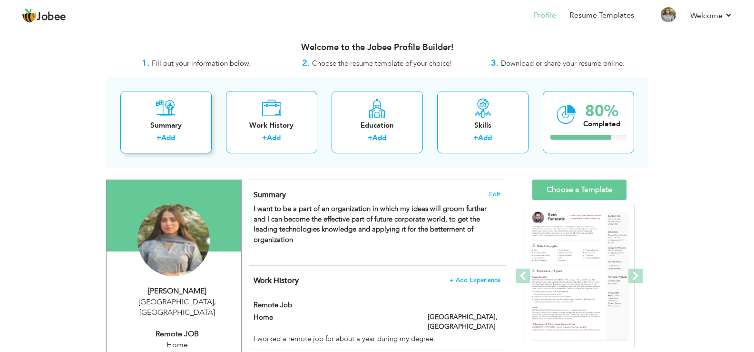
click at [188, 126] on div "Summary" at bounding box center [166, 125] width 76 height 10
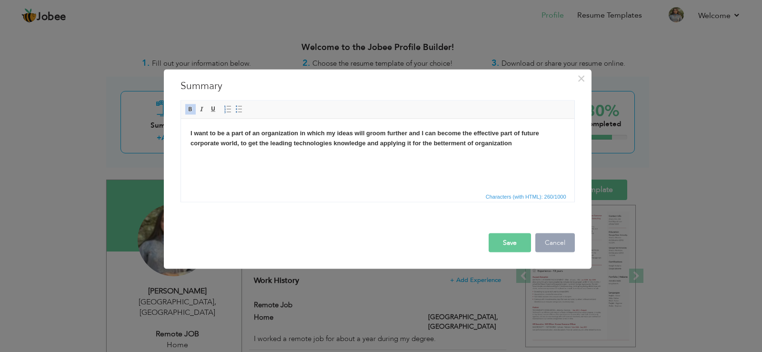
click at [558, 244] on button "Cancel" at bounding box center [555, 242] width 40 height 19
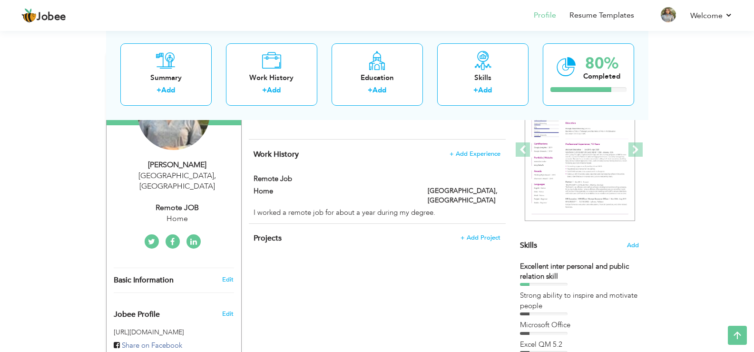
scroll to position [143, 0]
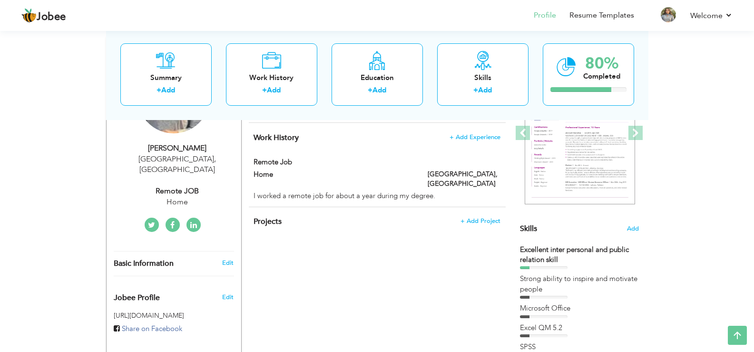
click at [215, 218] on ul at bounding box center [172, 225] width 137 height 14
click at [193, 221] on icon at bounding box center [193, 225] width 7 height 8
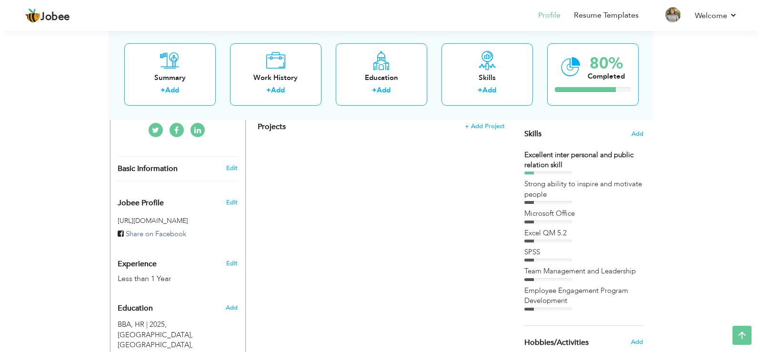
scroll to position [238, 0]
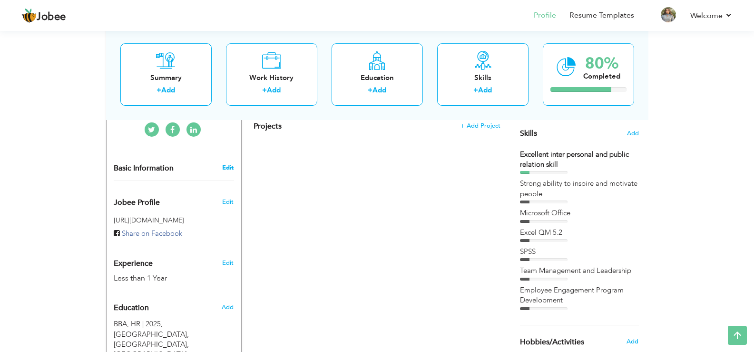
click at [229, 163] on link "Edit" at bounding box center [227, 167] width 11 height 9
type input "Mahnoor"
type input "Naveed"
type input "[PHONE_NUMBER]"
select select "number:166"
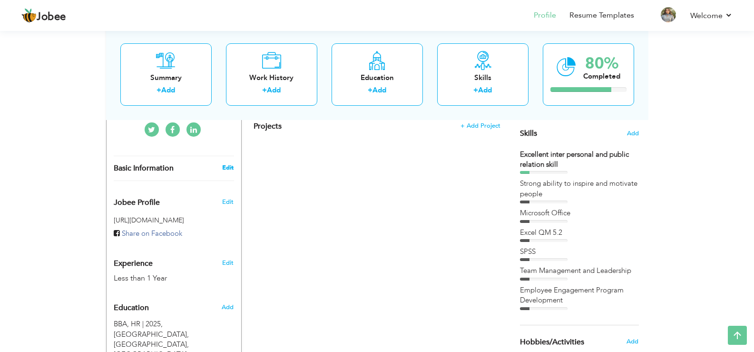
type input "[GEOGRAPHIC_DATA]"
select select "number:2"
type input "Home"
type input "Remote JOB"
type input "[URL][DOMAIN_NAME][PERSON_NAME]"
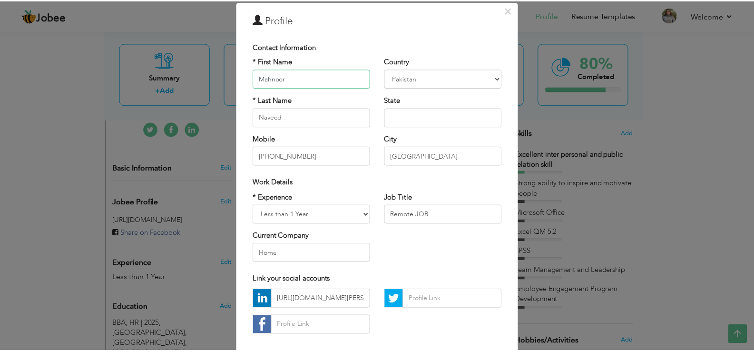
scroll to position [82, 0]
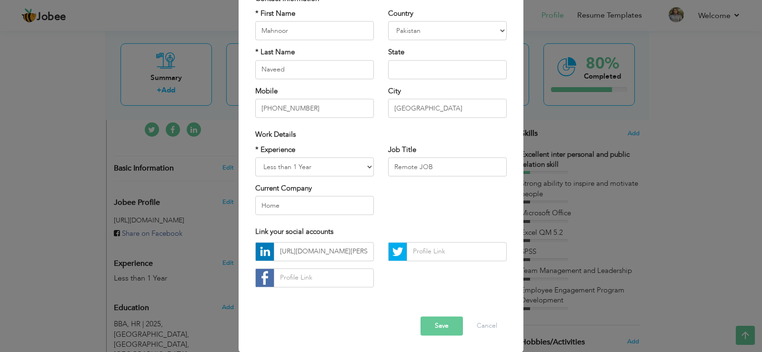
click at [438, 331] on button "Save" at bounding box center [441, 325] width 42 height 19
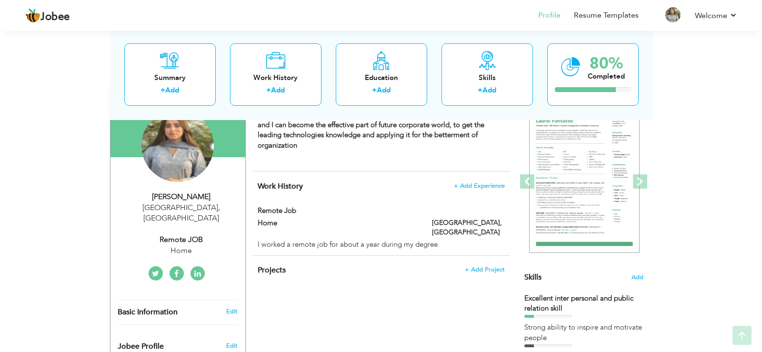
scroll to position [95, 0]
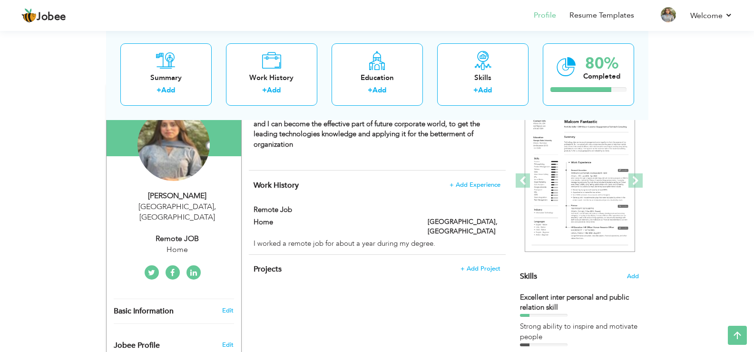
click at [199, 198] on div "[PERSON_NAME]" at bounding box center [178, 195] width 128 height 11
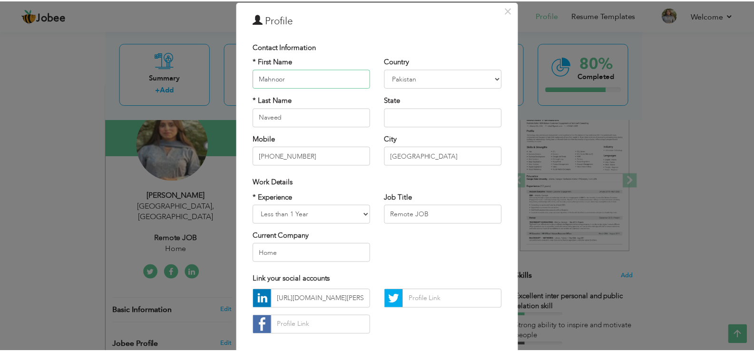
scroll to position [82, 0]
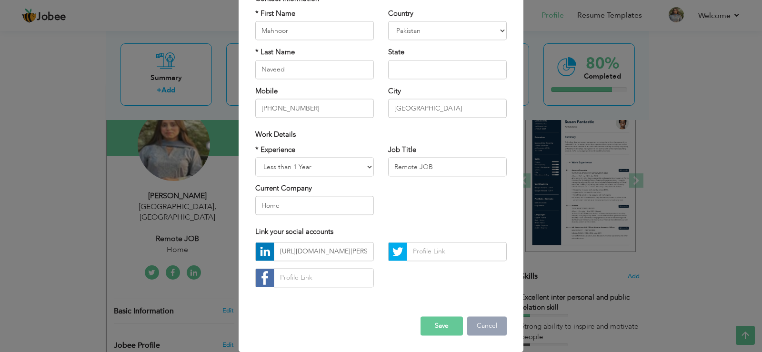
click at [476, 321] on button "Cancel" at bounding box center [487, 325] width 40 height 19
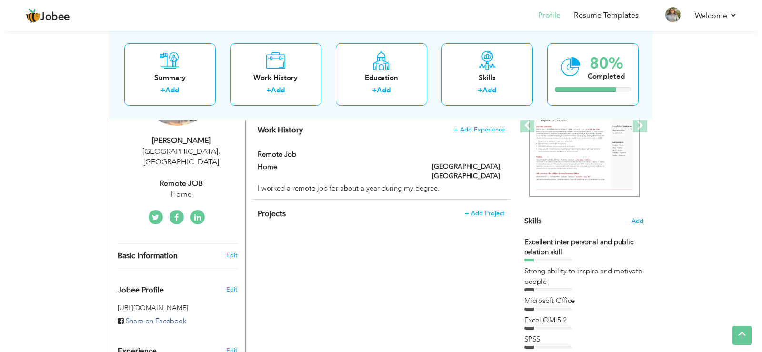
scroll to position [142, 0]
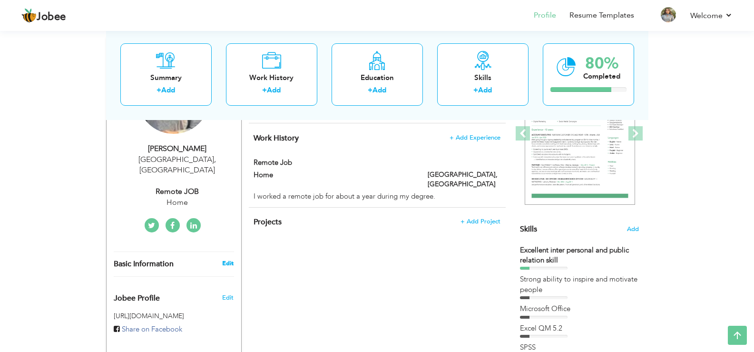
click at [230, 259] on link "Edit" at bounding box center [227, 263] width 11 height 9
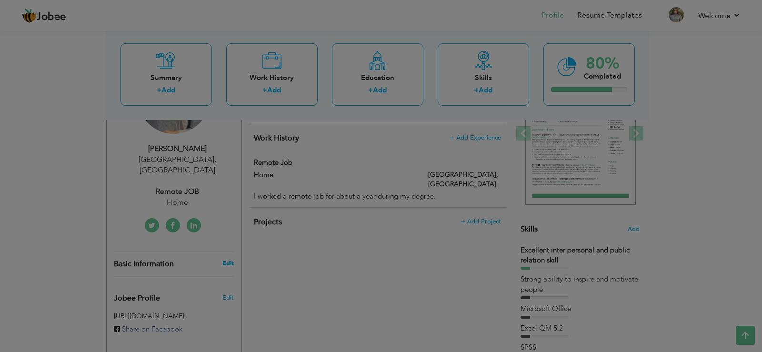
scroll to position [0, 0]
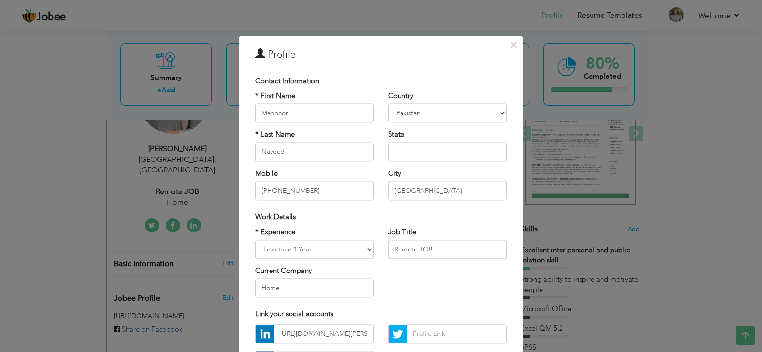
click at [289, 80] on span "Contact Information" at bounding box center [287, 81] width 64 height 10
click at [328, 193] on input "[PHONE_NUMBER]" at bounding box center [314, 190] width 119 height 19
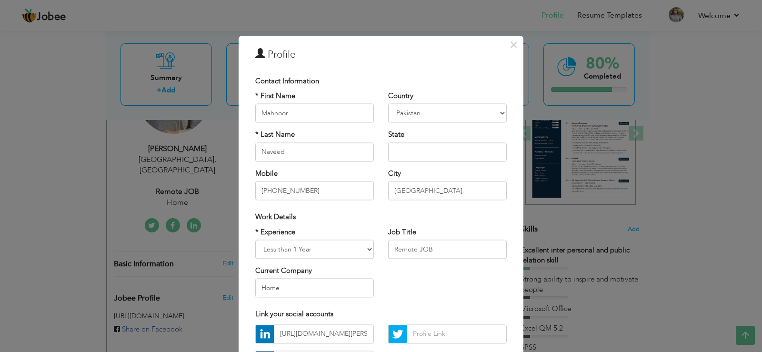
click at [295, 96] on div "* First Name Mahnoor" at bounding box center [314, 106] width 119 height 31
click at [299, 115] on input "Mahnoor" at bounding box center [314, 113] width 119 height 19
click at [305, 151] on input "Naveed" at bounding box center [314, 151] width 119 height 19
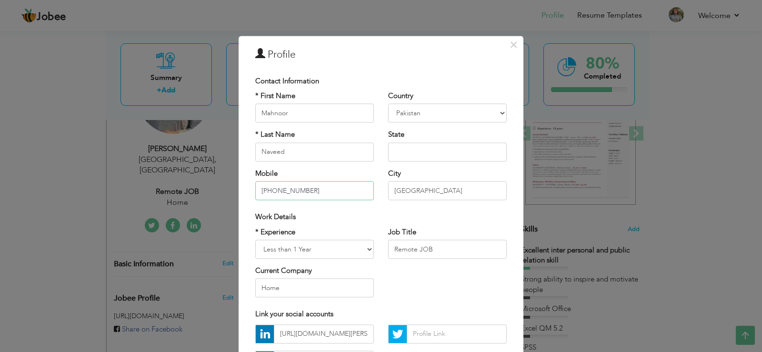
click at [325, 196] on input "[PHONE_NUMBER]" at bounding box center [314, 190] width 119 height 19
click at [419, 194] on input "[GEOGRAPHIC_DATA]" at bounding box center [447, 190] width 119 height 19
click at [393, 153] on input "text" at bounding box center [447, 151] width 119 height 19
click at [511, 44] on span "×" at bounding box center [513, 44] width 8 height 17
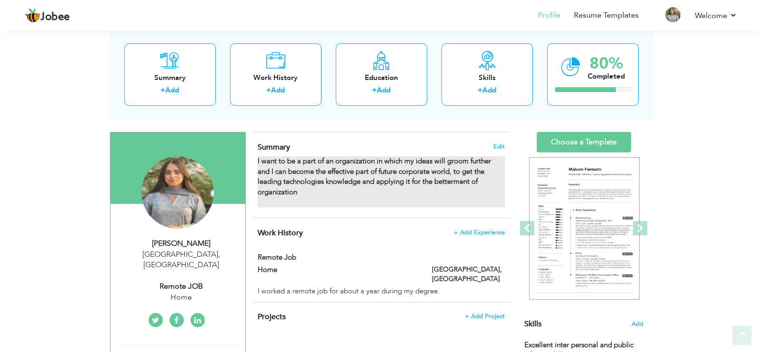
scroll to position [95, 0]
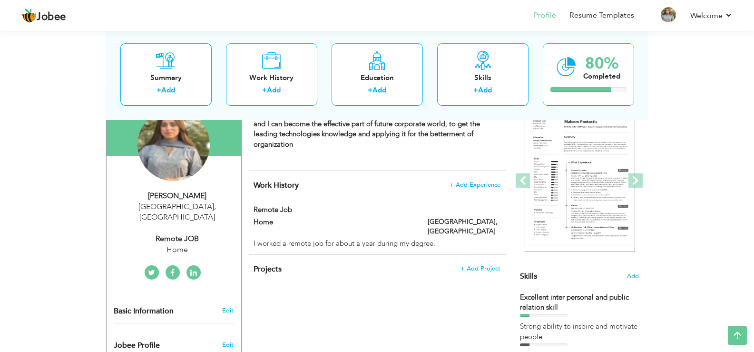
click at [198, 200] on div "[PERSON_NAME]" at bounding box center [178, 195] width 128 height 11
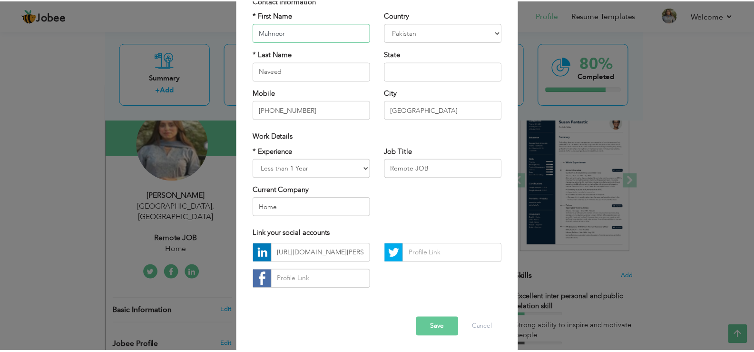
scroll to position [82, 0]
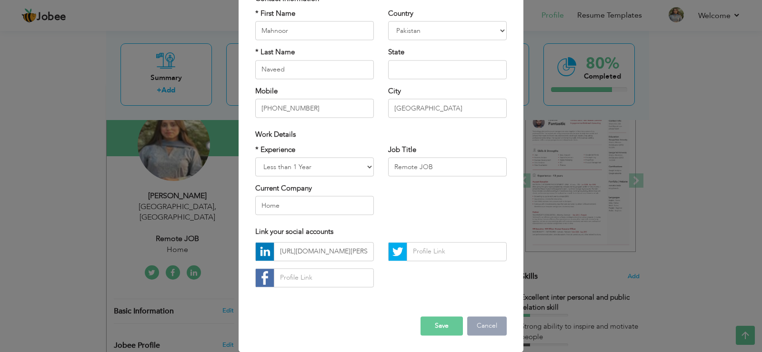
click at [474, 323] on button "Cancel" at bounding box center [487, 325] width 40 height 19
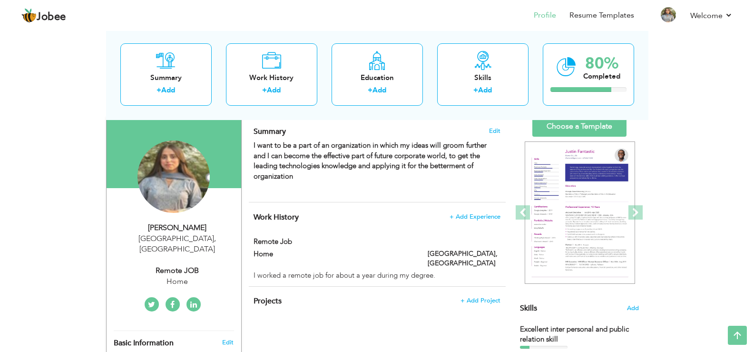
scroll to position [47, 0]
